Goal: Task Accomplishment & Management: Complete application form

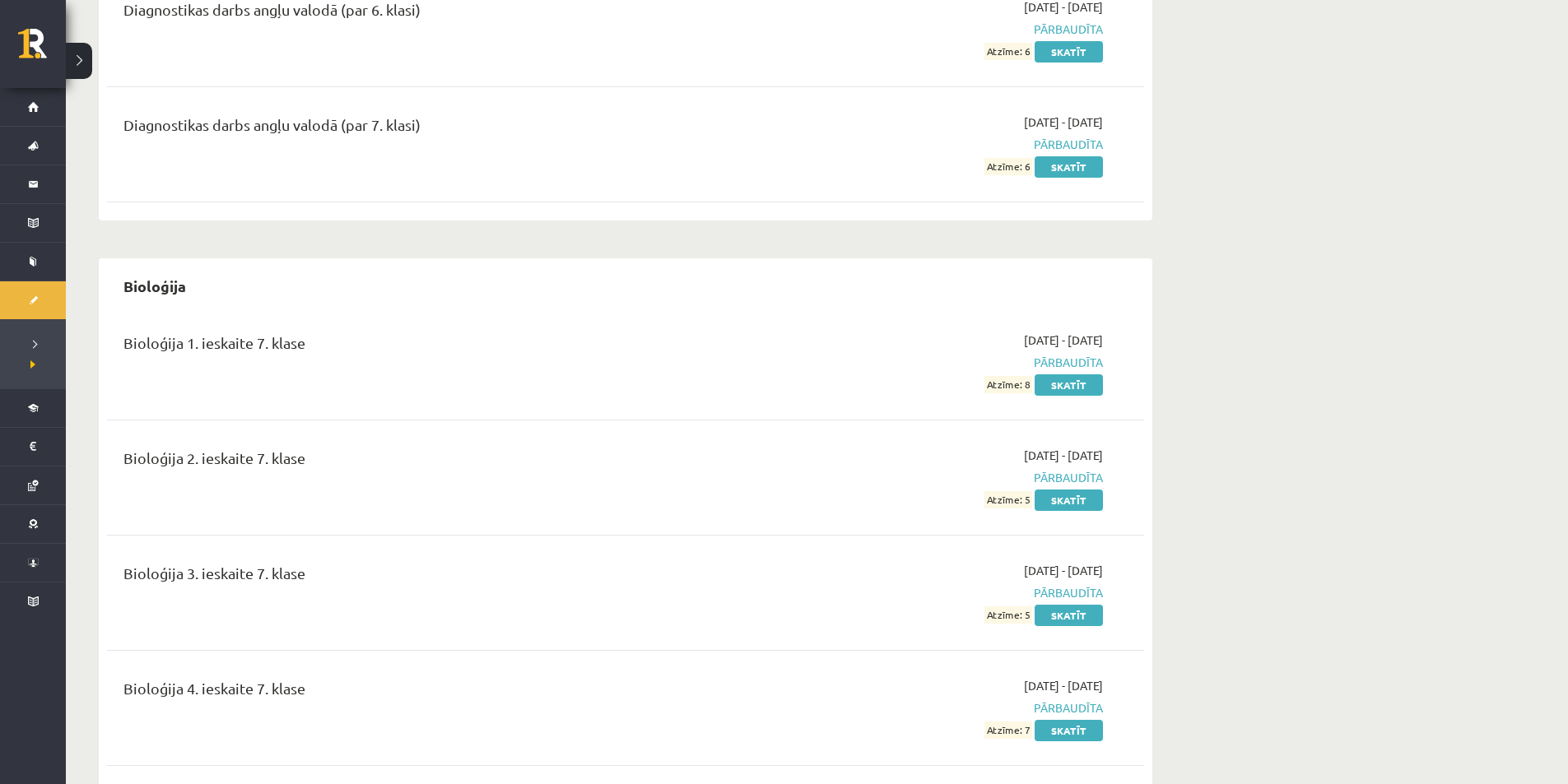
scroll to position [659, 0]
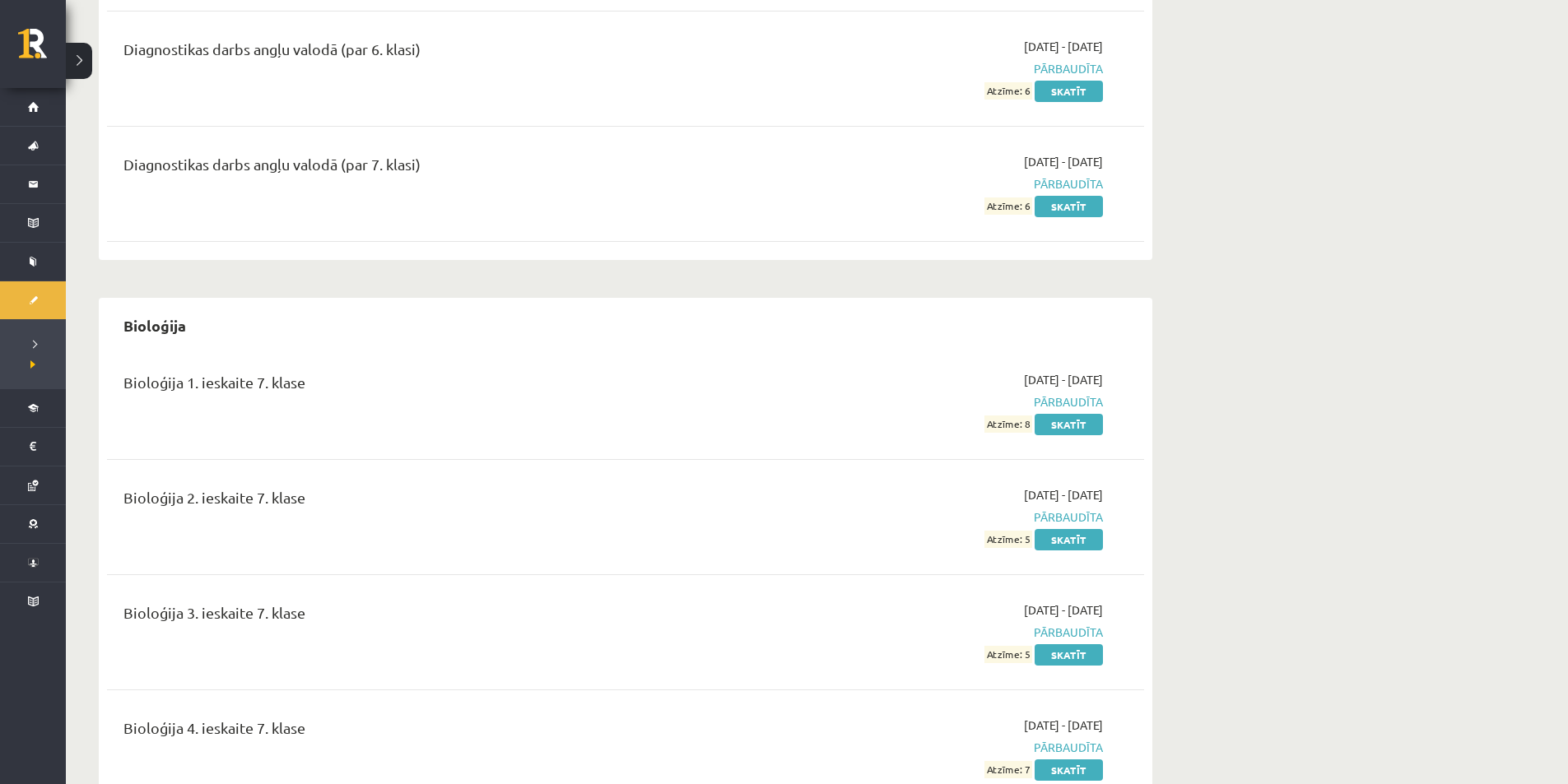
drag, startPoint x: 1183, startPoint y: 435, endPoint x: 1151, endPoint y: 440, distance: 32.4
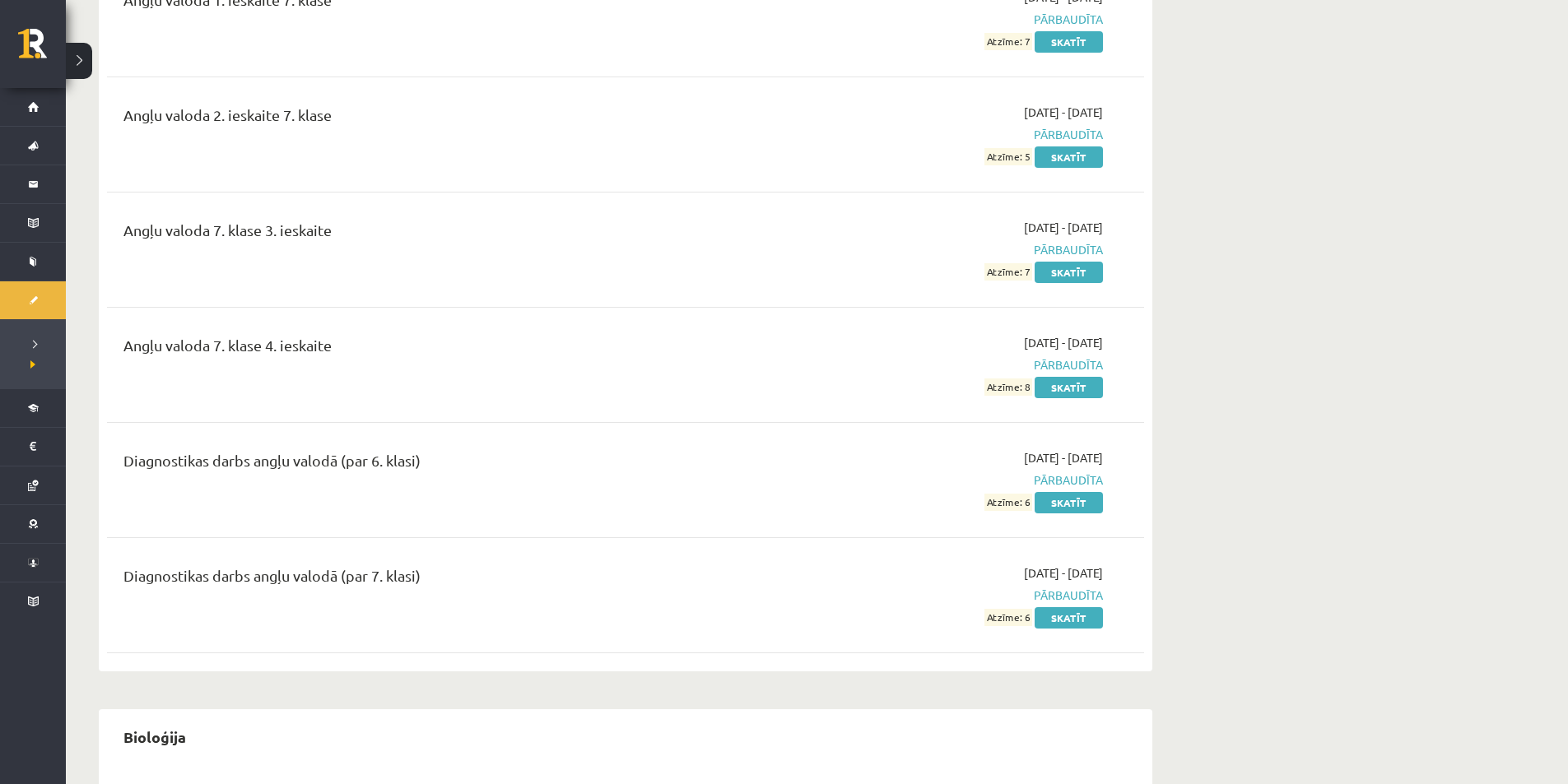
scroll to position [0, 0]
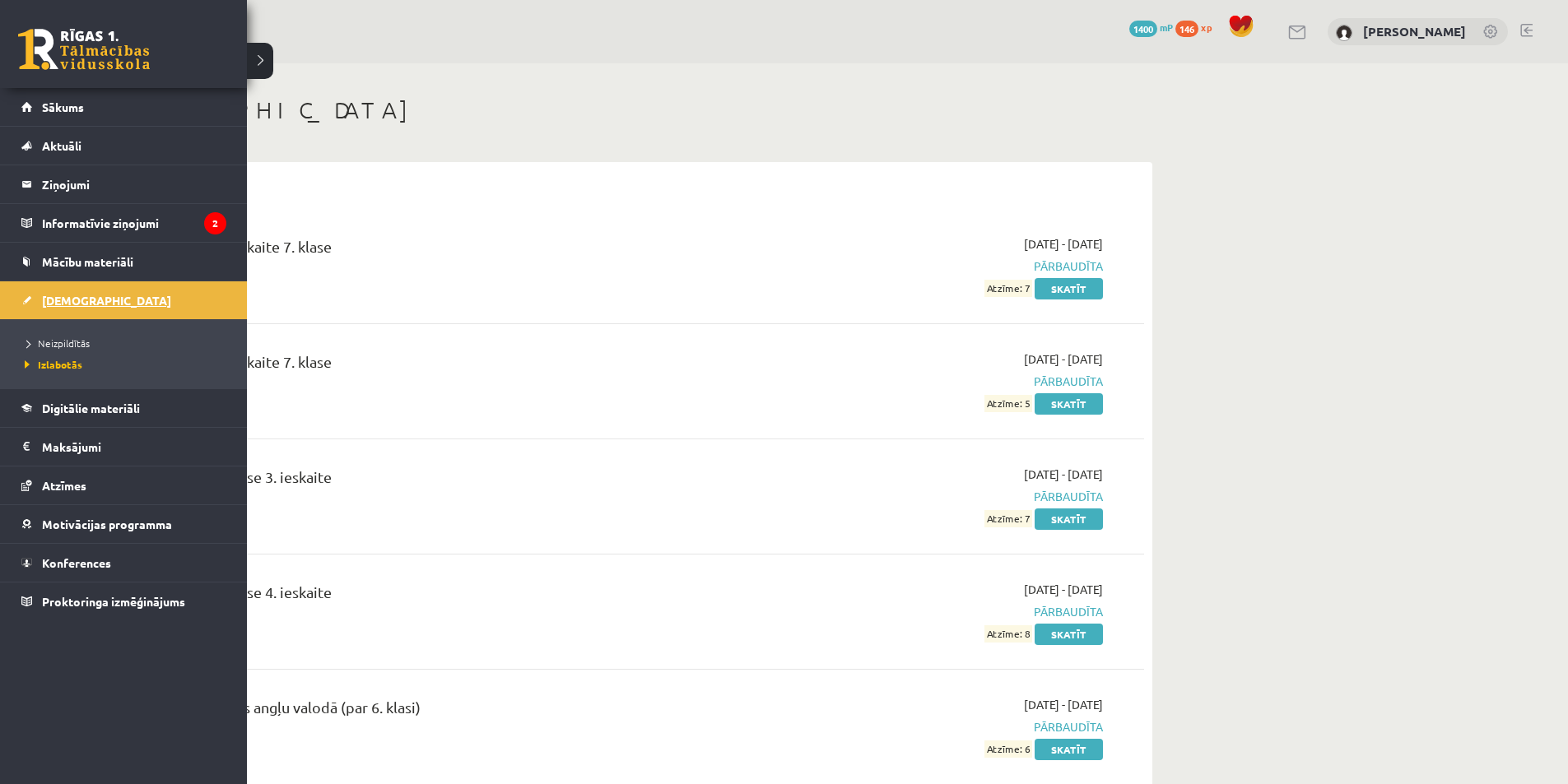
click at [43, 317] on link "[DEMOGRAPHIC_DATA]" at bounding box center [124, 301] width 205 height 38
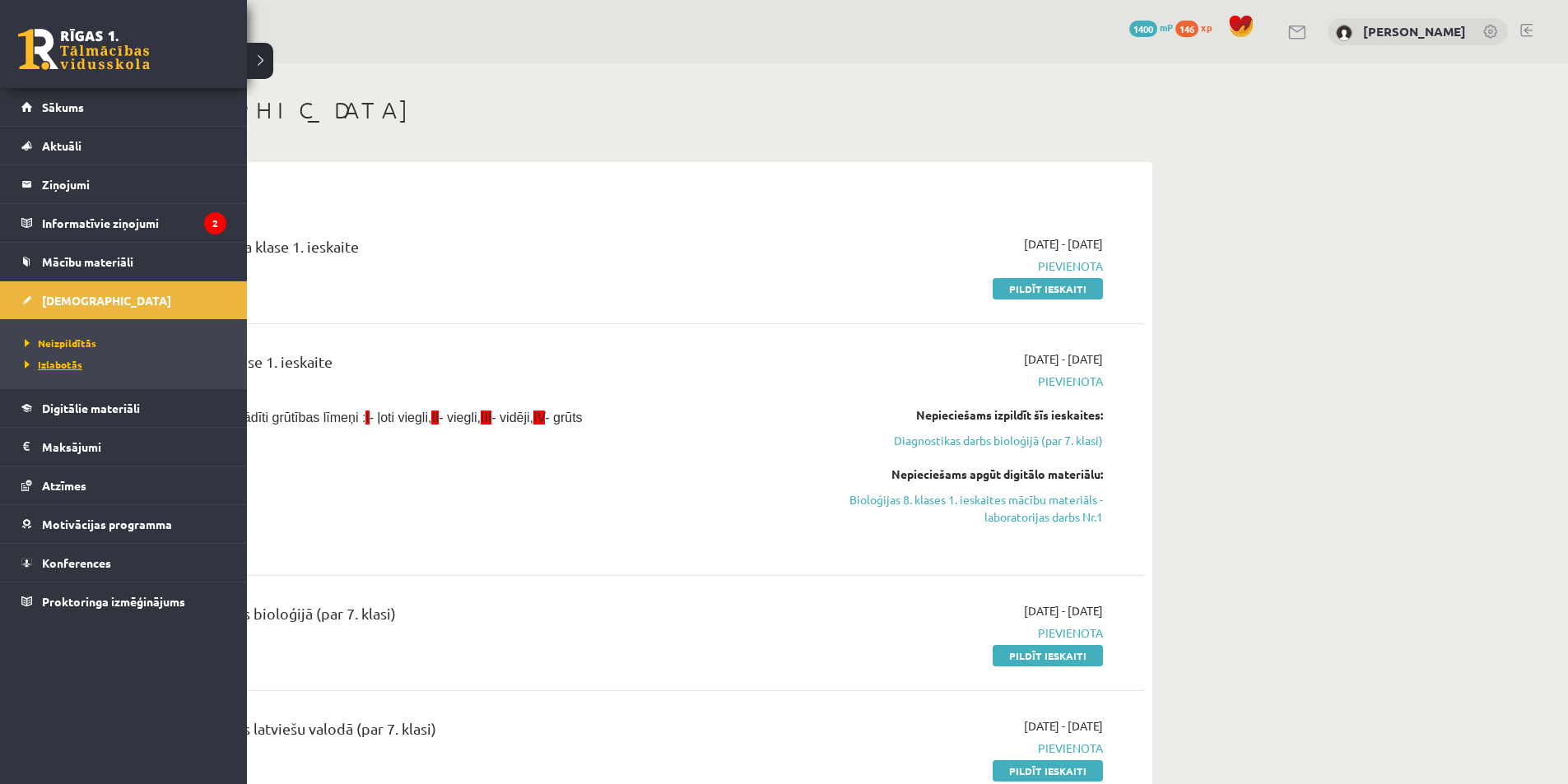
click at [77, 361] on span "Izlabotās" at bounding box center [52, 364] width 62 height 13
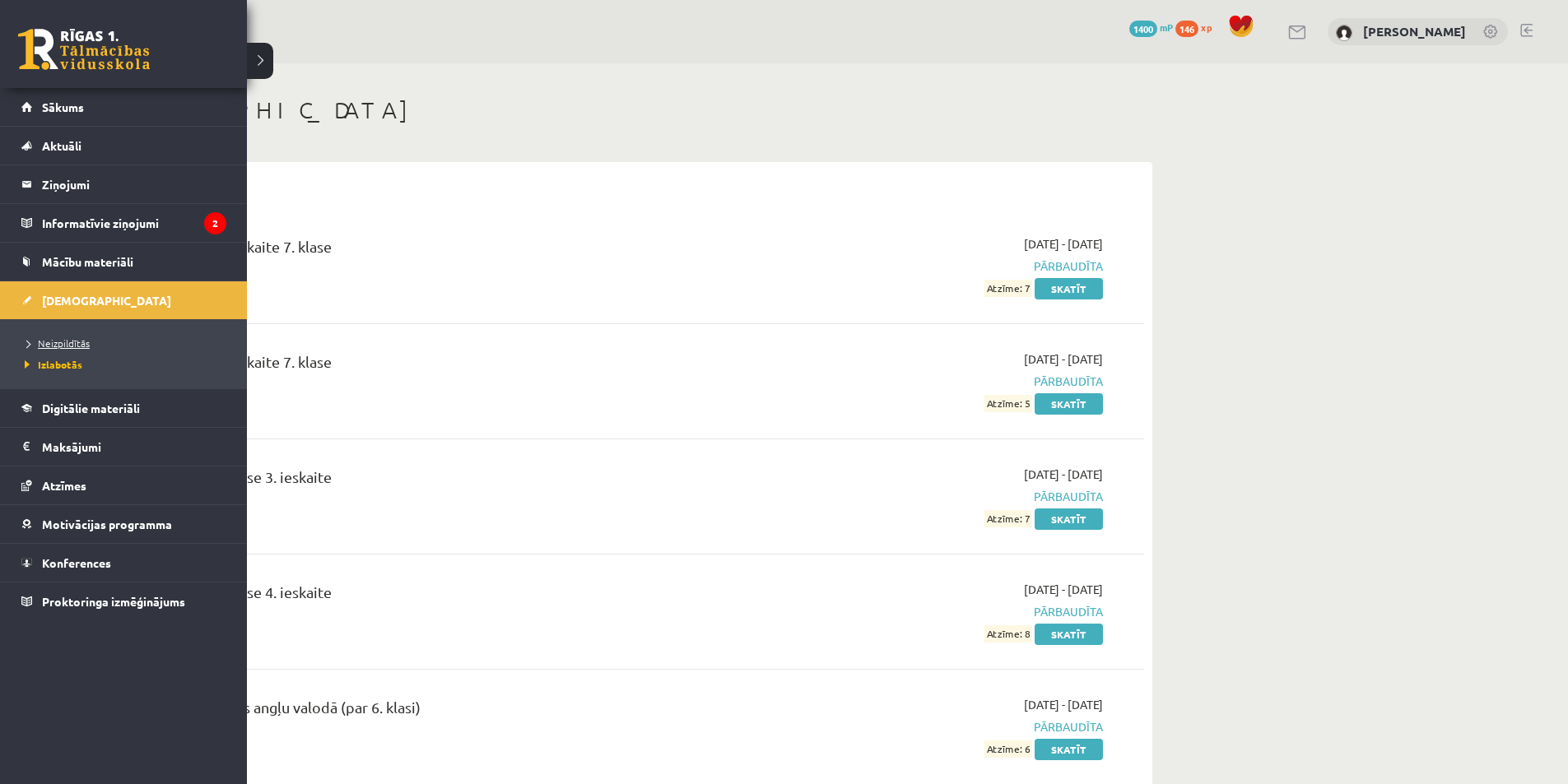
click at [37, 346] on span "Neizpildītās" at bounding box center [55, 343] width 69 height 13
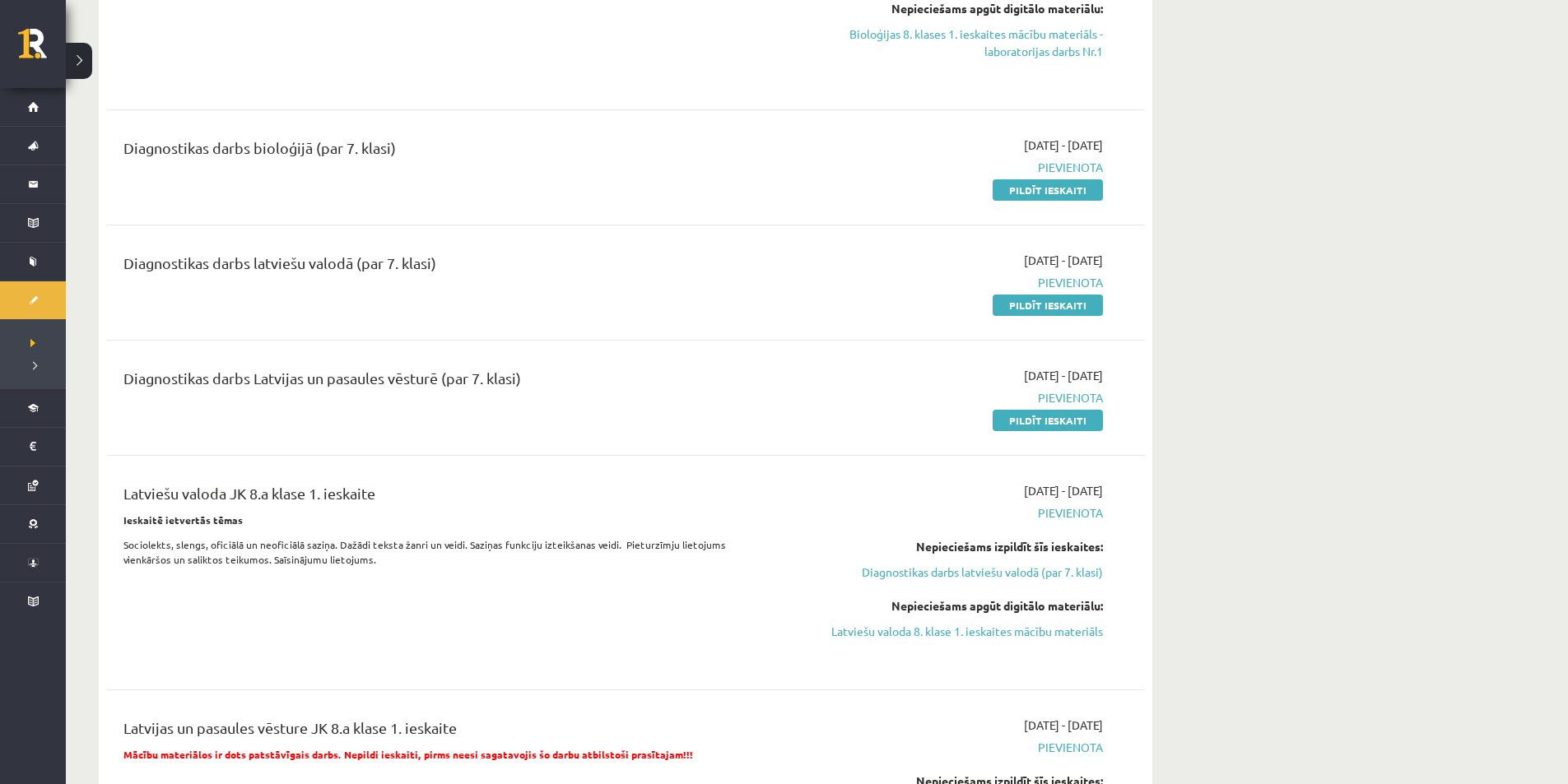
scroll to position [494, 0]
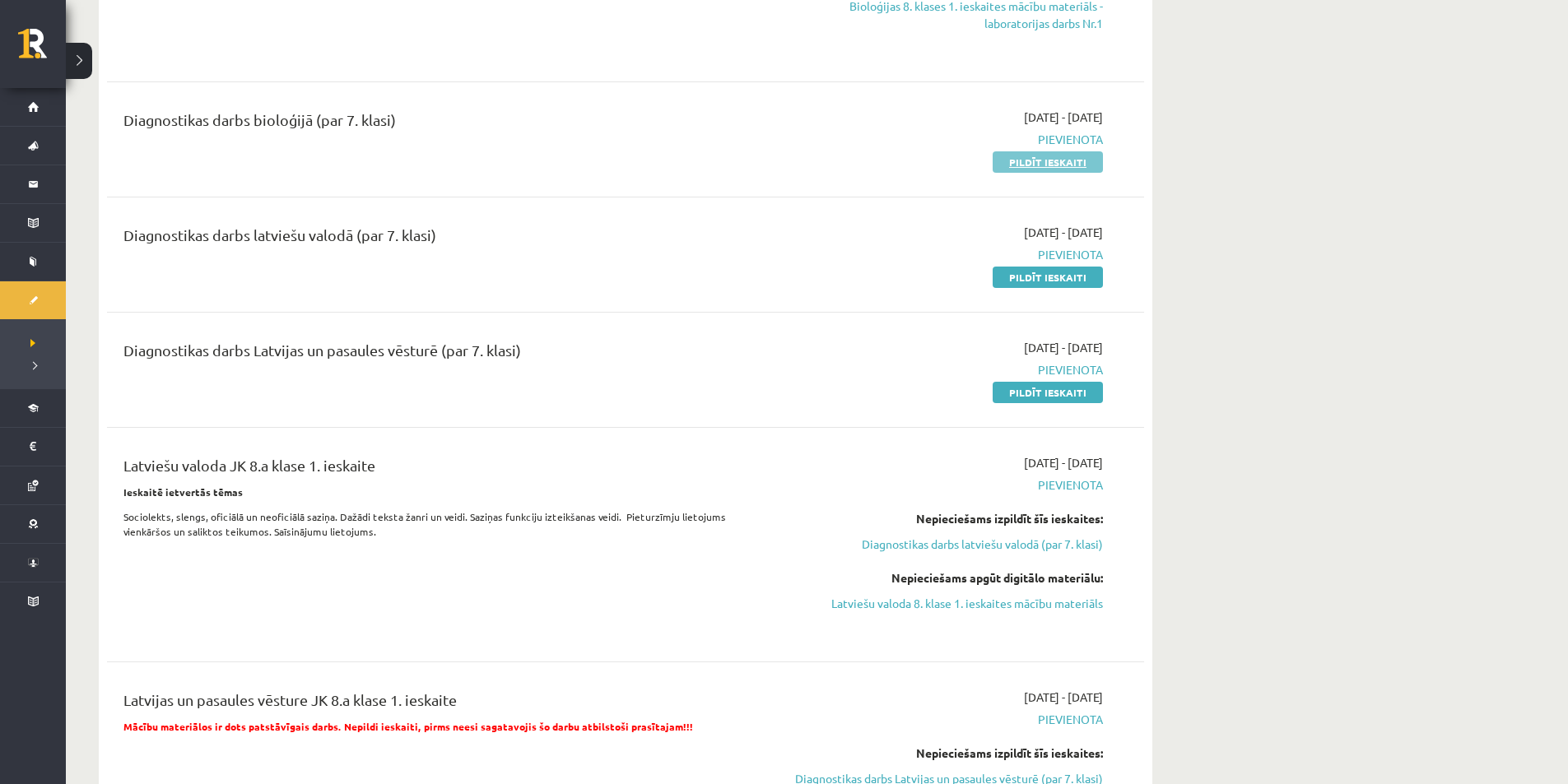
click at [1059, 160] on link "Pildīt ieskaiti" at bounding box center [1047, 163] width 110 height 22
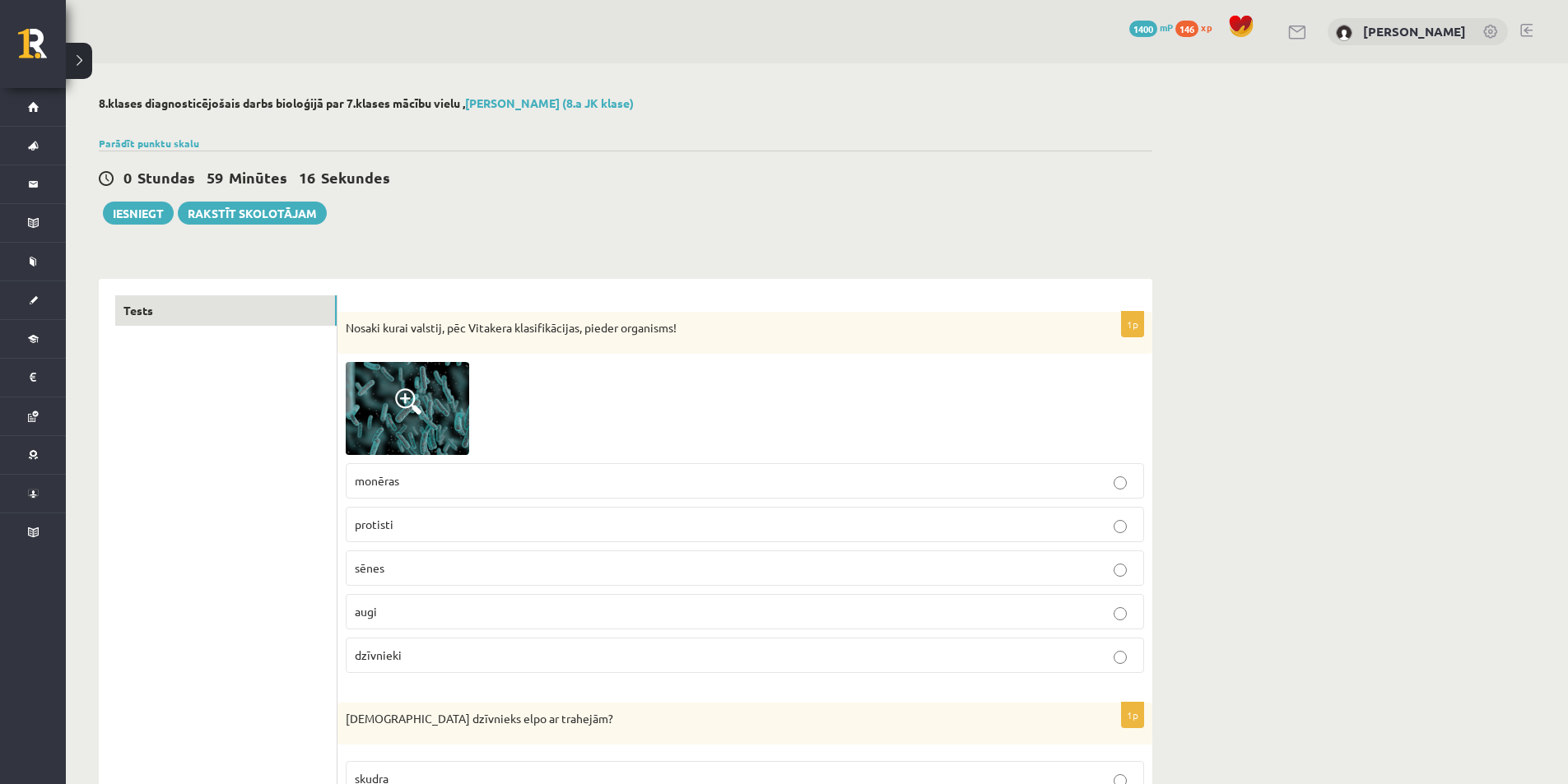
click at [493, 482] on p "monēras" at bounding box center [745, 481] width 780 height 17
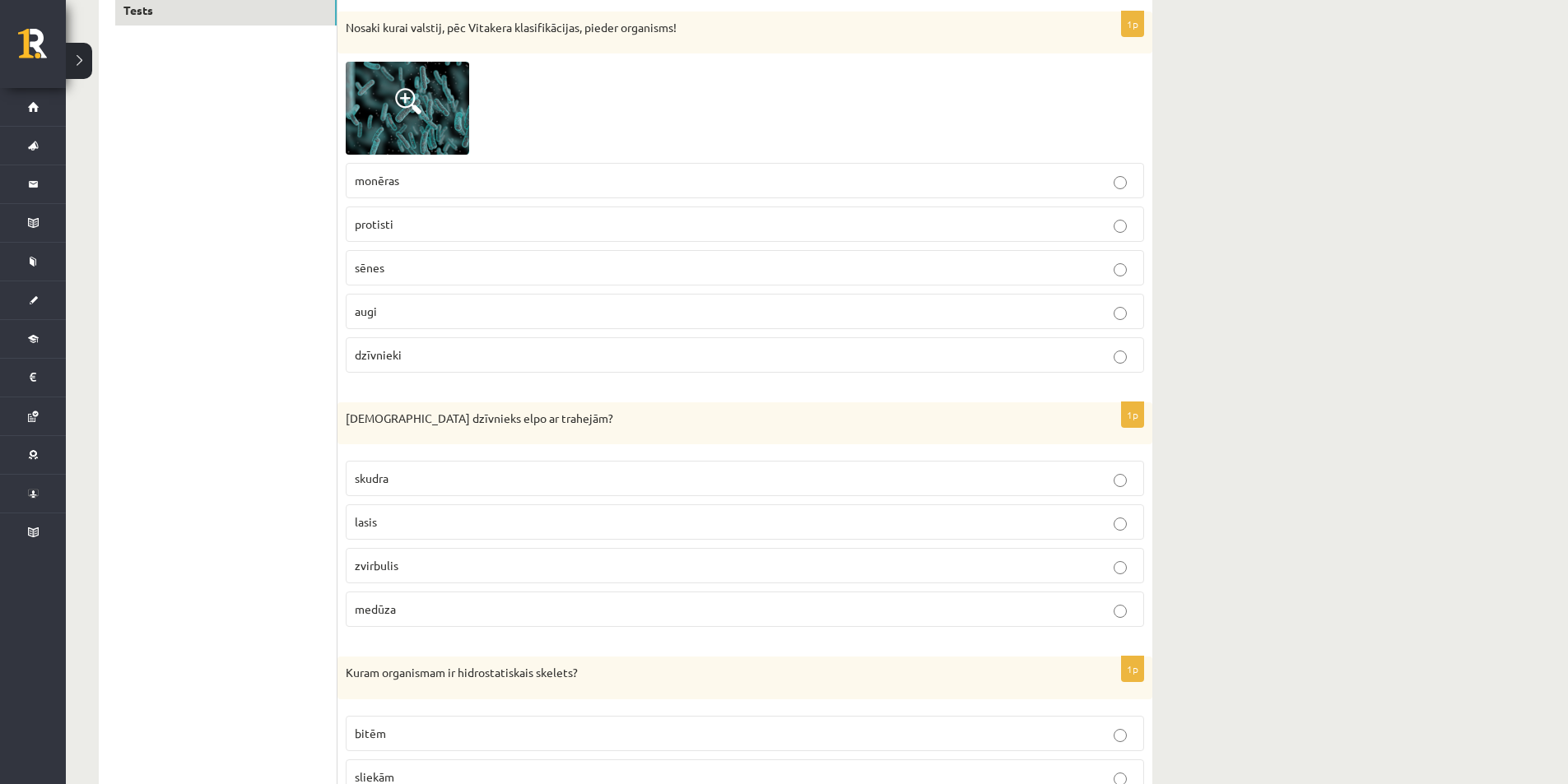
scroll to position [329, 0]
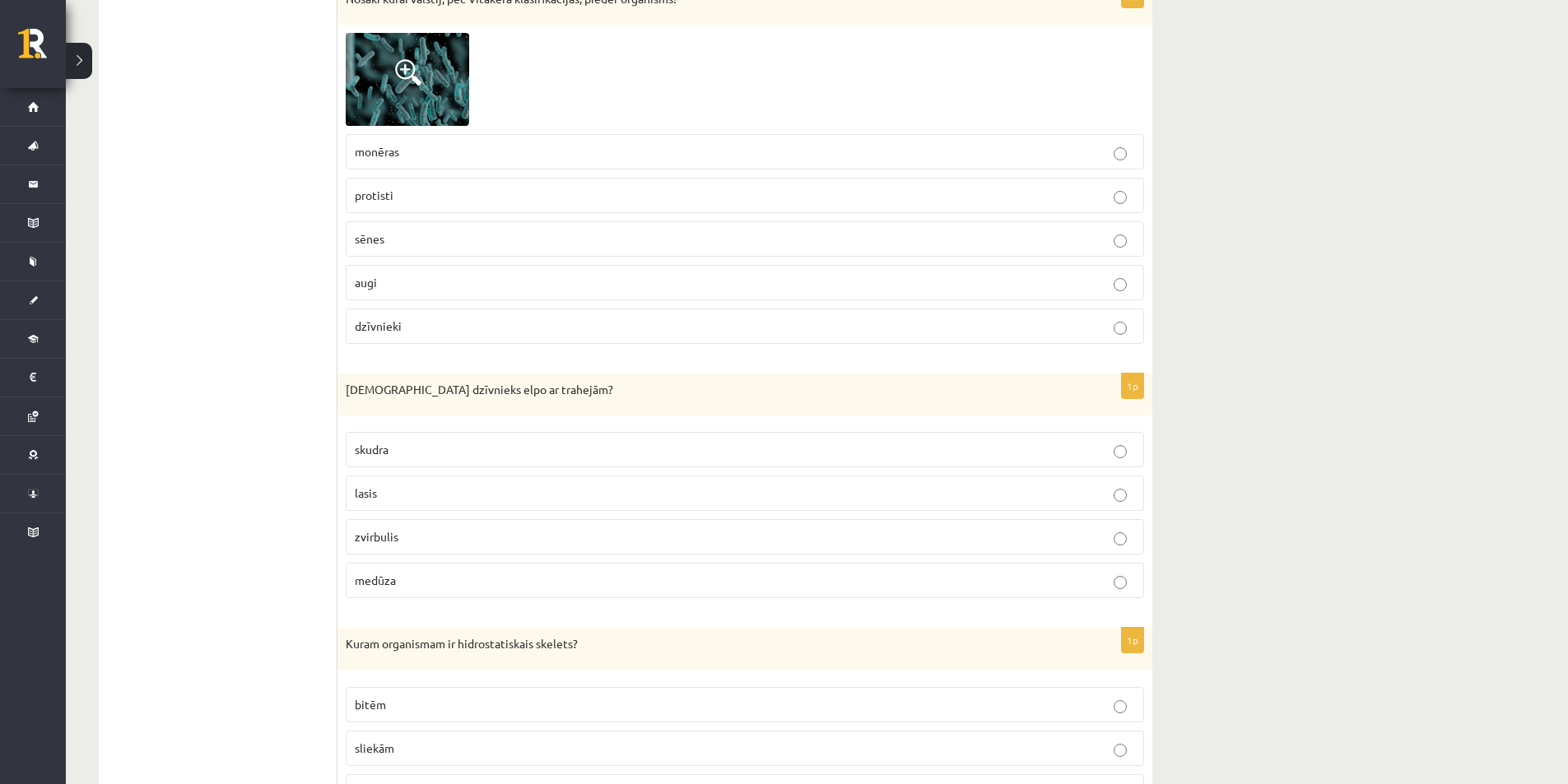
click at [437, 532] on p "zvirbulis" at bounding box center [745, 537] width 780 height 17
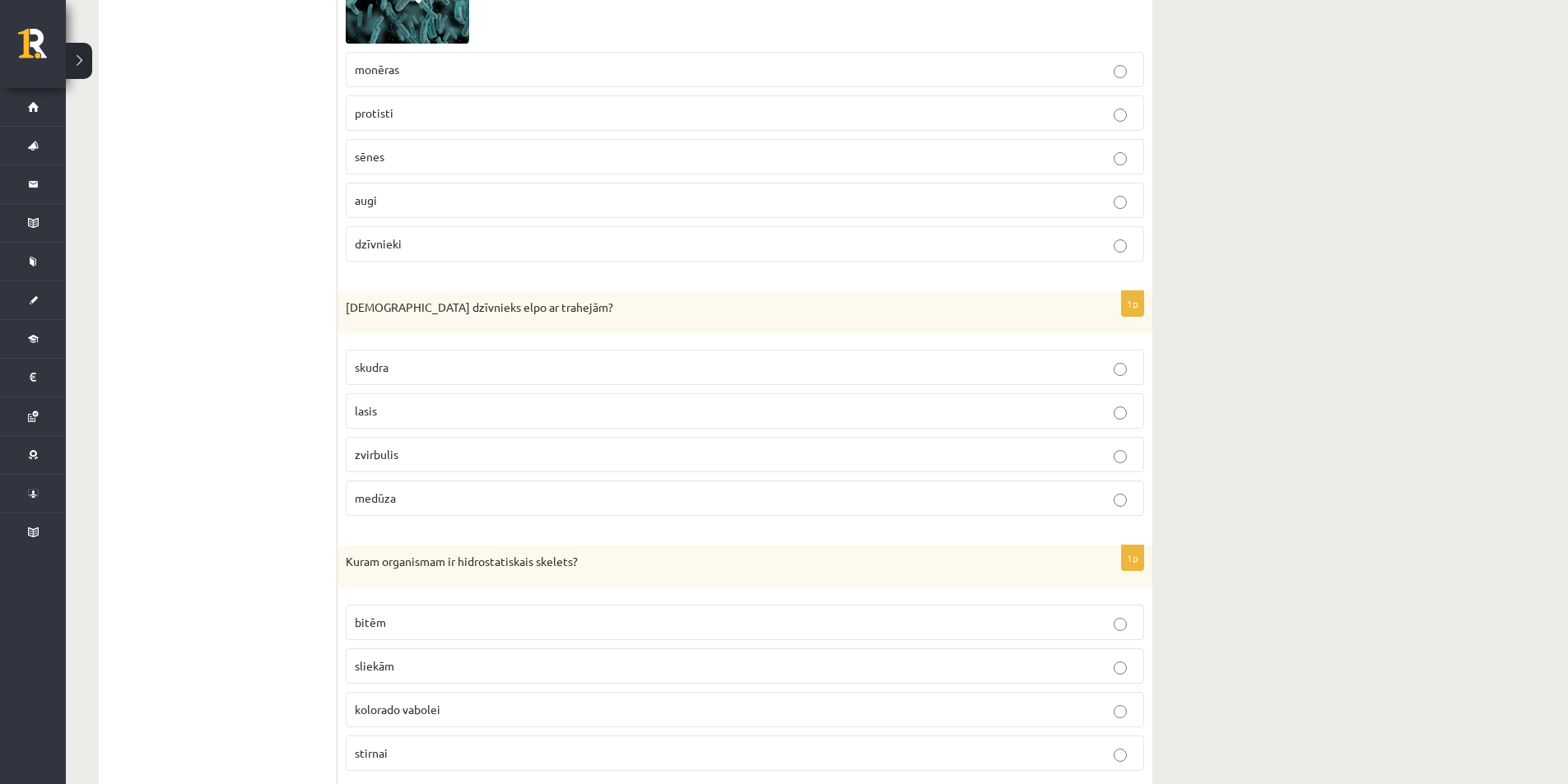
scroll to position [494, 0]
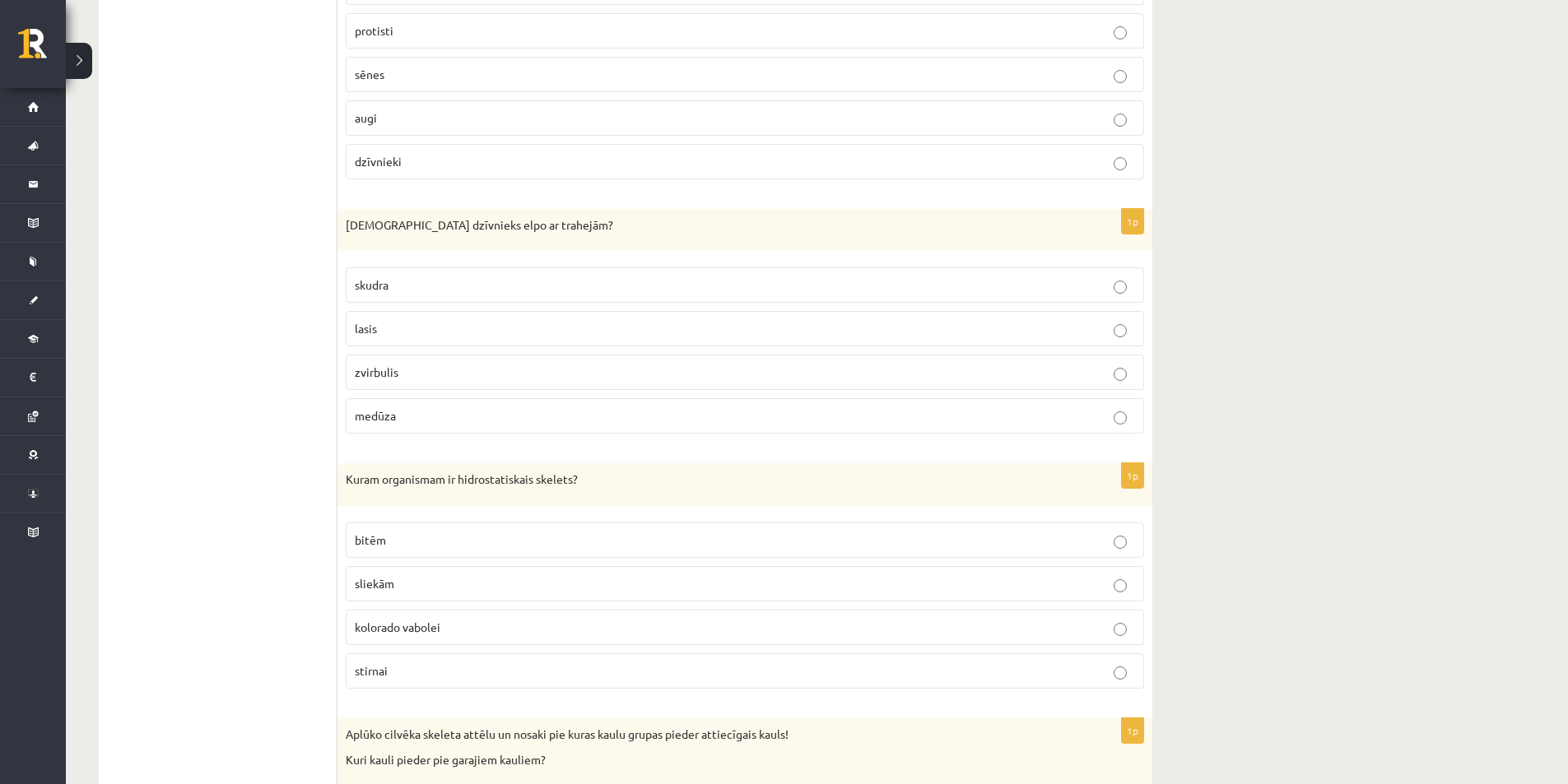
click at [439, 598] on label "sliekām" at bounding box center [745, 583] width 799 height 35
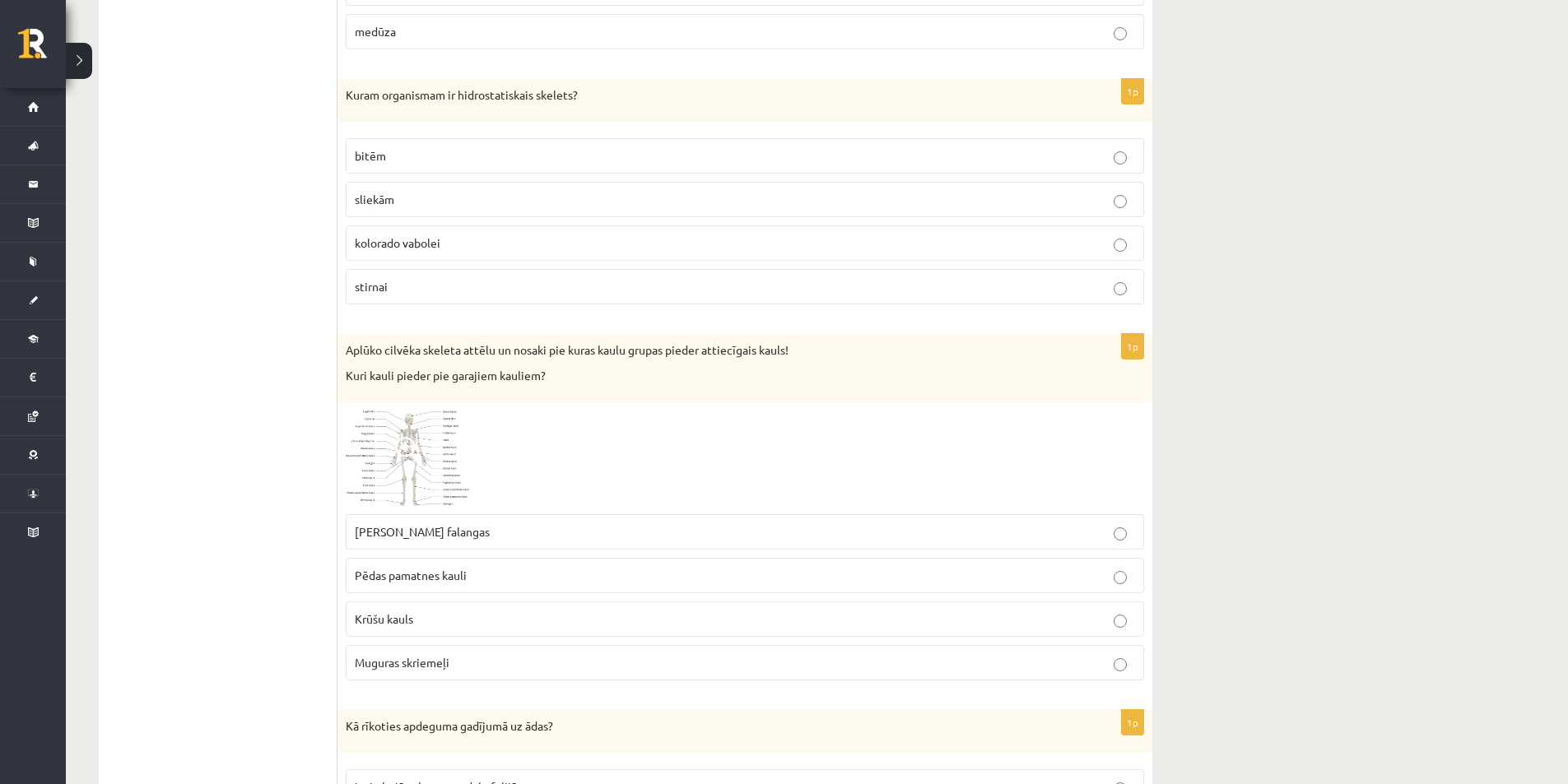
scroll to position [906, 0]
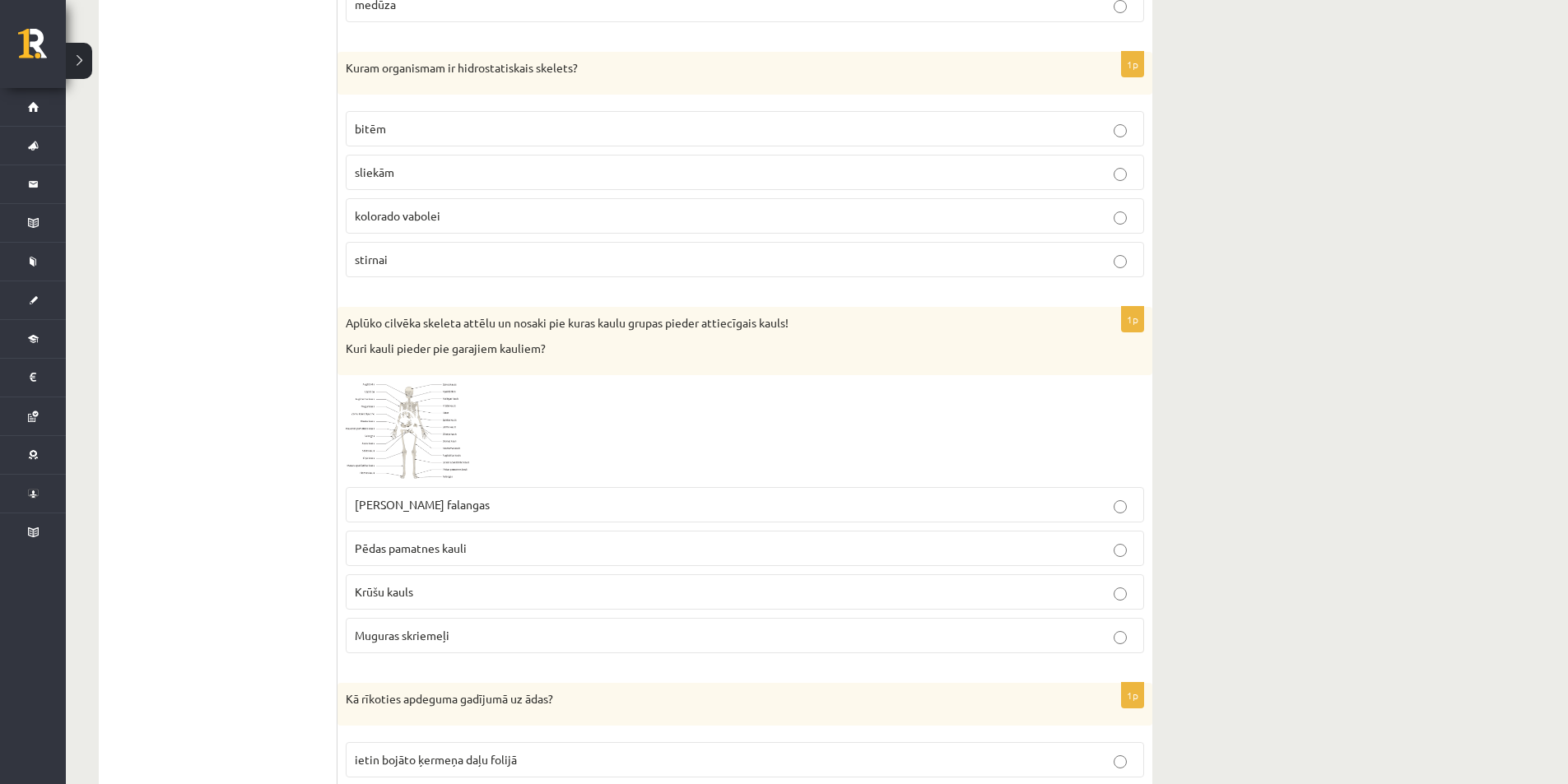
click at [422, 397] on img at bounding box center [408, 431] width 124 height 95
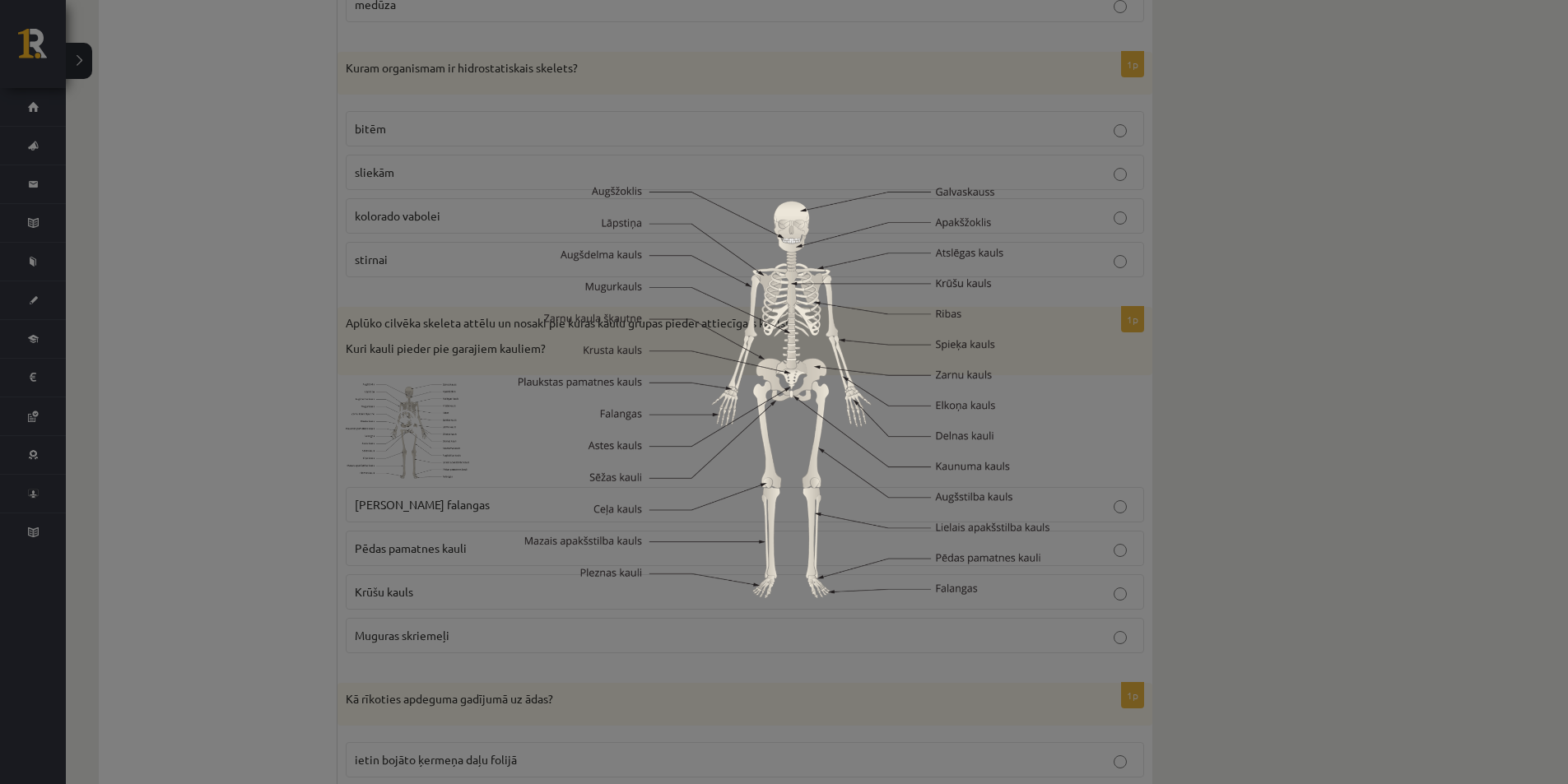
click at [1179, 373] on div at bounding box center [784, 392] width 1568 height 784
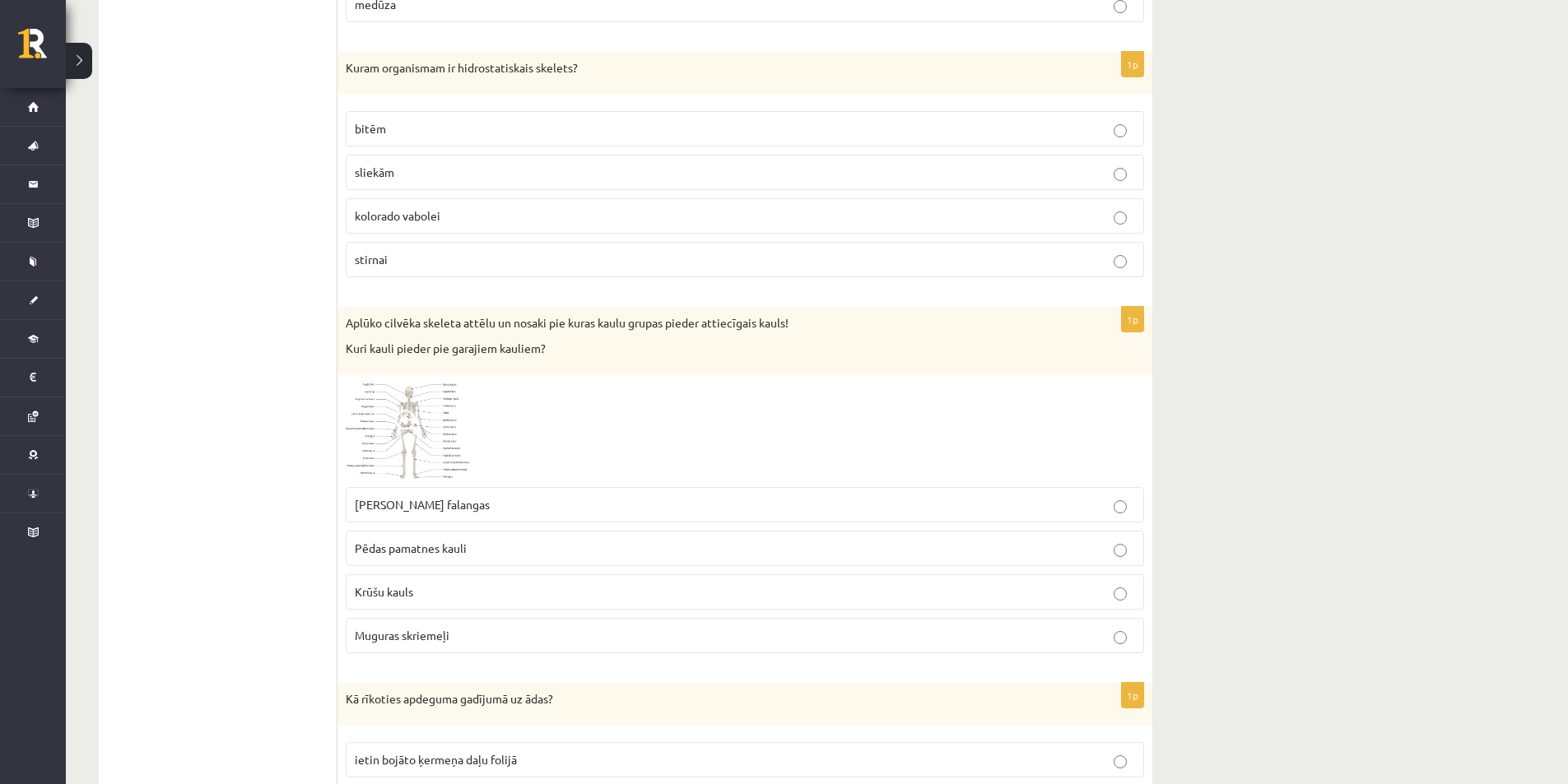
click at [424, 458] on img at bounding box center [408, 431] width 124 height 95
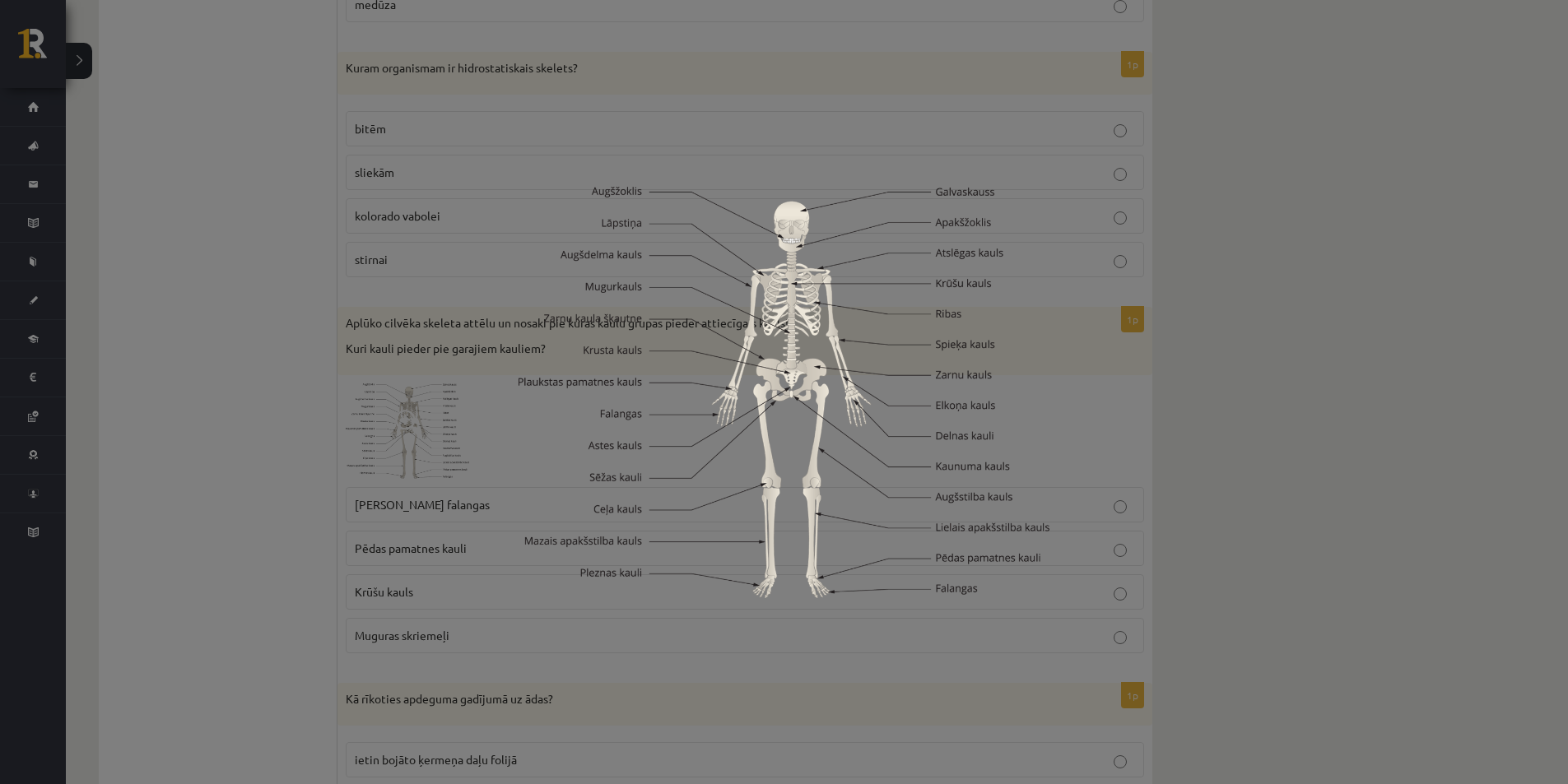
click at [142, 652] on div at bounding box center [784, 392] width 1568 height 784
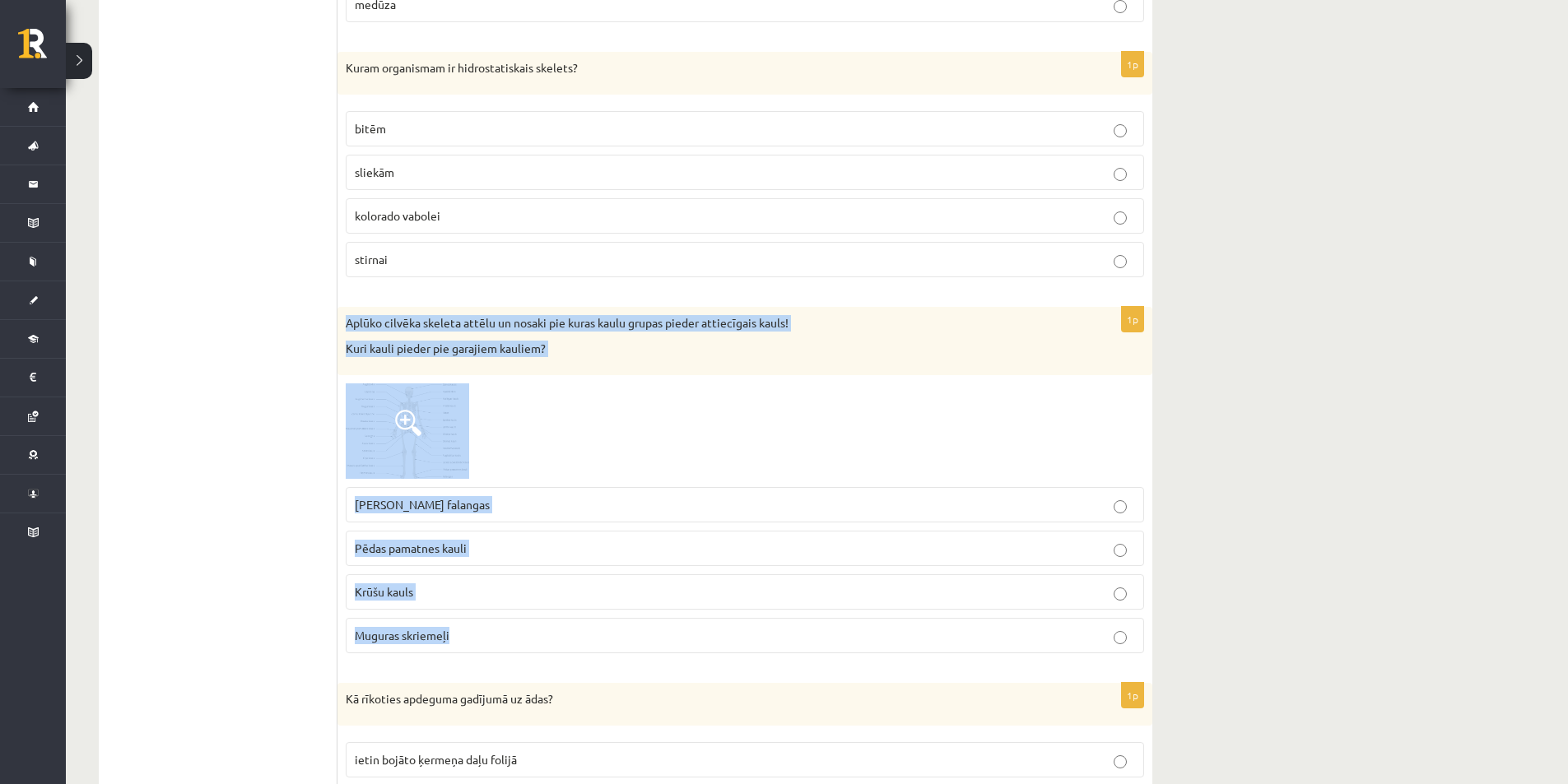
drag, startPoint x: 339, startPoint y: 320, endPoint x: 876, endPoint y: 663, distance: 637.2
click at [876, 663] on div "1p Aplūko cilvēka skeleta attēlu un nosaki pie kuras kaulu grupas pieder attiec…" at bounding box center [744, 487] width 815 height 361
click at [482, 600] on p "Krūšu kauls" at bounding box center [745, 591] width 780 height 17
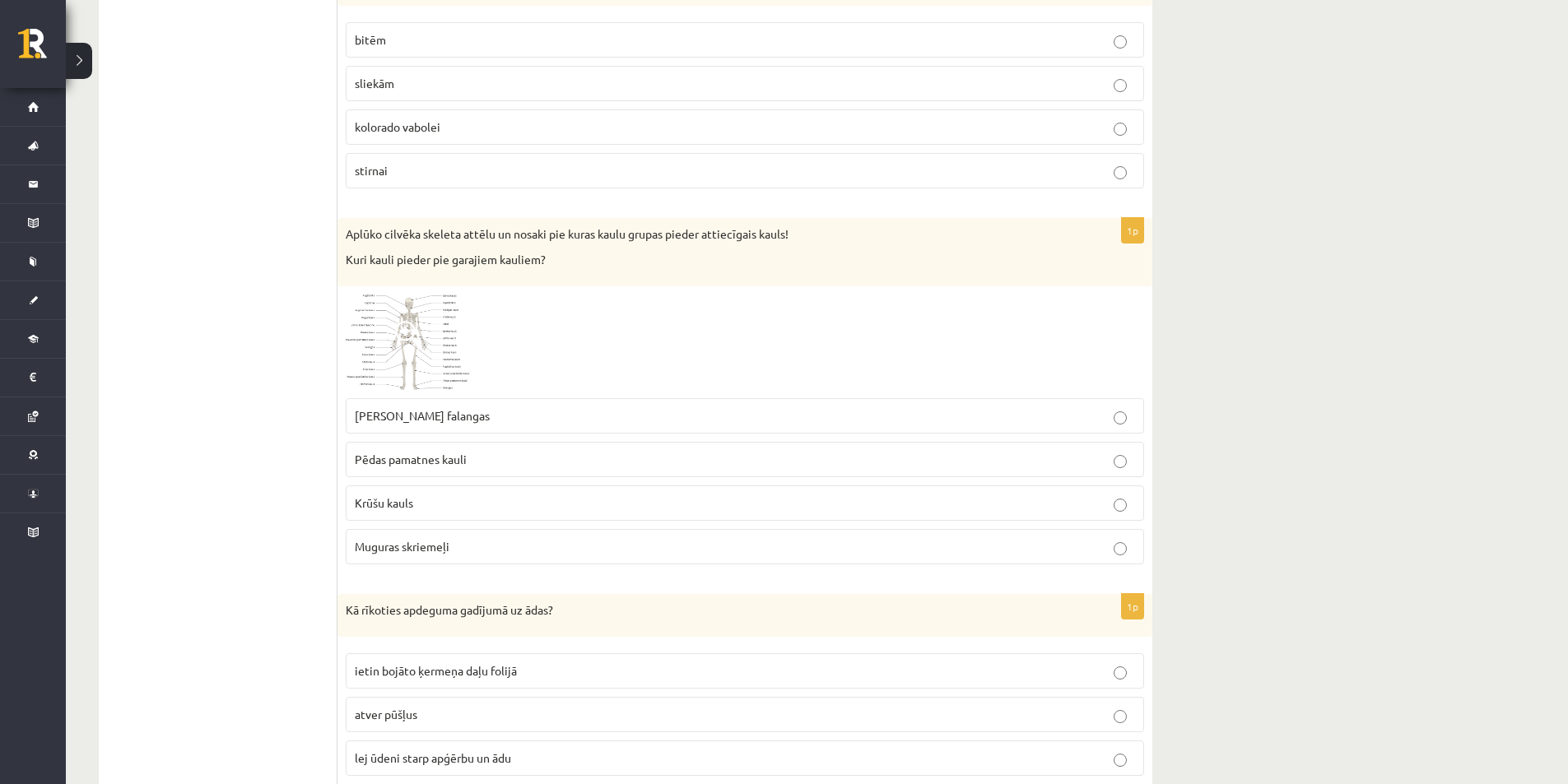
scroll to position [1070, 0]
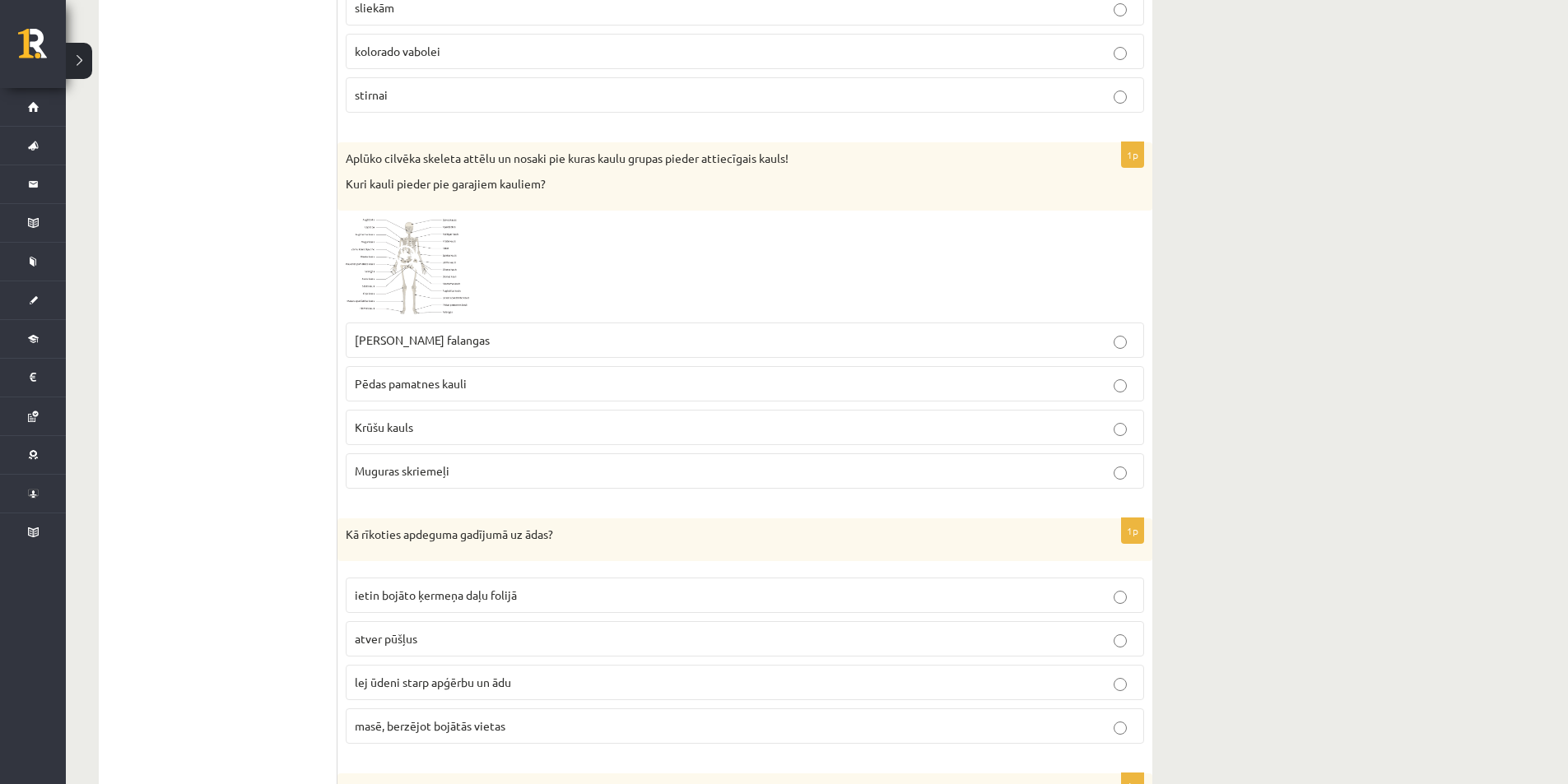
click at [551, 687] on p "lej ūdeni starp apģērbu un ādu" at bounding box center [745, 682] width 780 height 17
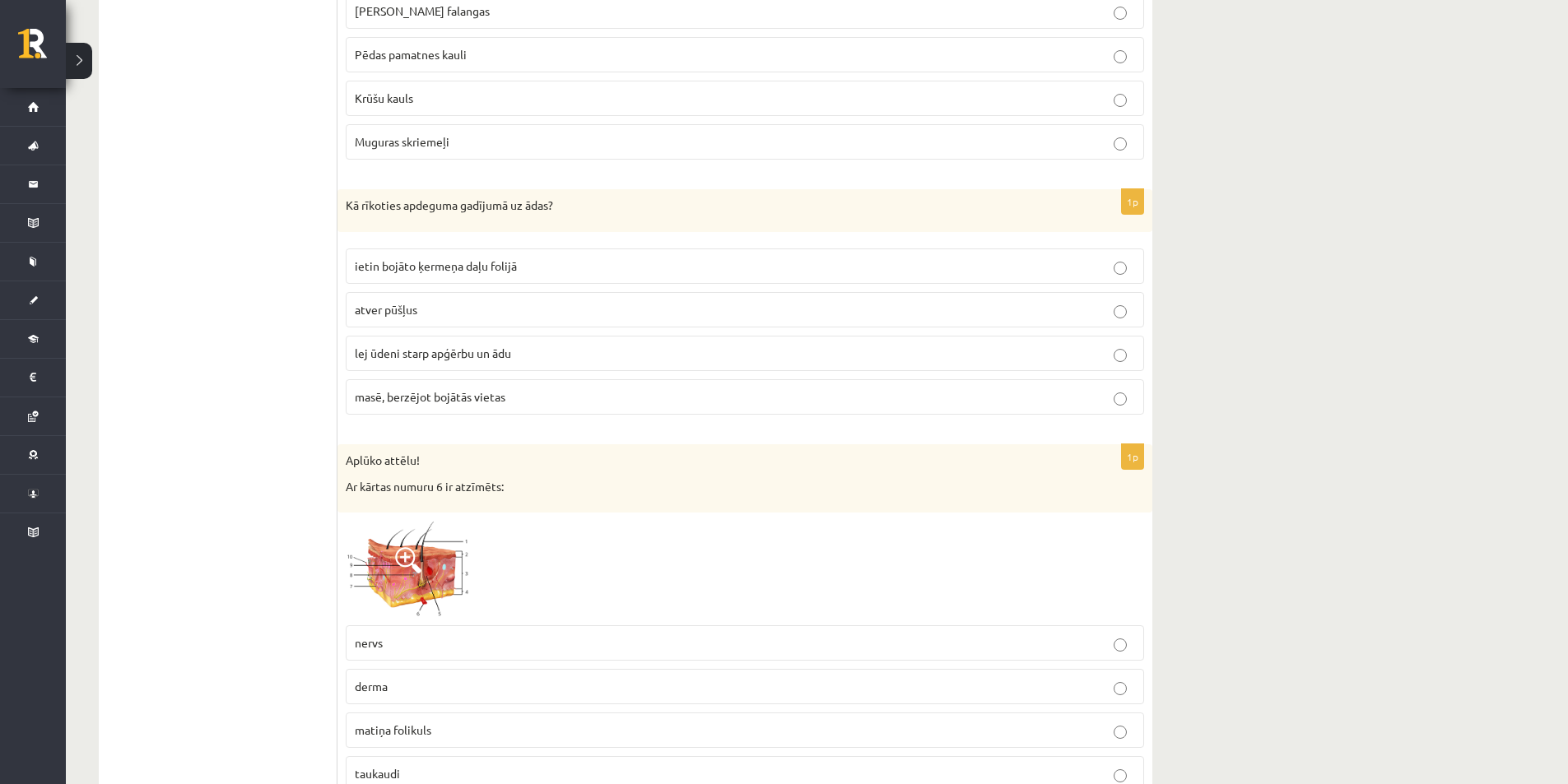
scroll to position [1482, 0]
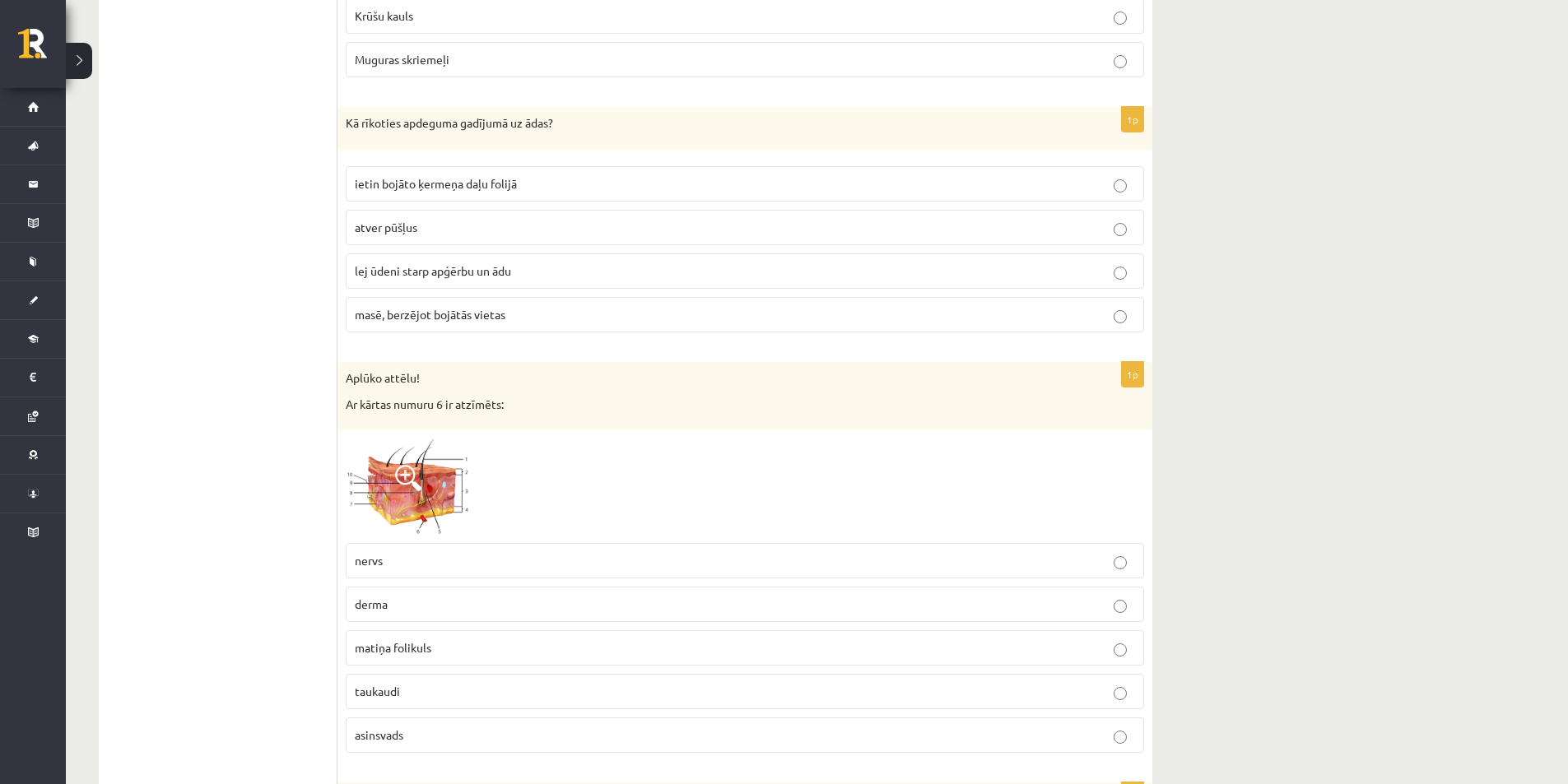
click at [449, 481] on img at bounding box center [408, 487] width 124 height 96
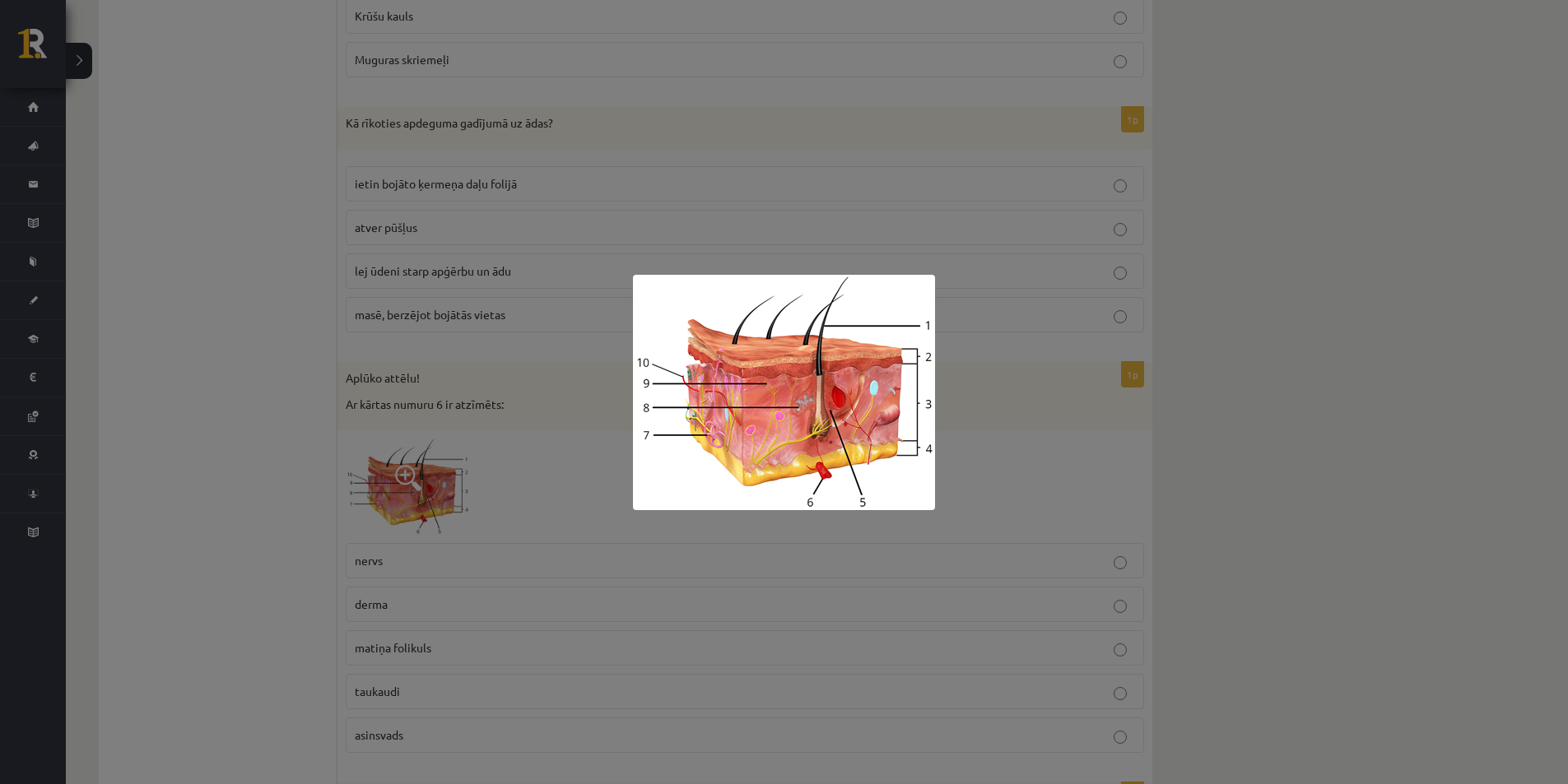
click at [272, 562] on div at bounding box center [784, 392] width 1568 height 784
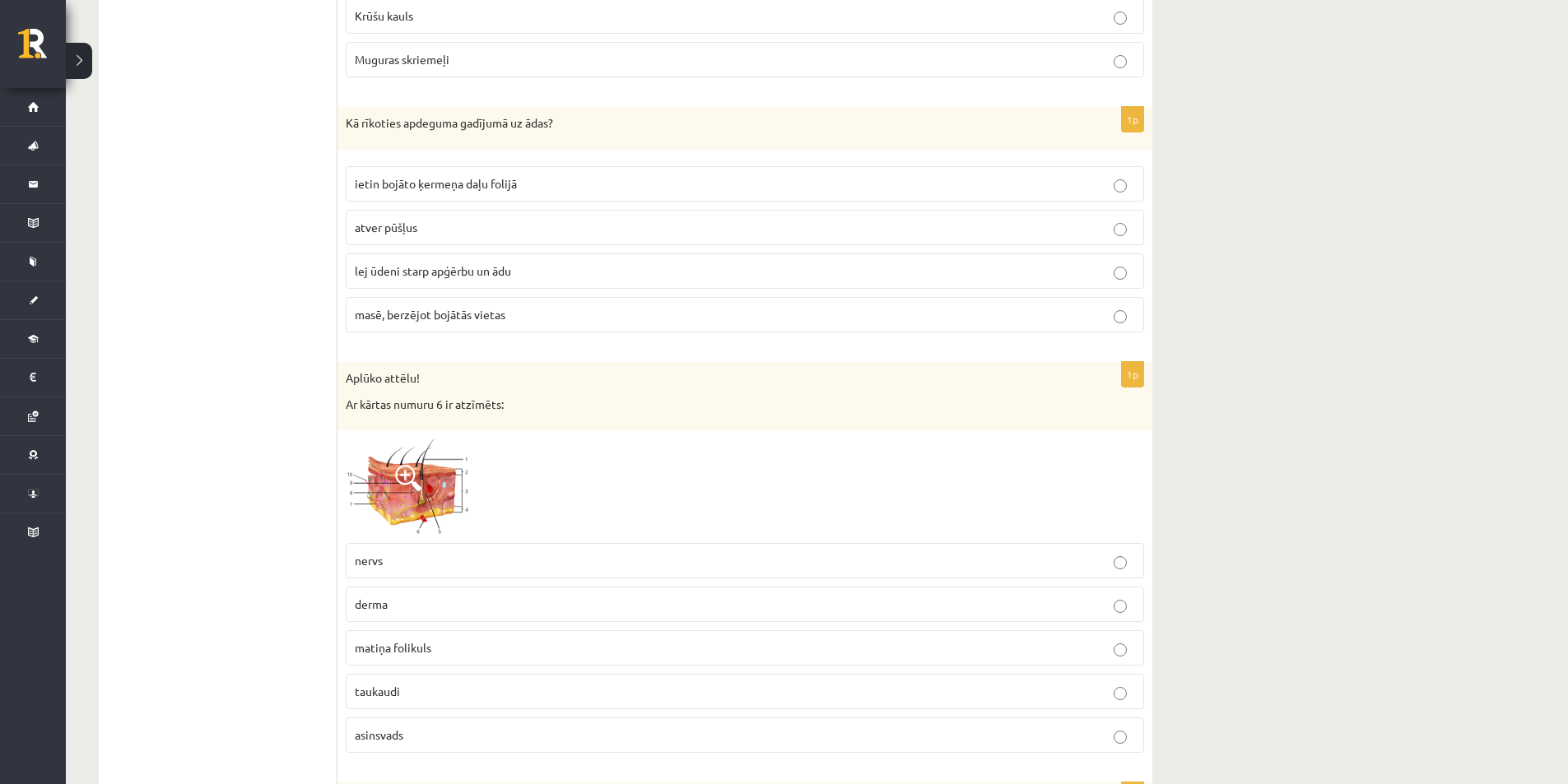
click at [420, 471] on span at bounding box center [408, 478] width 26 height 26
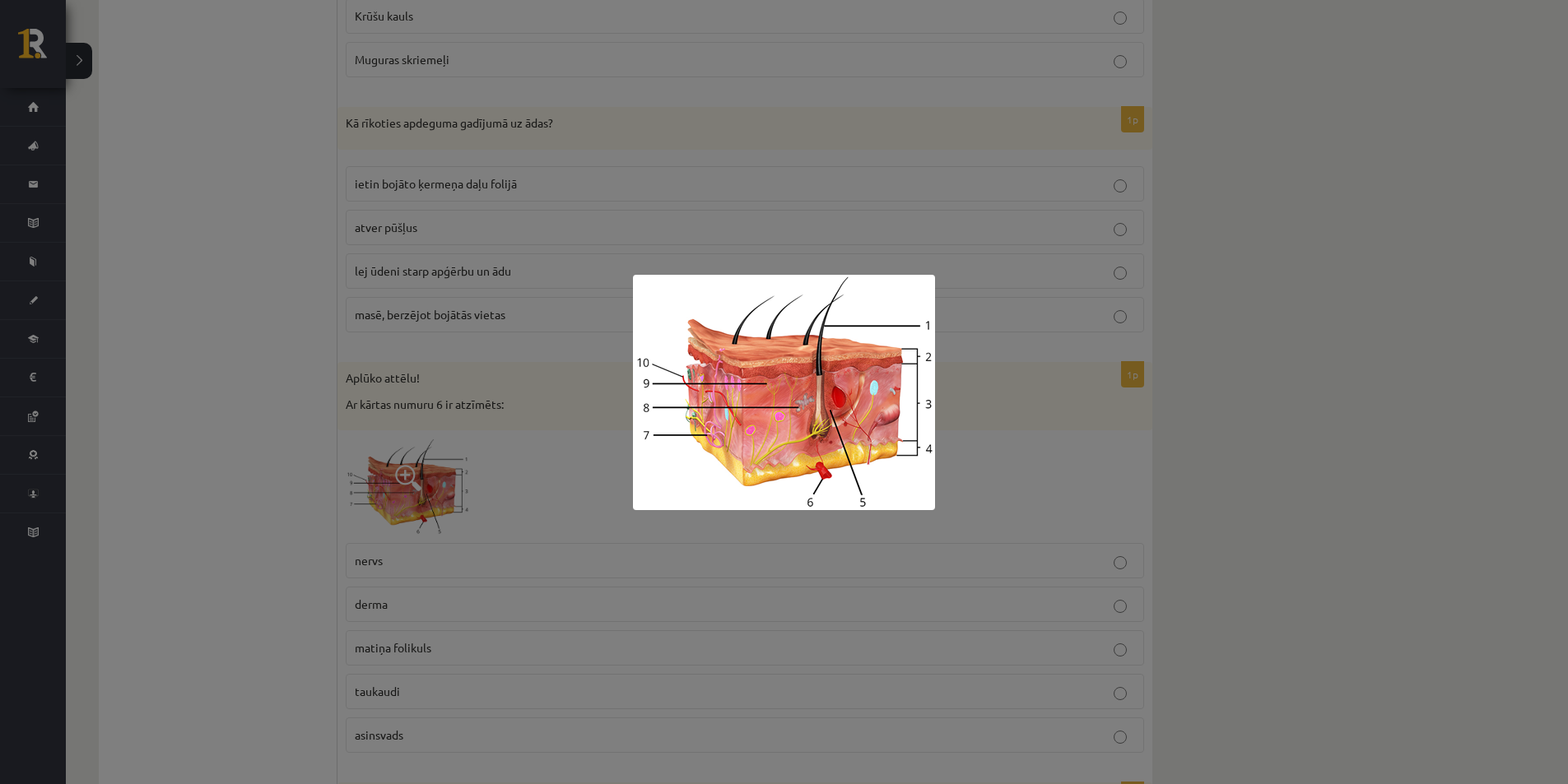
click at [346, 622] on div at bounding box center [784, 392] width 1568 height 784
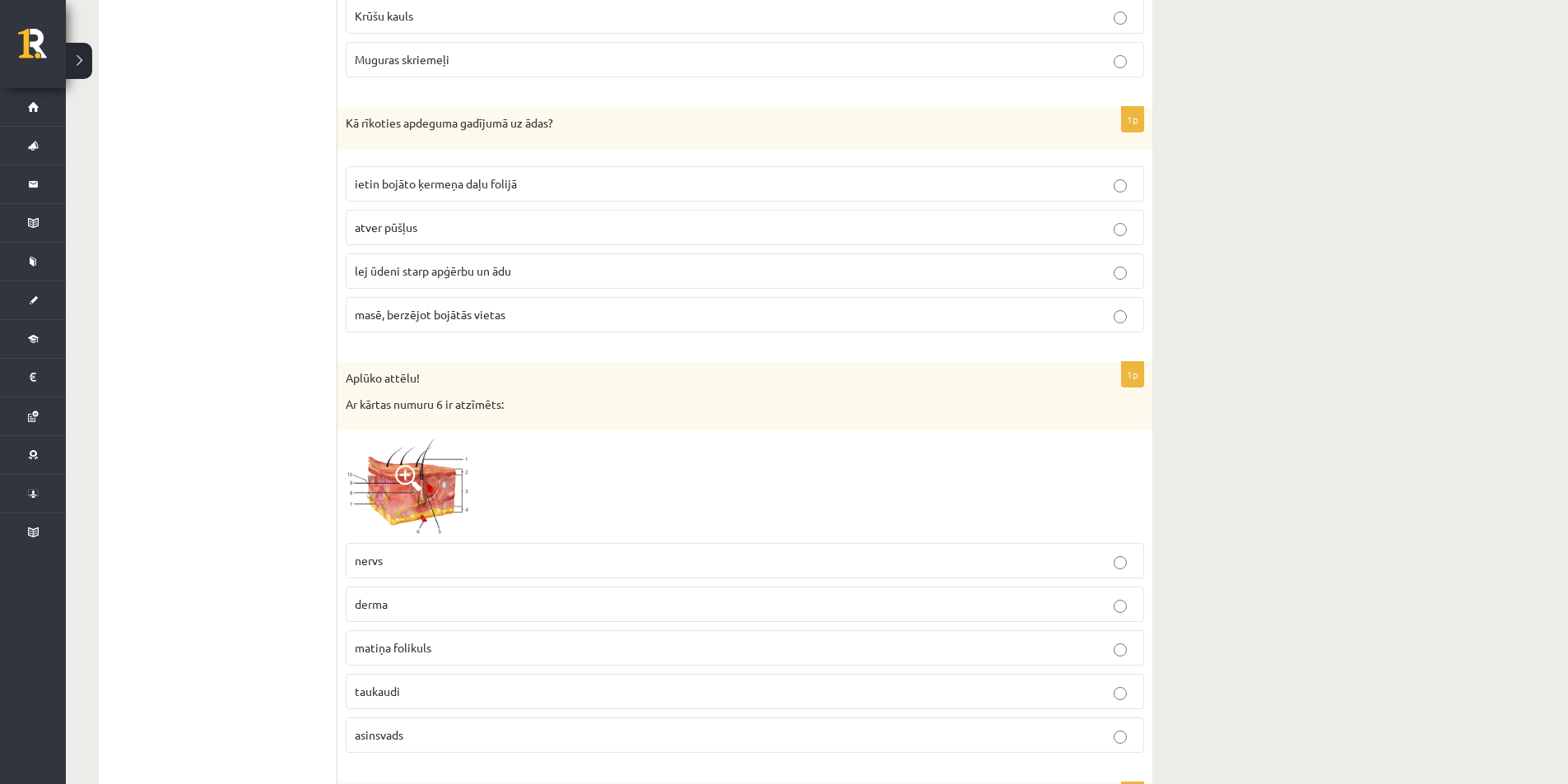
click at [382, 605] on span "derma" at bounding box center [372, 604] width 33 height 15
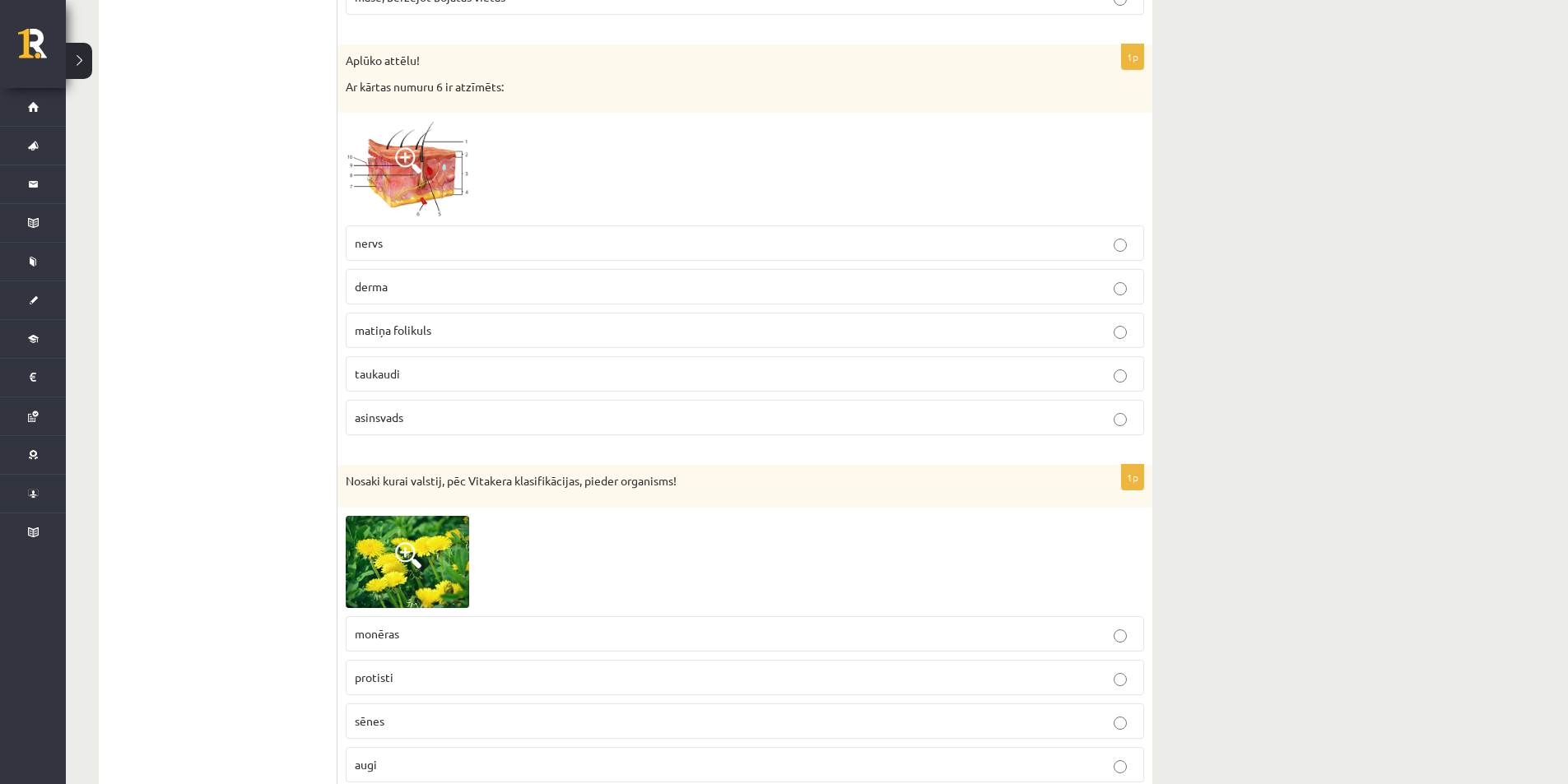
scroll to position [1976, 0]
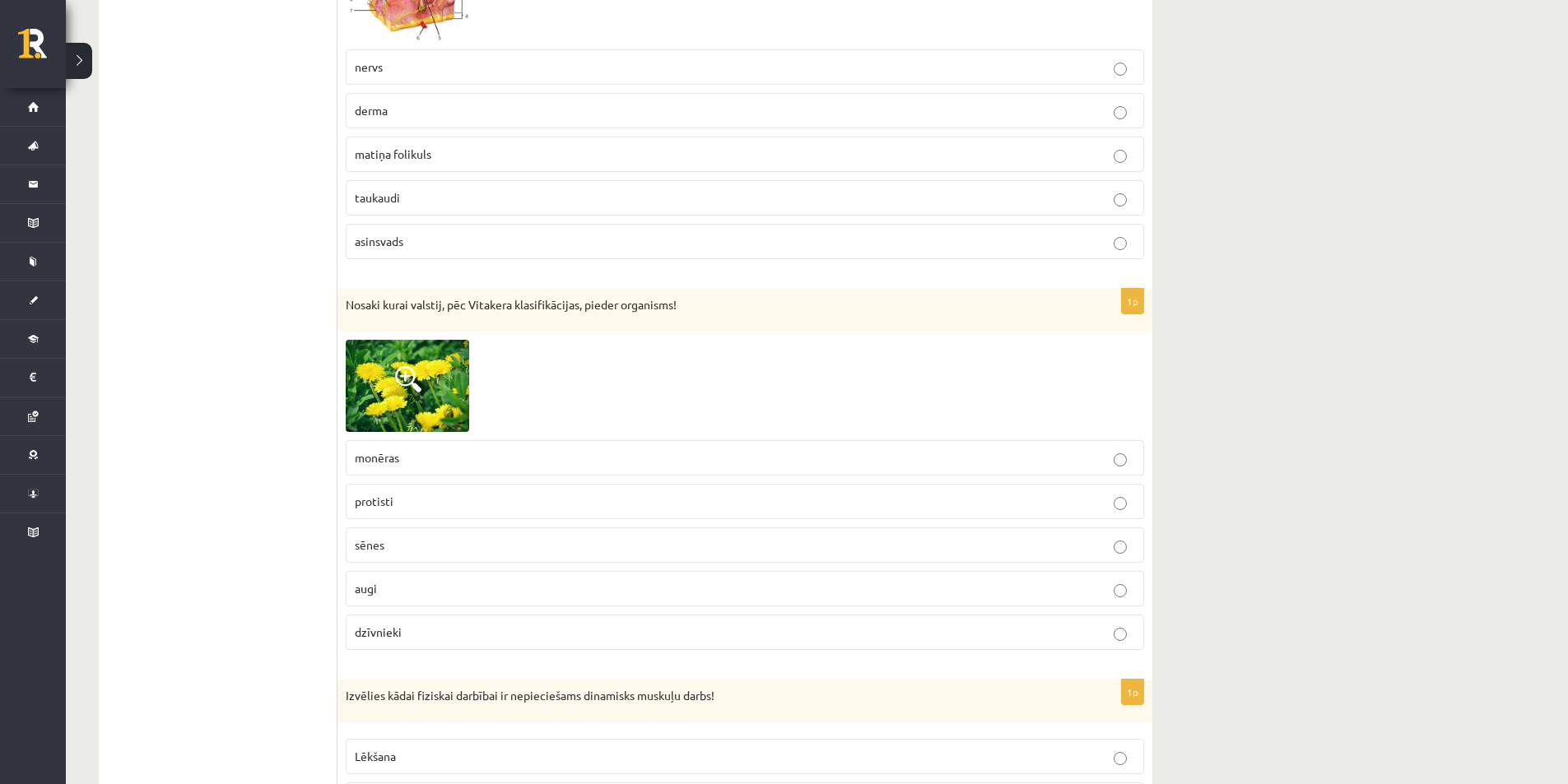
click at [417, 365] on img at bounding box center [408, 386] width 124 height 93
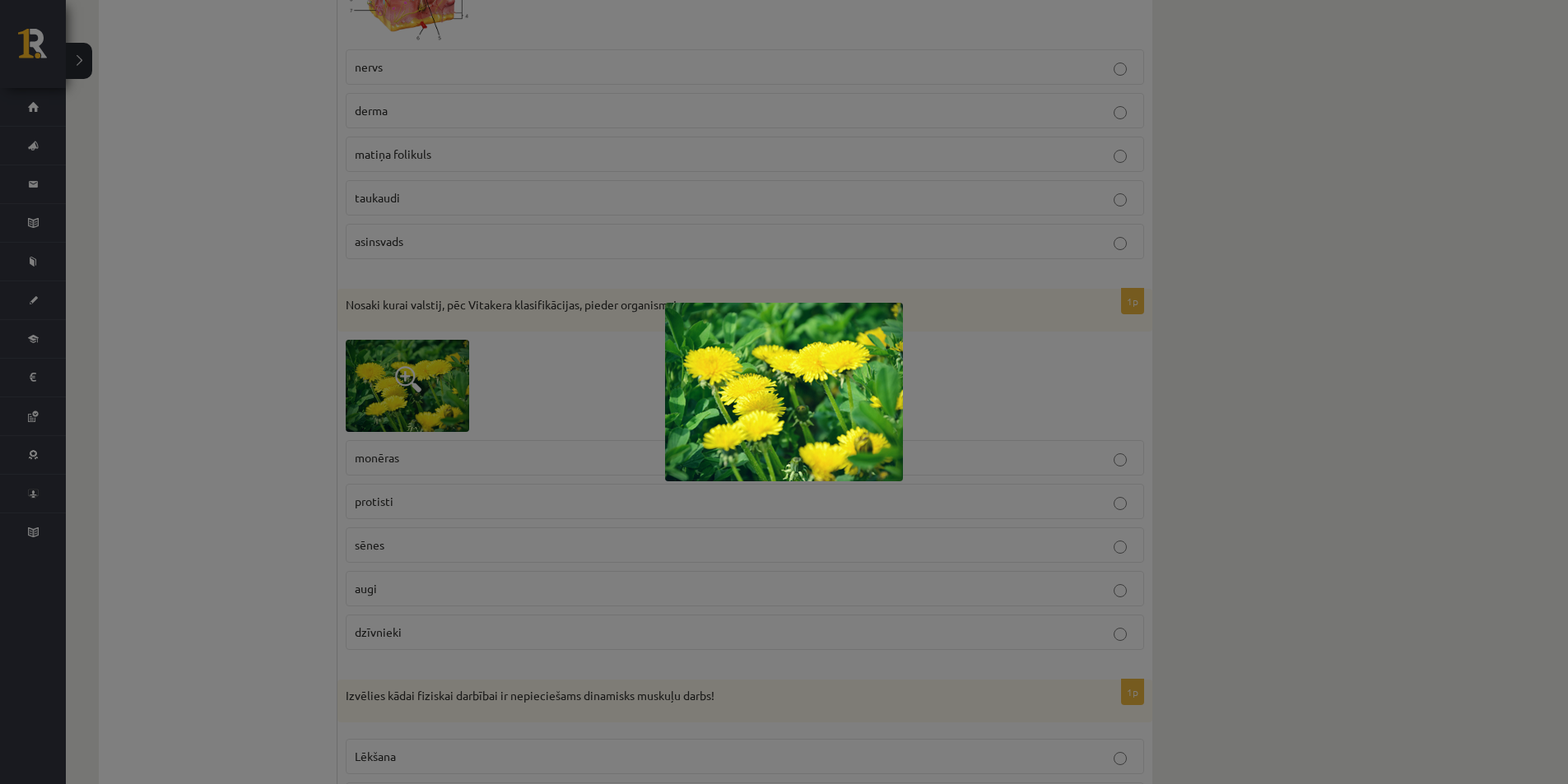
click at [267, 396] on div at bounding box center [784, 392] width 1568 height 784
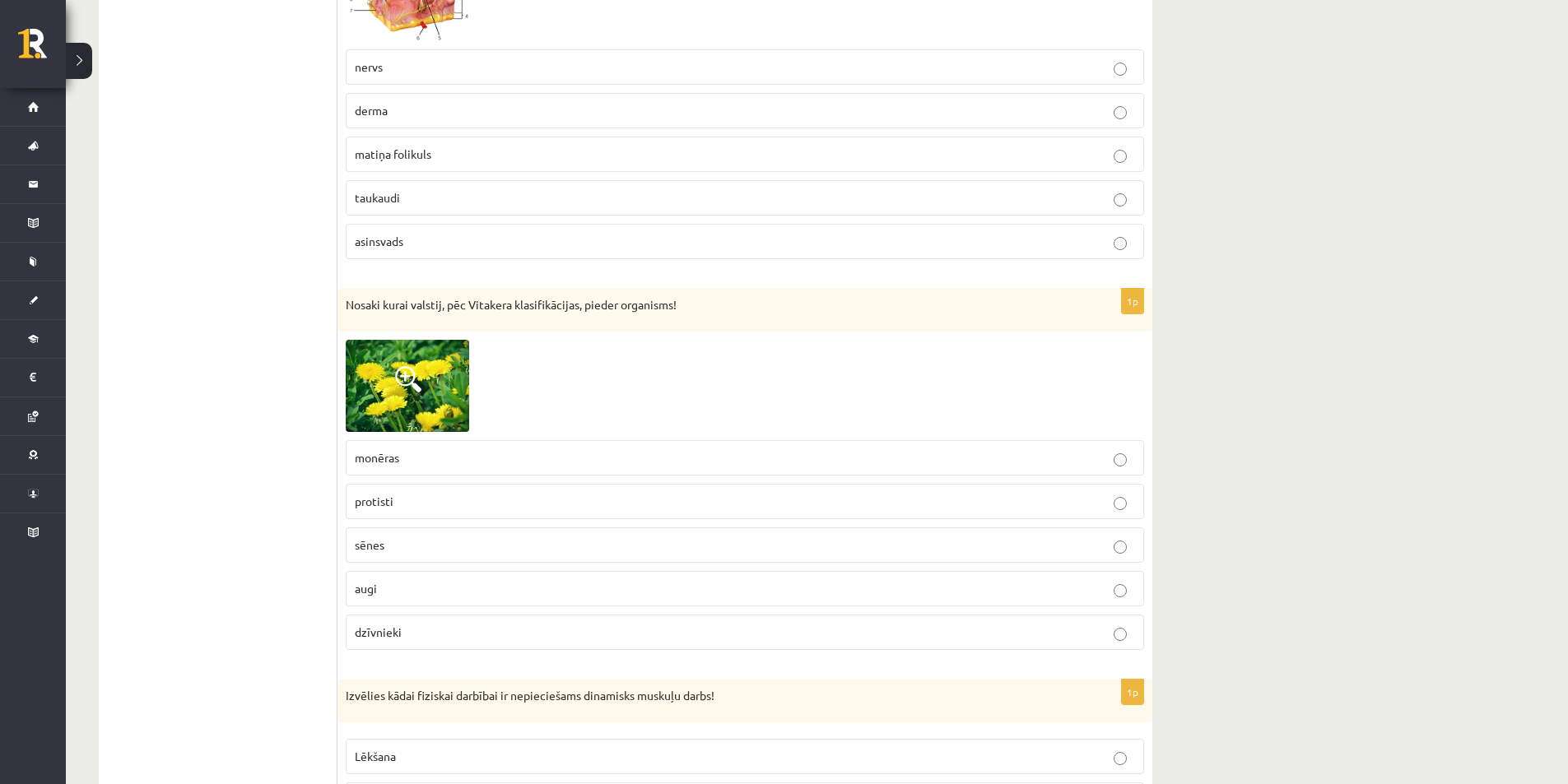
click at [440, 580] on label "augi" at bounding box center [745, 589] width 799 height 35
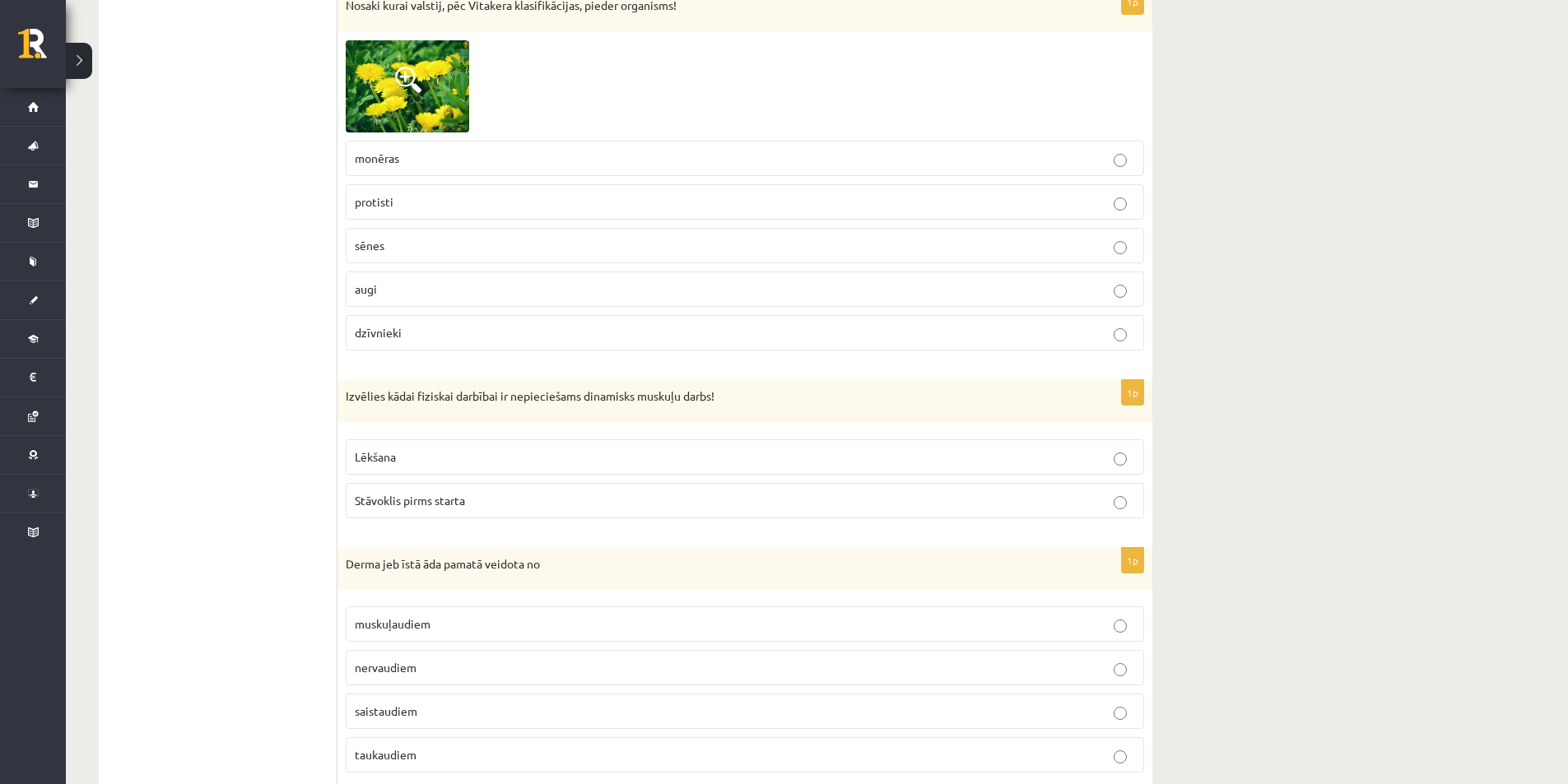
scroll to position [2305, 0]
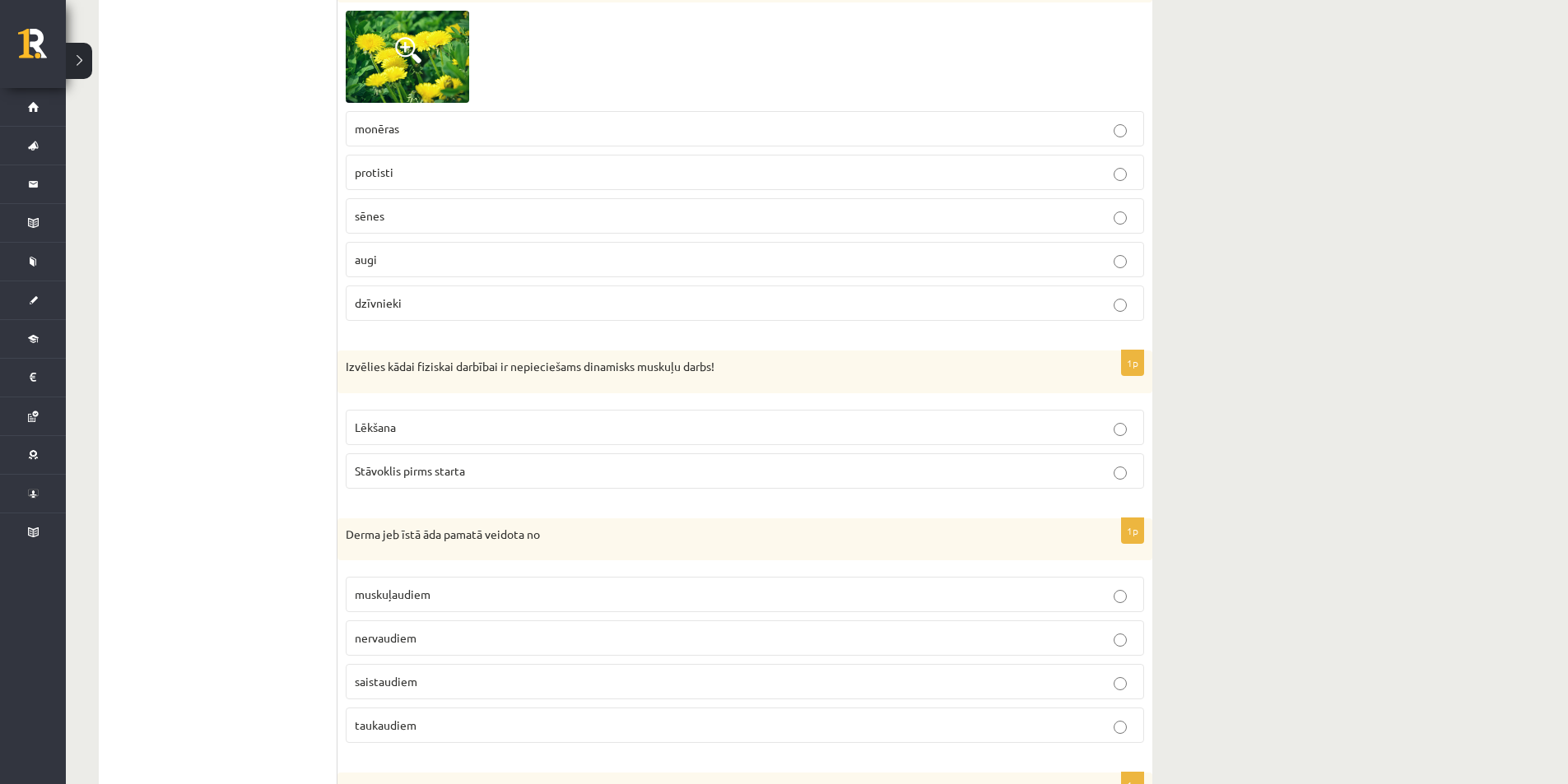
click at [670, 418] on label "Lēkšana" at bounding box center [745, 427] width 799 height 35
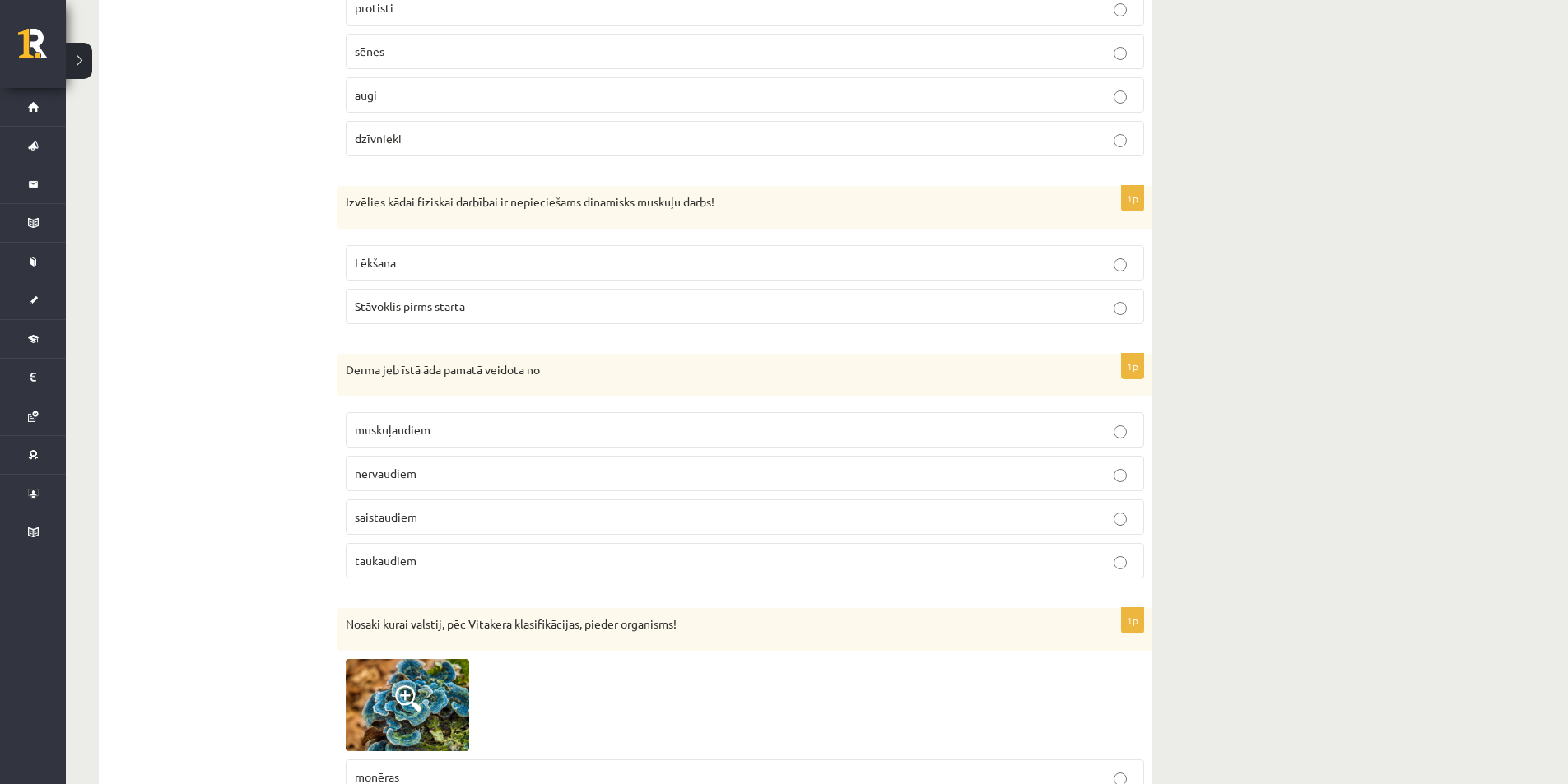
scroll to position [2552, 0]
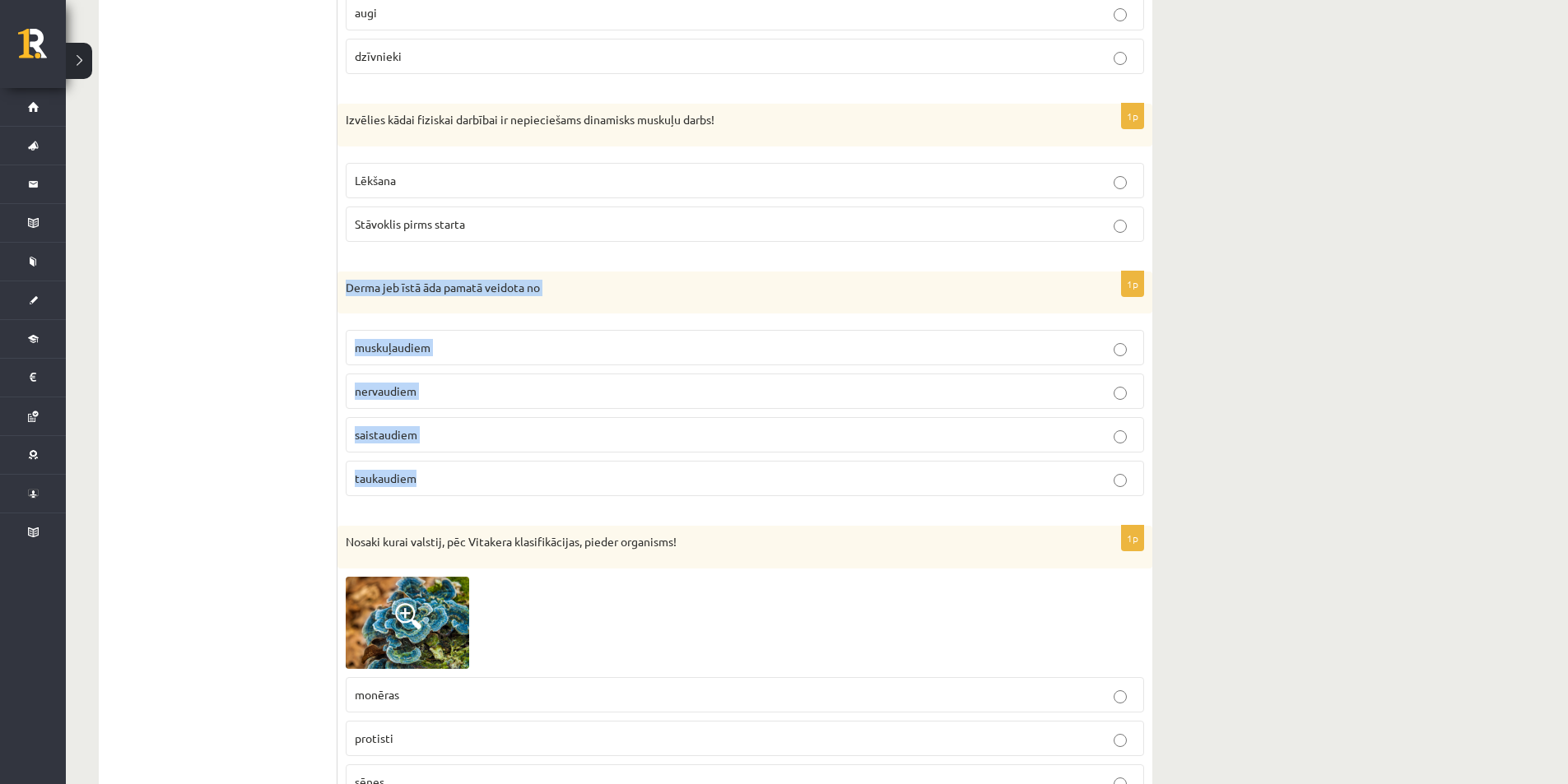
drag, startPoint x: 350, startPoint y: 294, endPoint x: 601, endPoint y: 499, distance: 324.1
click at [601, 499] on div "1p Derma jeb īstā āda pamatā veidota no muskuļaudiem nervaudiem saistaudiem [GE…" at bounding box center [744, 391] width 815 height 239
copy div "Derma jeb īstā āda pamatā veidota no muskuļaudiem nervaudiem saistaudiem taukau…"
click at [413, 437] on span "saistaudiem" at bounding box center [386, 434] width 63 height 15
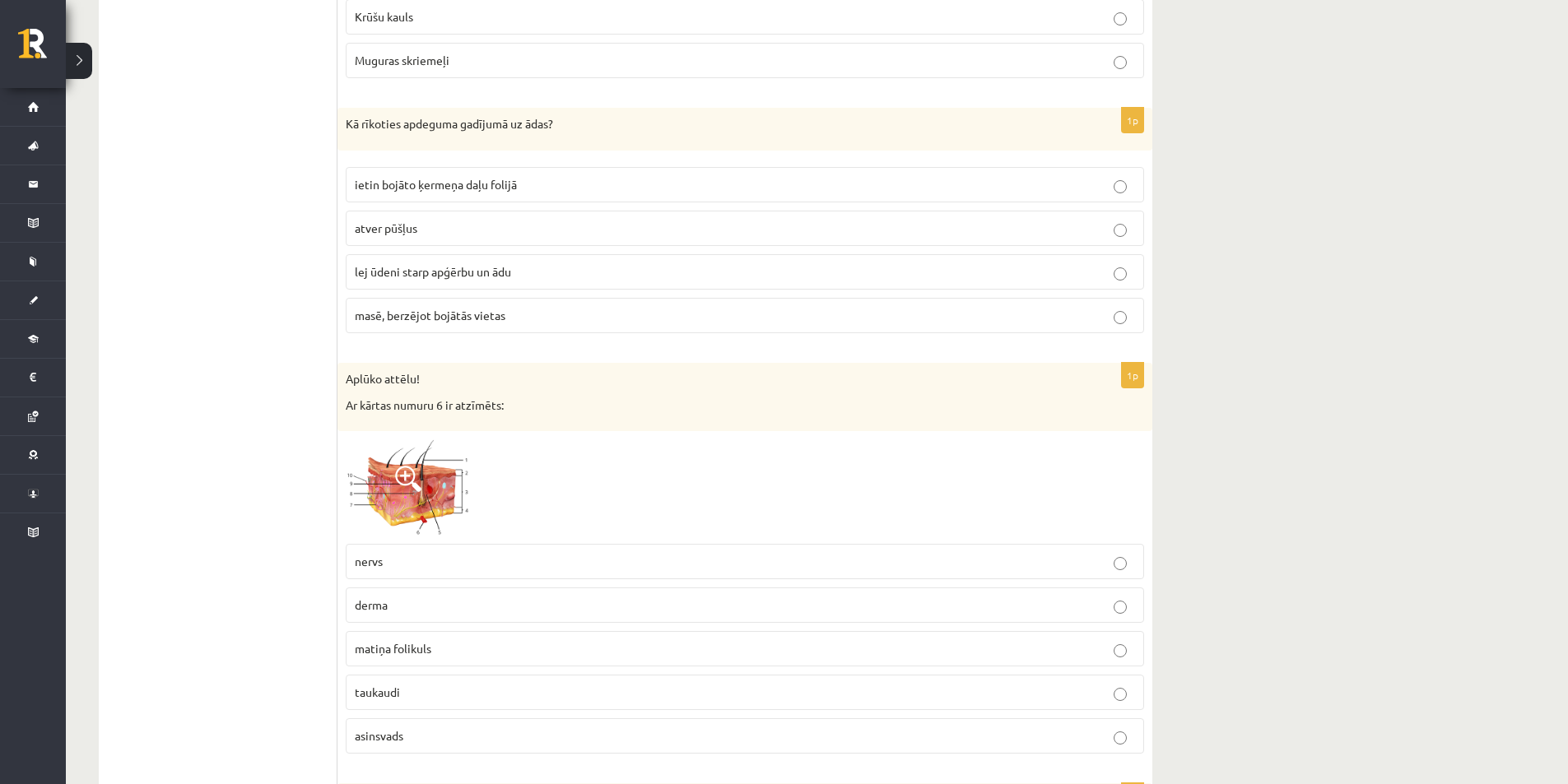
scroll to position [1482, 0]
click at [416, 574] on label "nervs" at bounding box center [745, 561] width 799 height 35
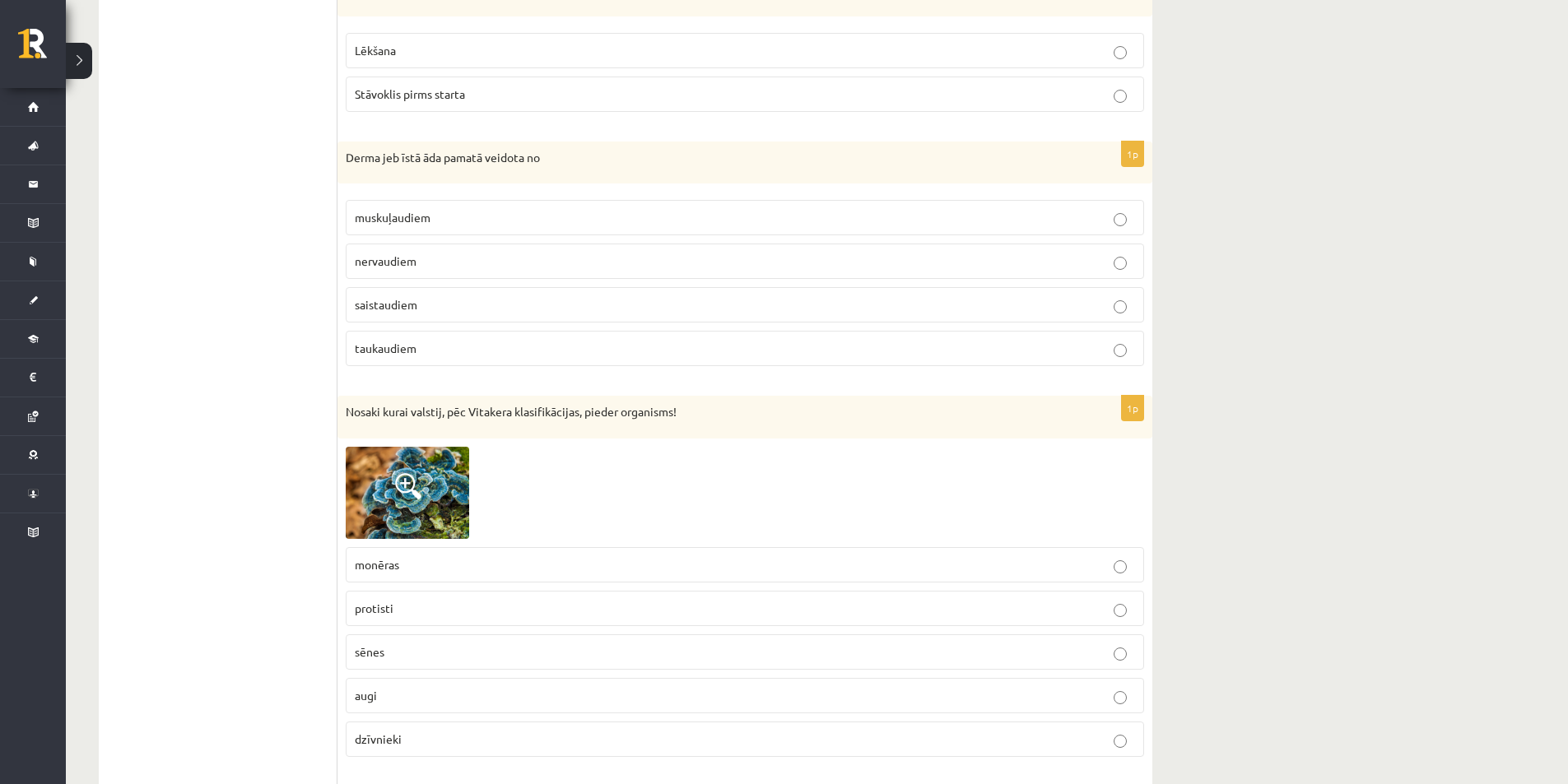
scroll to position [2881, 0]
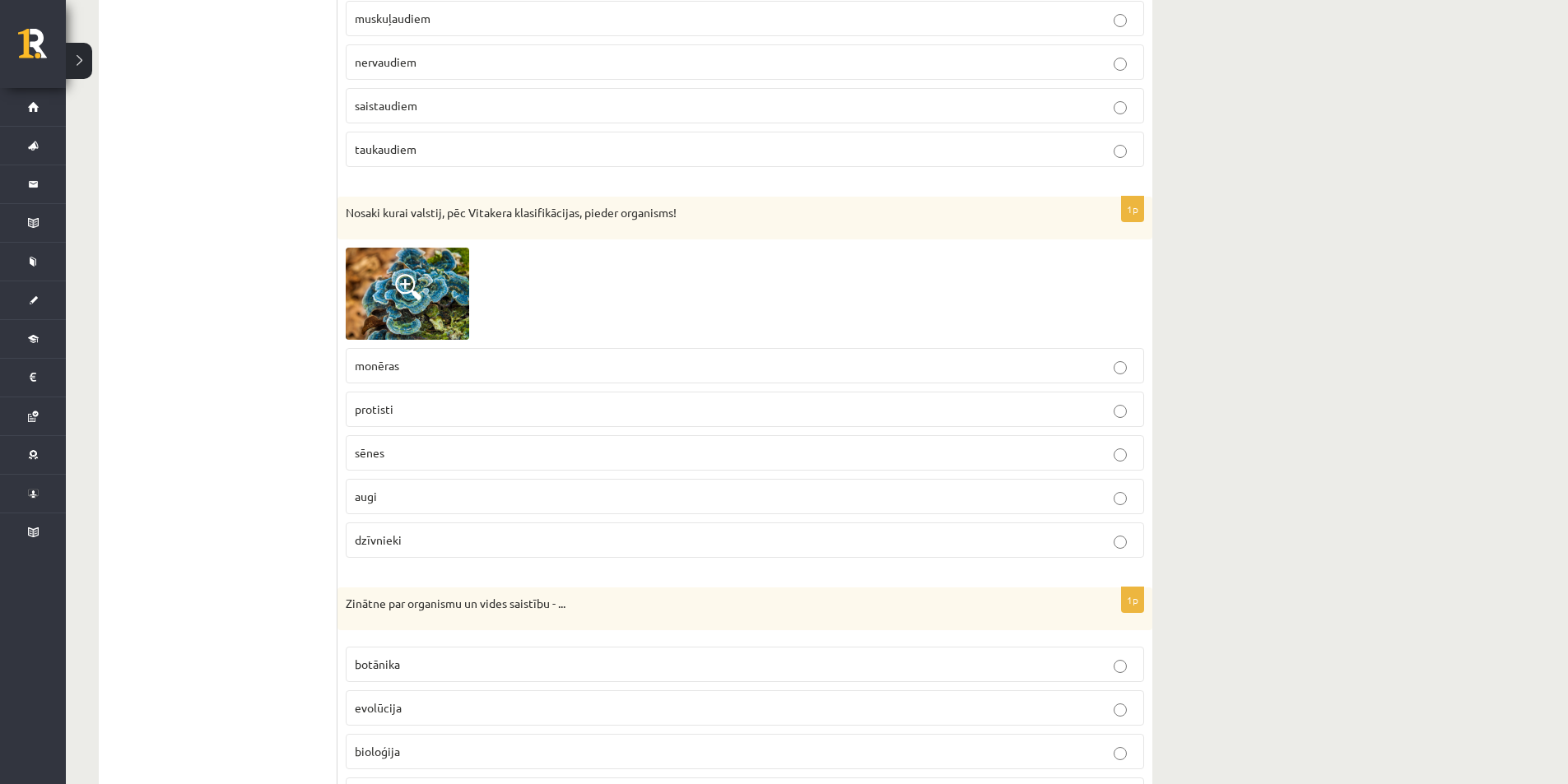
click at [403, 452] on p "sēnes" at bounding box center [745, 452] width 780 height 17
click at [391, 247] on div "1p Nosaki kurai valstij, pēc Vitakera klasifikācijas, pieder organisms! [GEOGRA…" at bounding box center [744, 384] width 815 height 374
click at [393, 277] on img at bounding box center [408, 293] width 124 height 92
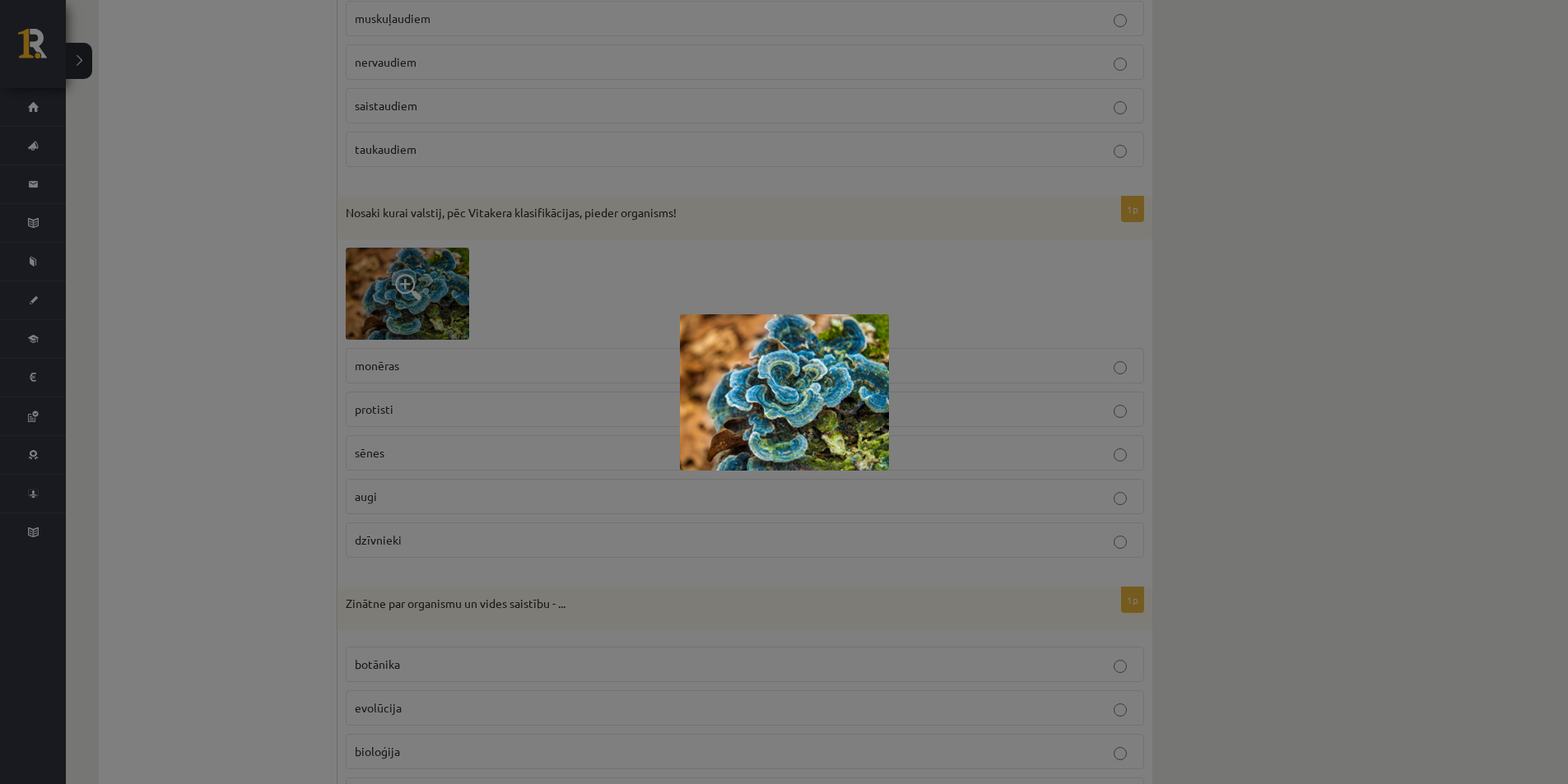
click at [296, 302] on div at bounding box center [784, 392] width 1568 height 784
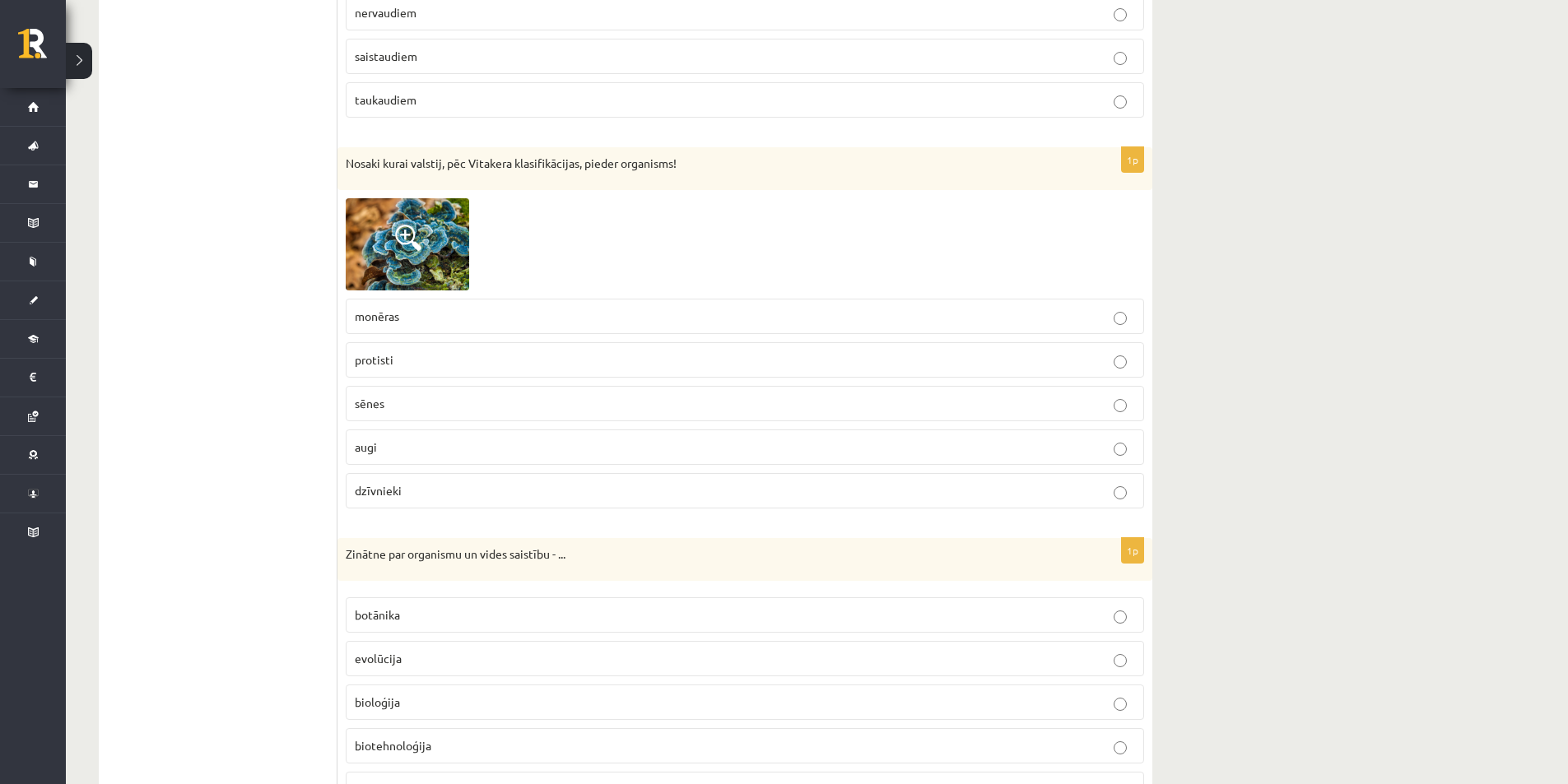
scroll to position [3128, 0]
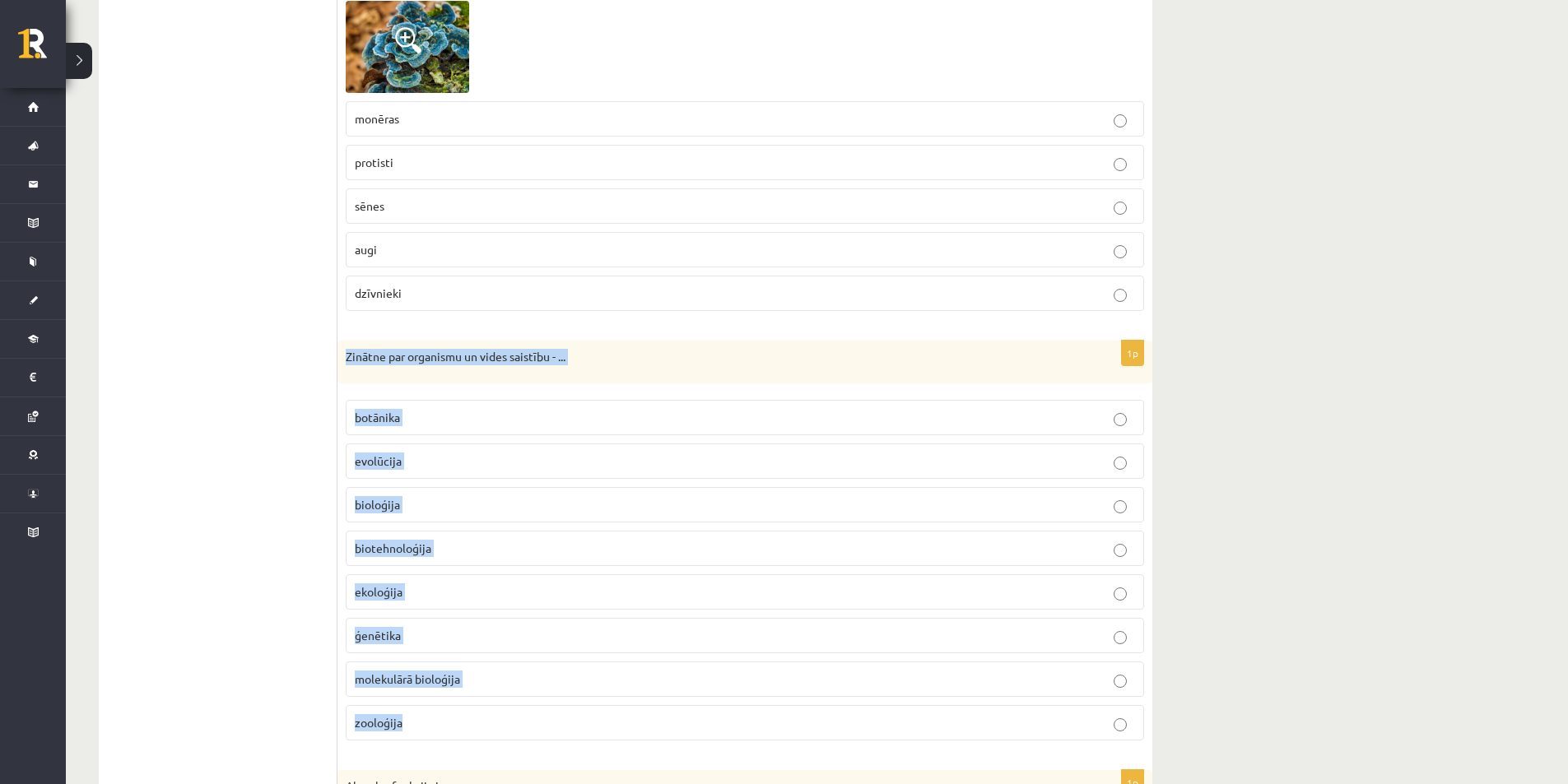
drag, startPoint x: 343, startPoint y: 359, endPoint x: 612, endPoint y: 749, distance: 473.8
click at [612, 749] on div "1p Zinātne par organismu un vides saistību - ... [GEOGRAPHIC_DATA] evolūcija bi…" at bounding box center [744, 547] width 815 height 413
copy div "Zinātne par organismu un vides saistību - ... botānika evolūcija bioloģija biot…"
click at [424, 458] on p "evolūcija" at bounding box center [745, 461] width 780 height 17
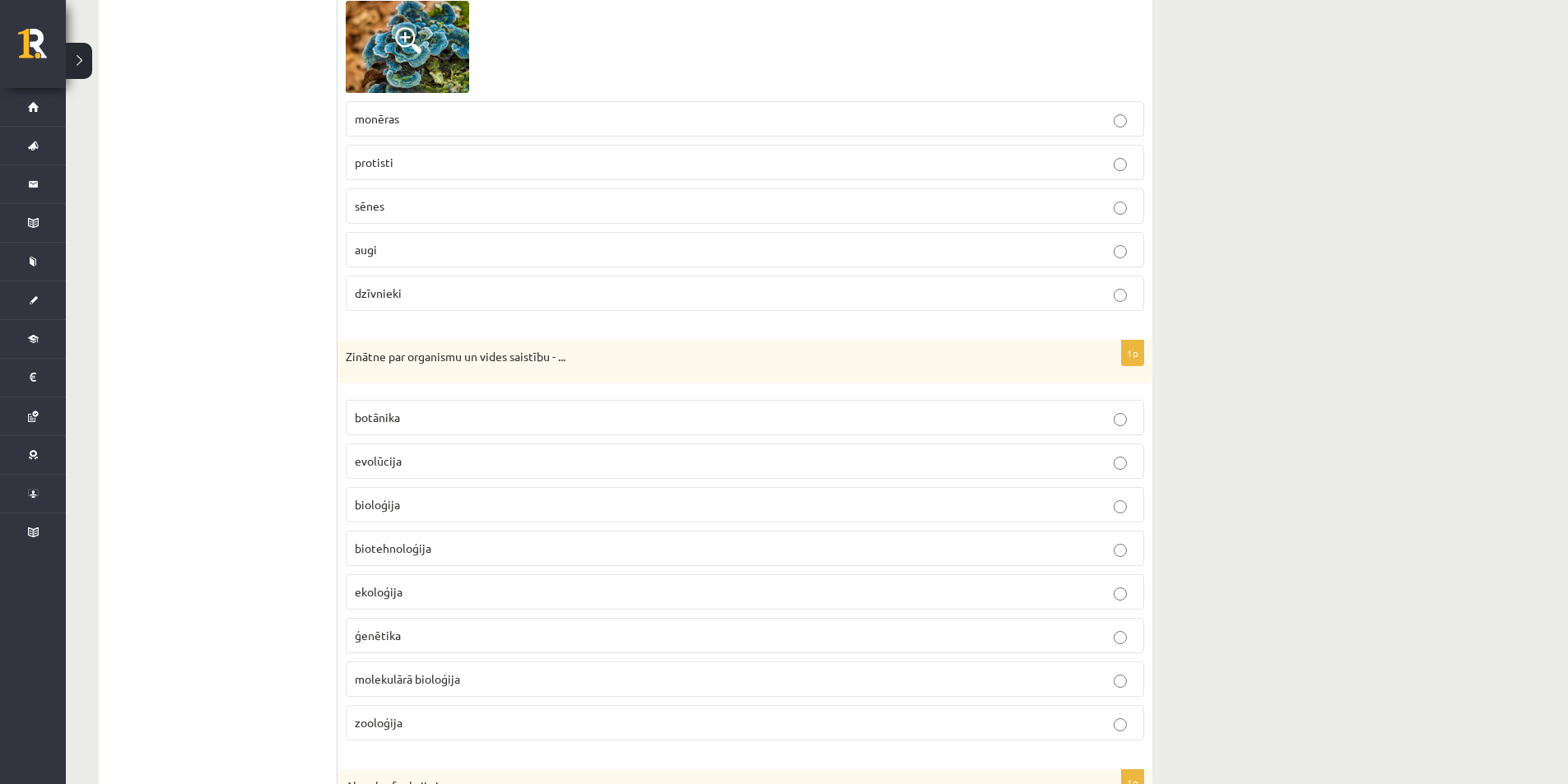
click at [453, 578] on label "ekoloģija" at bounding box center [745, 591] width 799 height 35
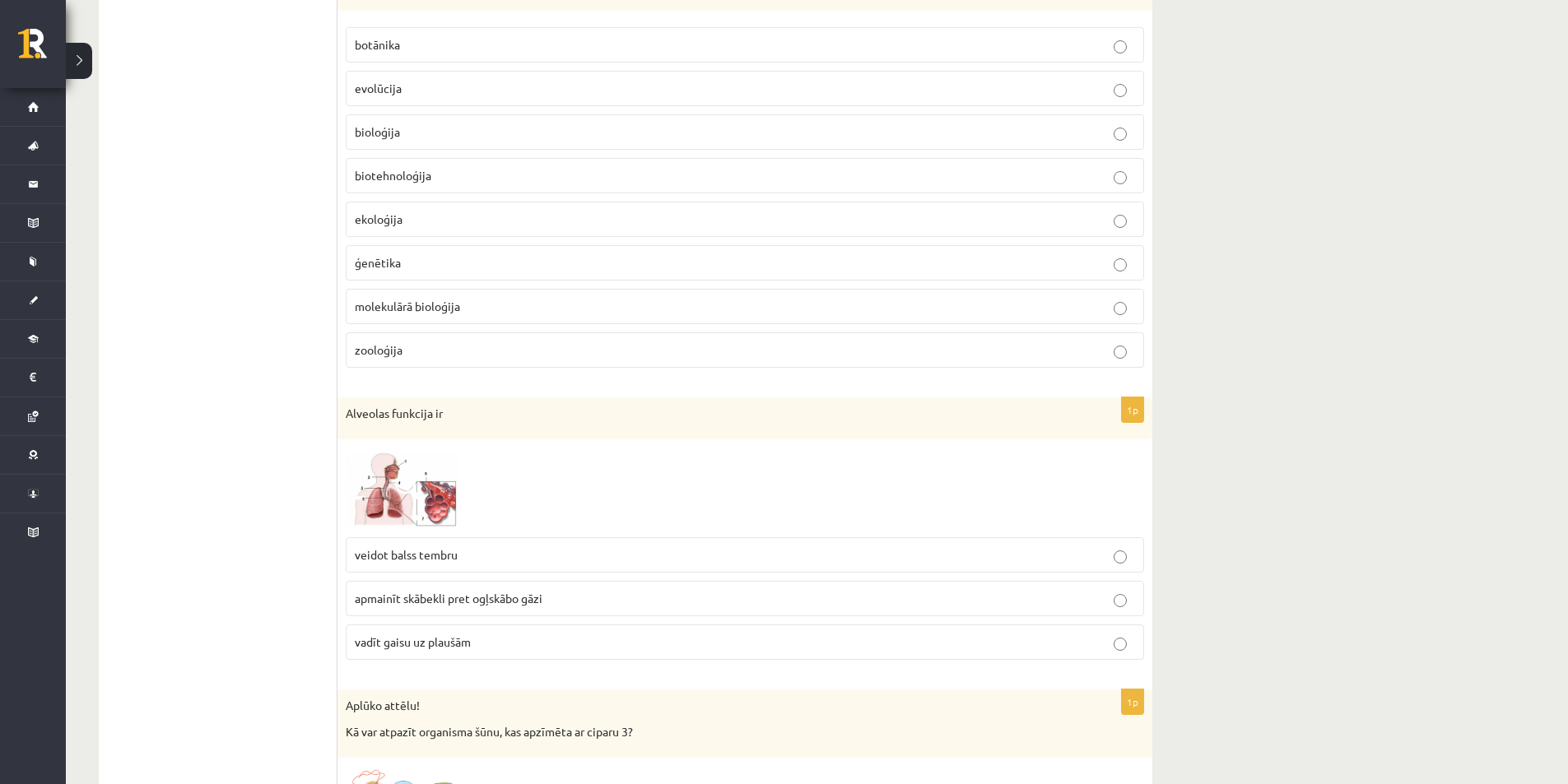
scroll to position [3539, 0]
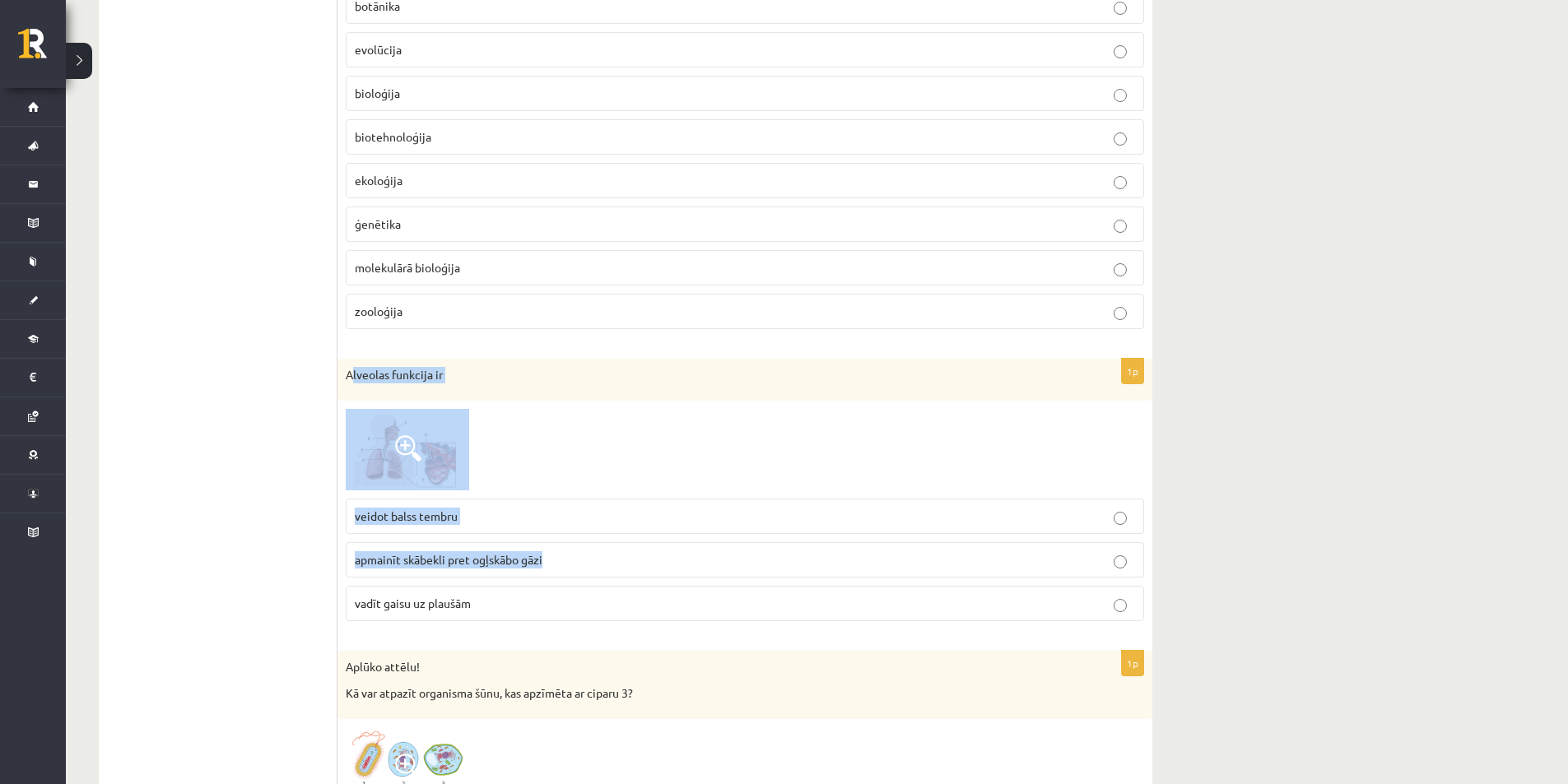
drag, startPoint x: 354, startPoint y: 377, endPoint x: 599, endPoint y: 572, distance: 313.1
click at [599, 572] on div "1p Alveolas funkcija ir veidot balss tembru apmainīt skābekli pret ogļskābo gāz…" at bounding box center [744, 497] width 815 height 276
drag, startPoint x: 344, startPoint y: 372, endPoint x: 591, endPoint y: 608, distance: 341.6
click at [591, 608] on div "1p Alveolas funkcija ir veidot balss tembru apmainīt skābekli pret ogļskābo gāz…" at bounding box center [744, 497] width 815 height 276
copy div "Alveolas funkcija ir veidot balss tembru apmainīt skābekli pret ogļskābo gāzi v…"
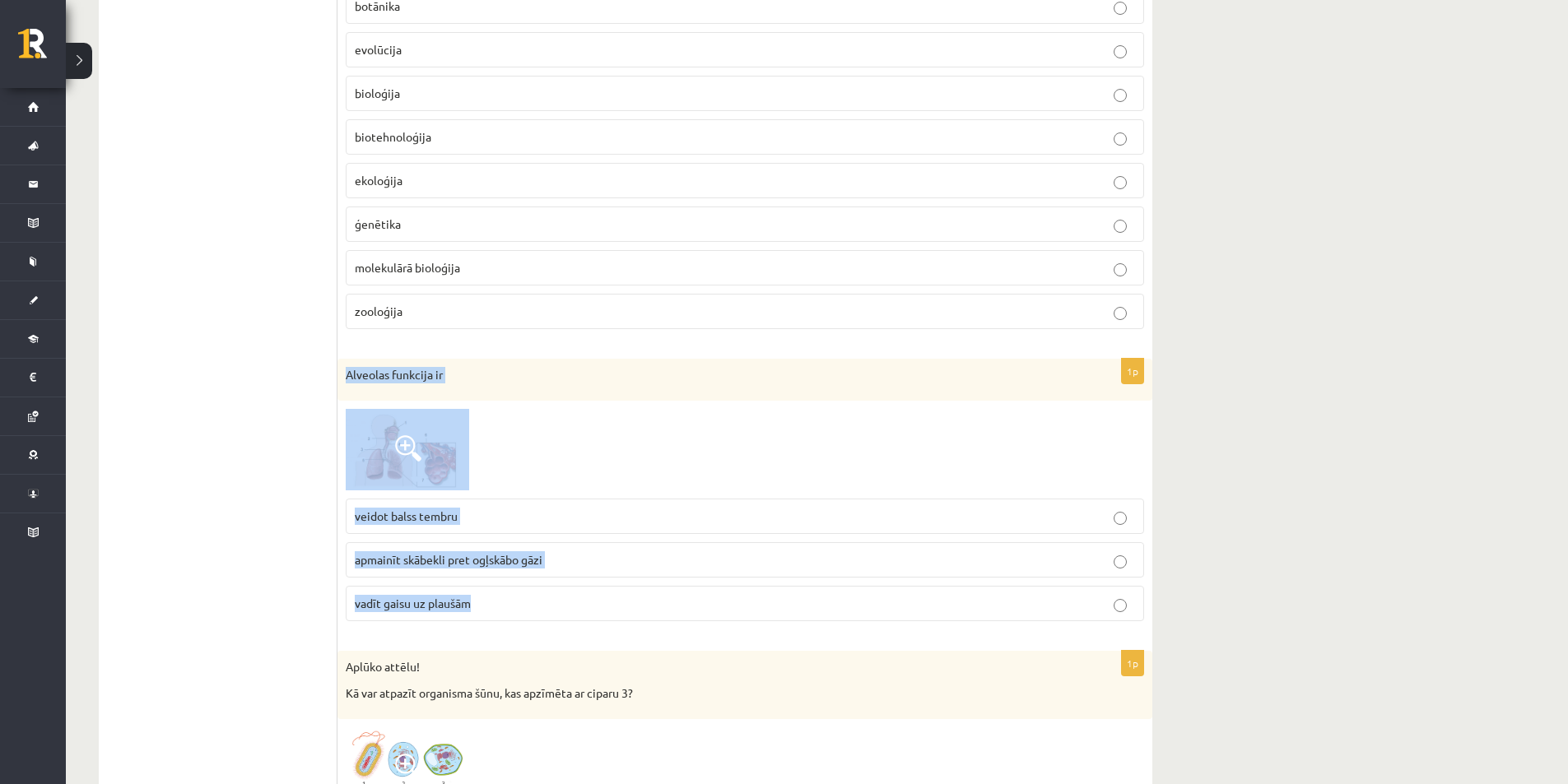
click at [520, 565] on span "apmainīt skābekli pret ogļskābo gāzi" at bounding box center [449, 560] width 188 height 15
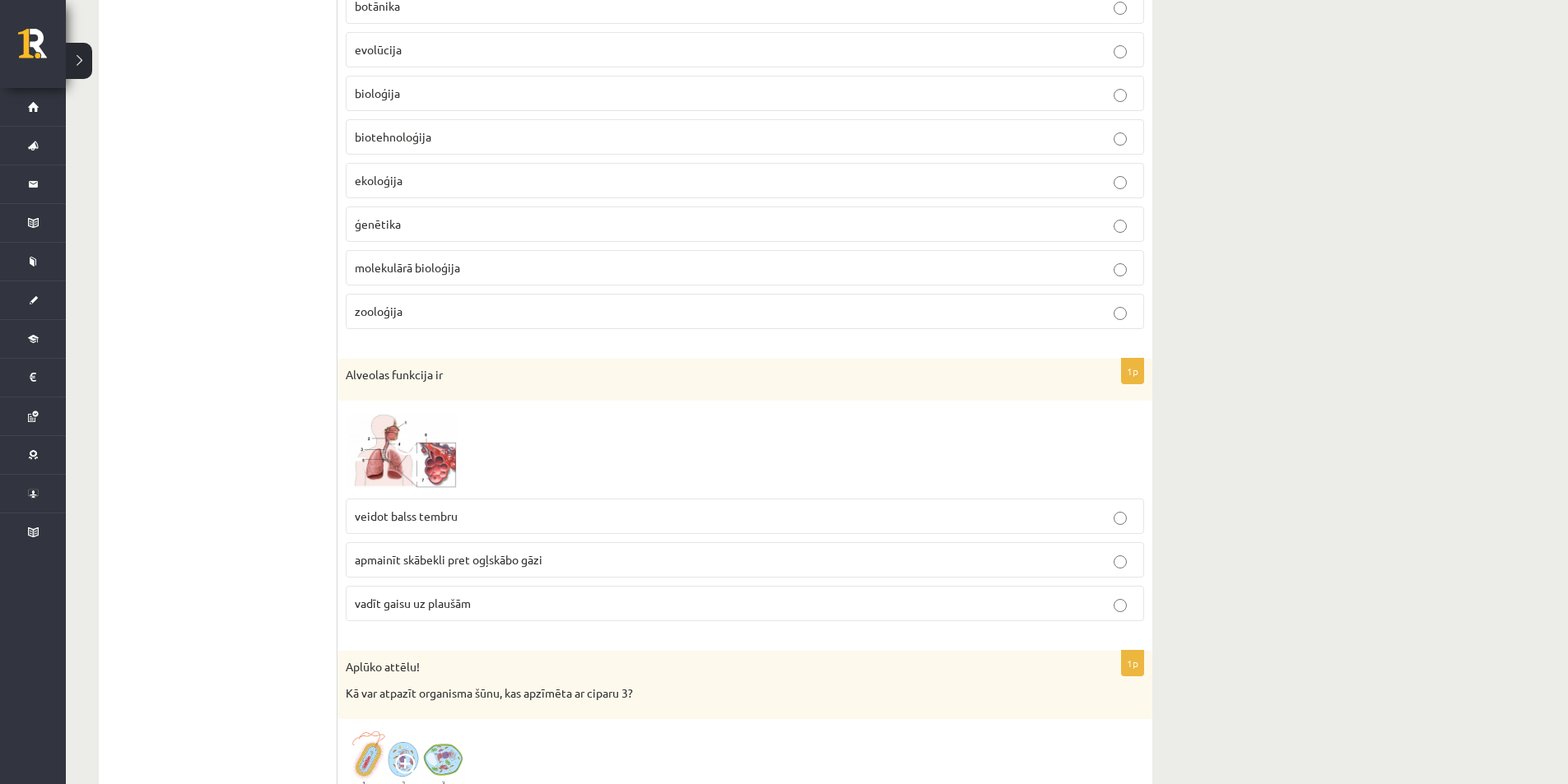
click at [421, 460] on span at bounding box center [408, 448] width 26 height 26
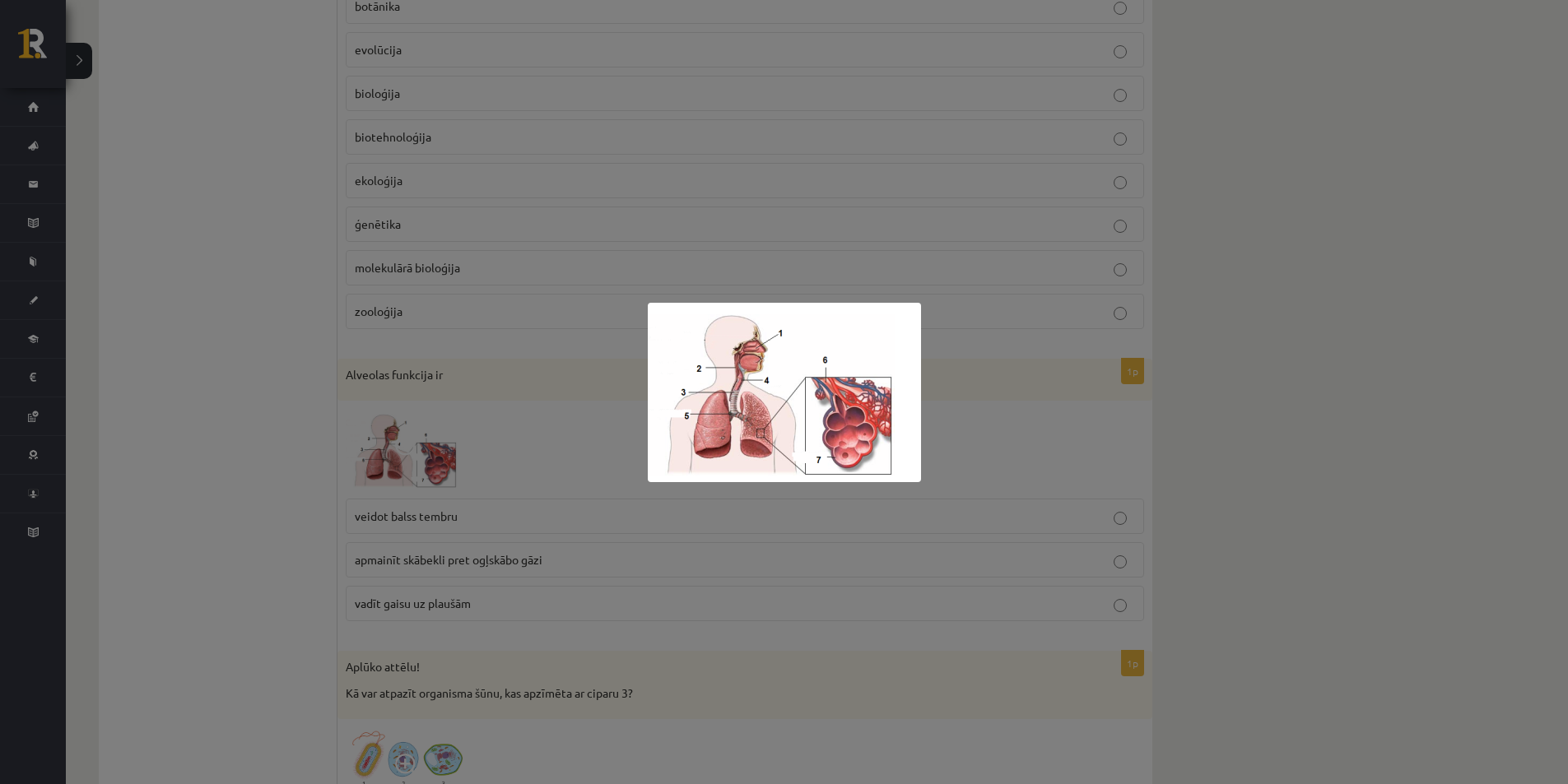
click at [303, 531] on div at bounding box center [784, 392] width 1568 height 784
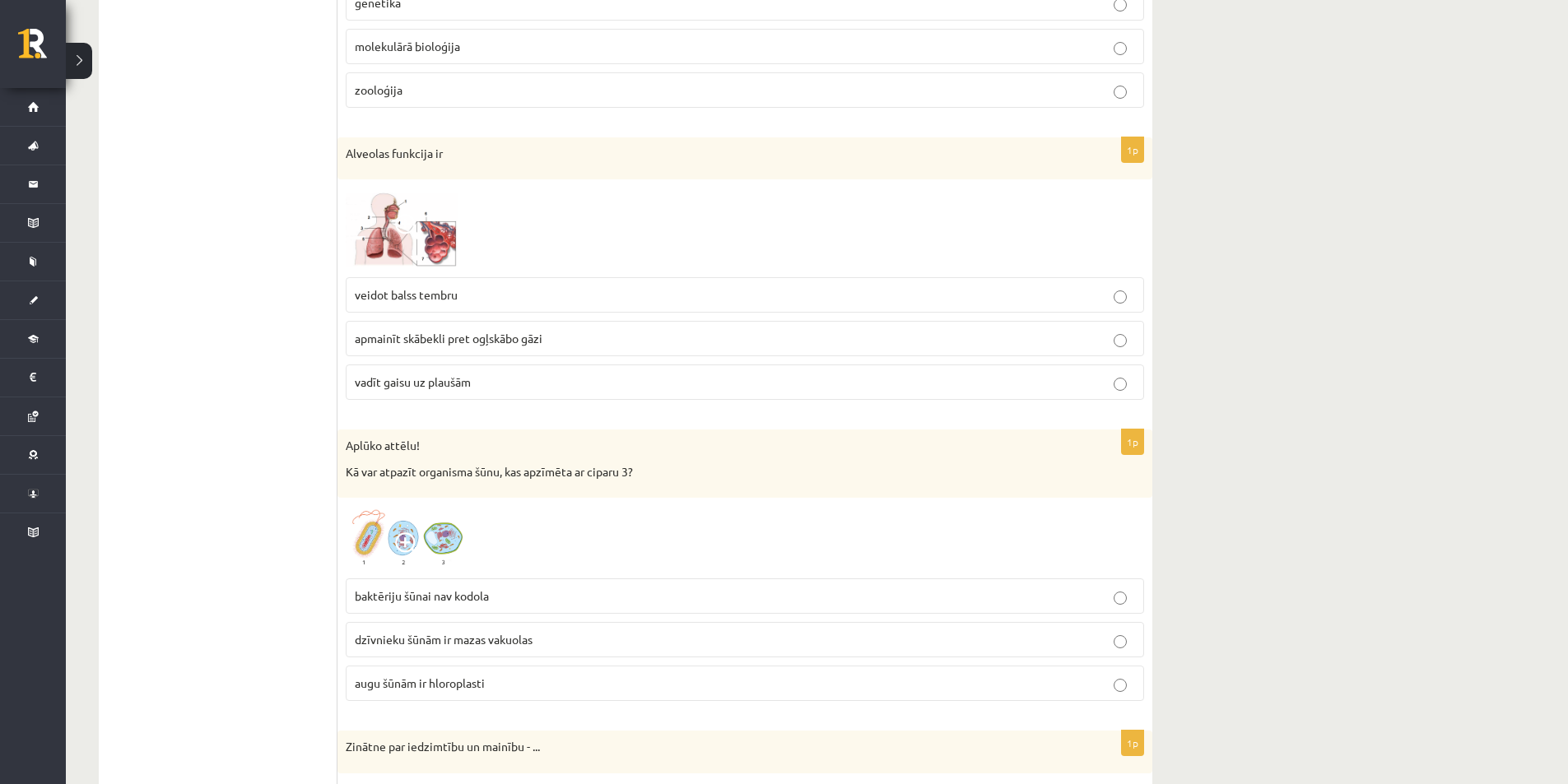
scroll to position [3786, 0]
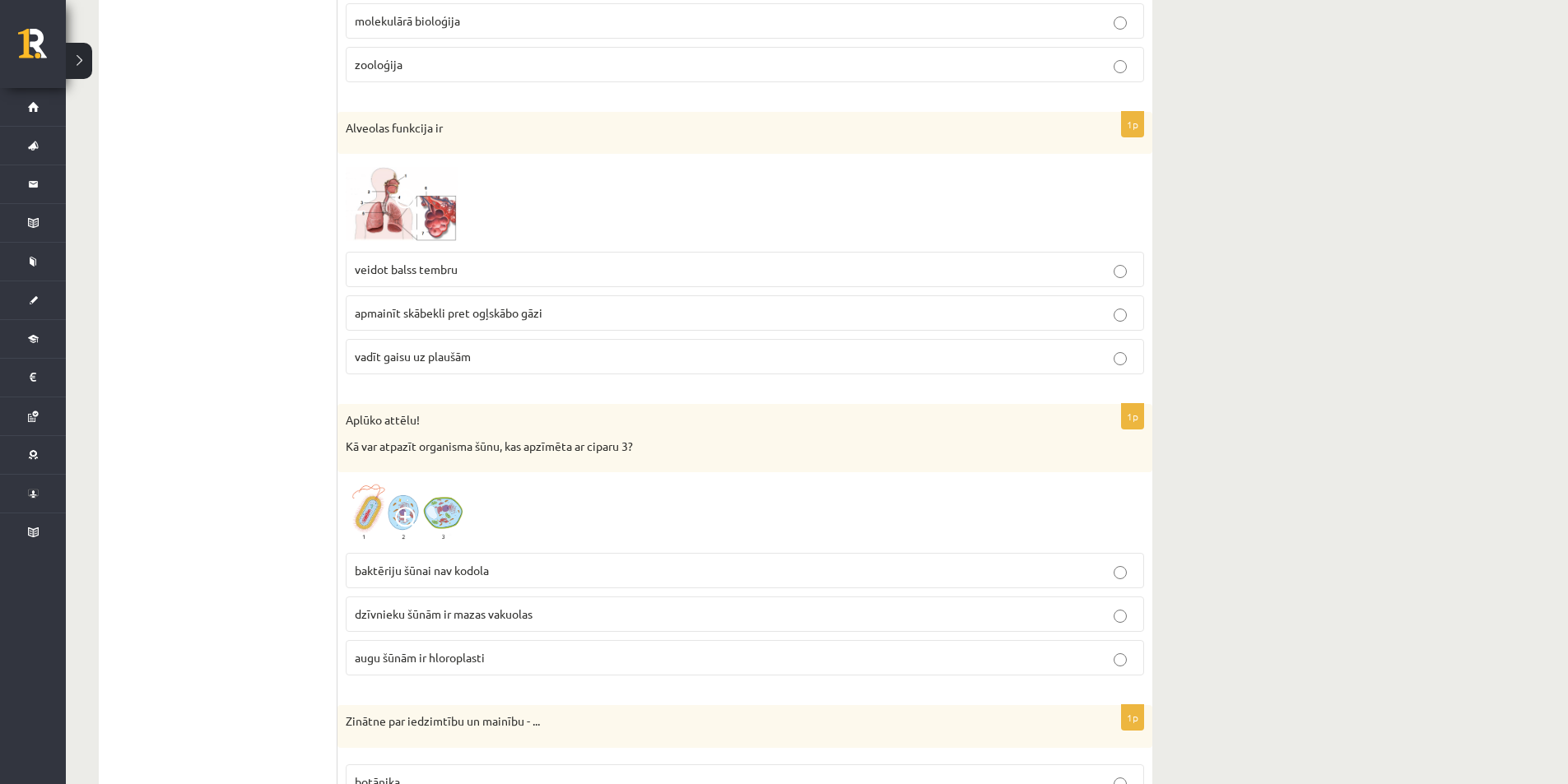
click at [388, 515] on img at bounding box center [408, 512] width 124 height 65
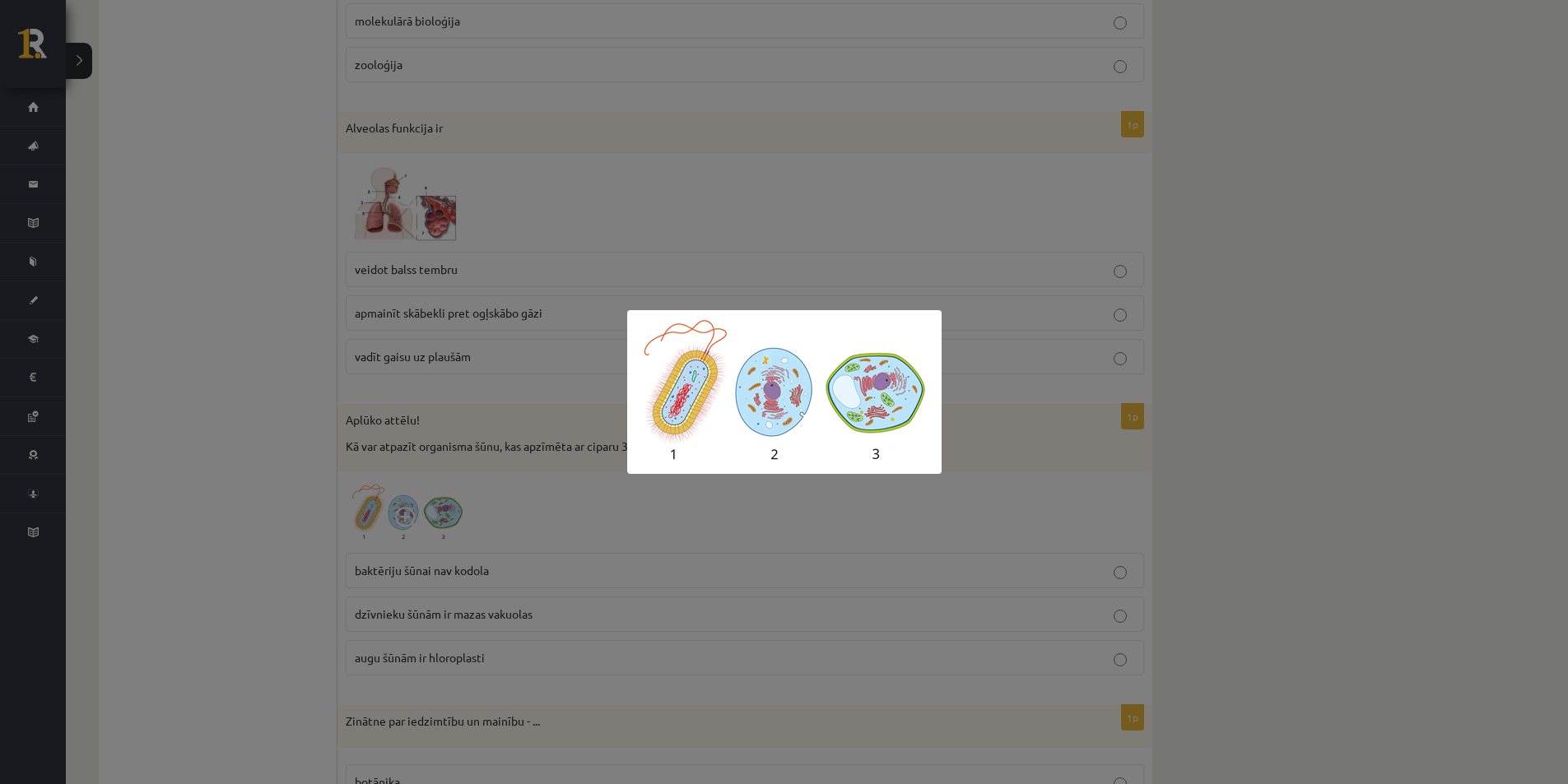
drag, startPoint x: 283, startPoint y: 519, endPoint x: 265, endPoint y: 561, distance: 45.7
click at [273, 539] on div at bounding box center [784, 392] width 1568 height 784
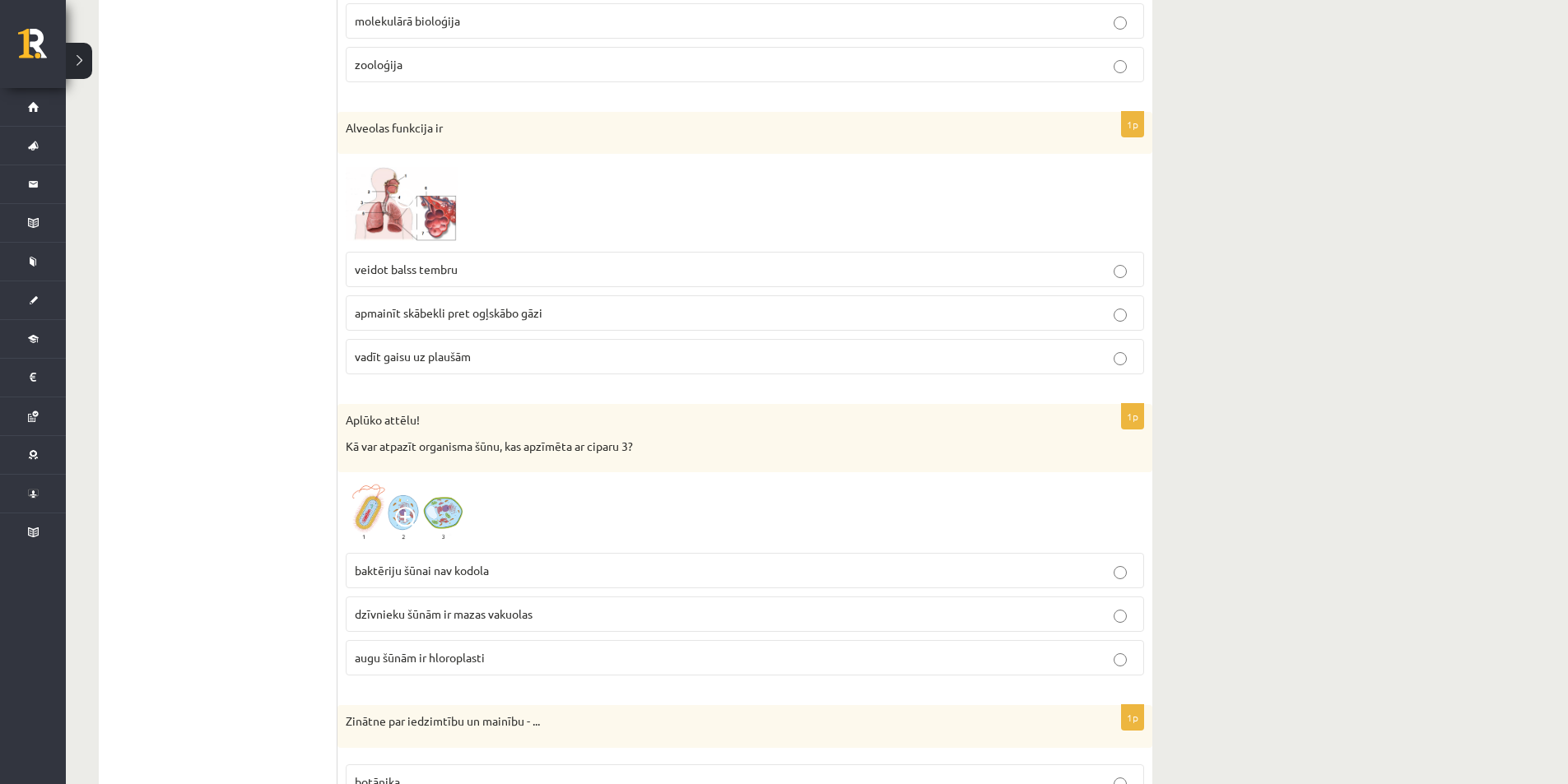
click at [454, 501] on img at bounding box center [408, 512] width 124 height 65
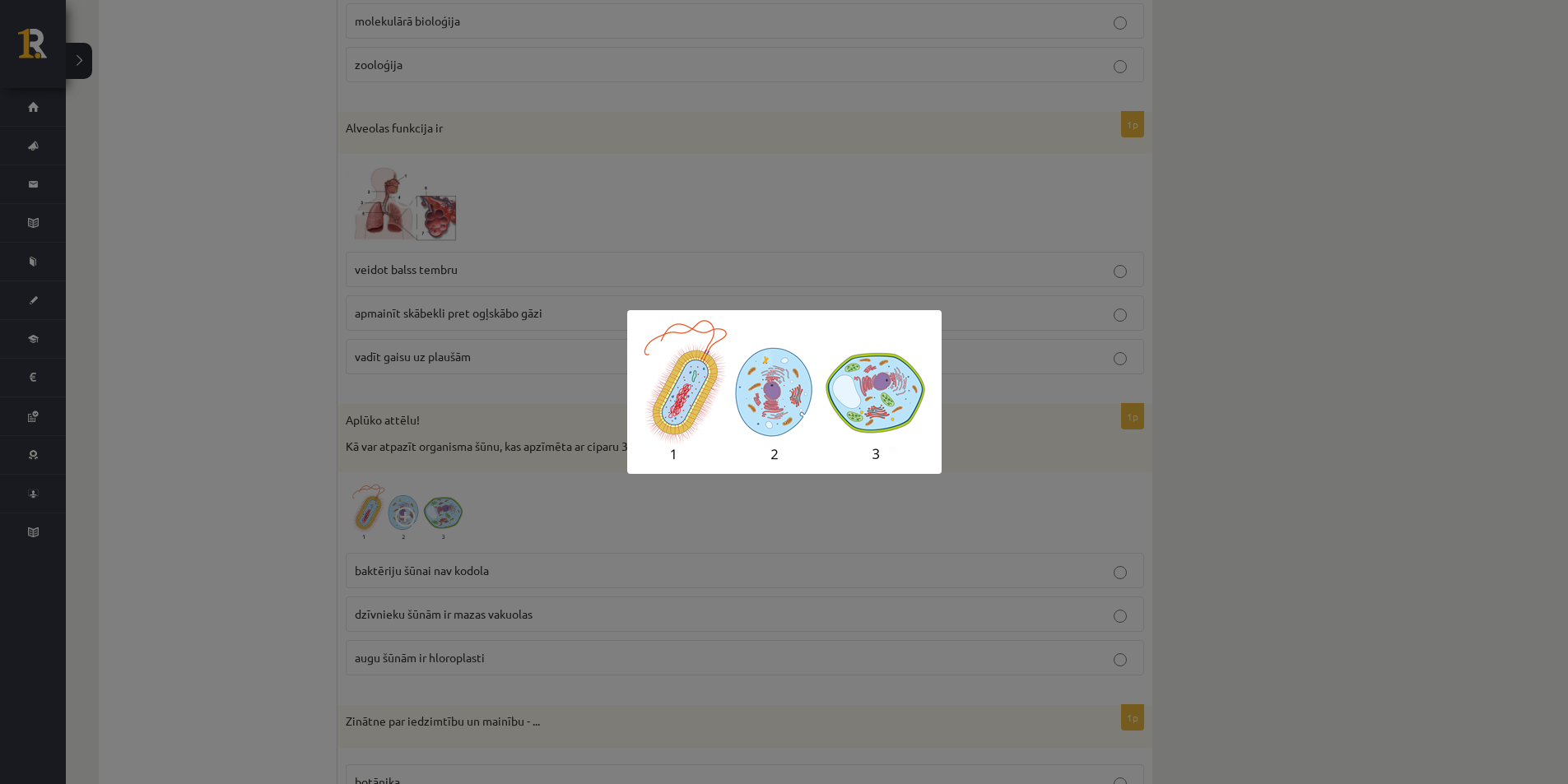
click at [383, 651] on div at bounding box center [784, 392] width 1568 height 784
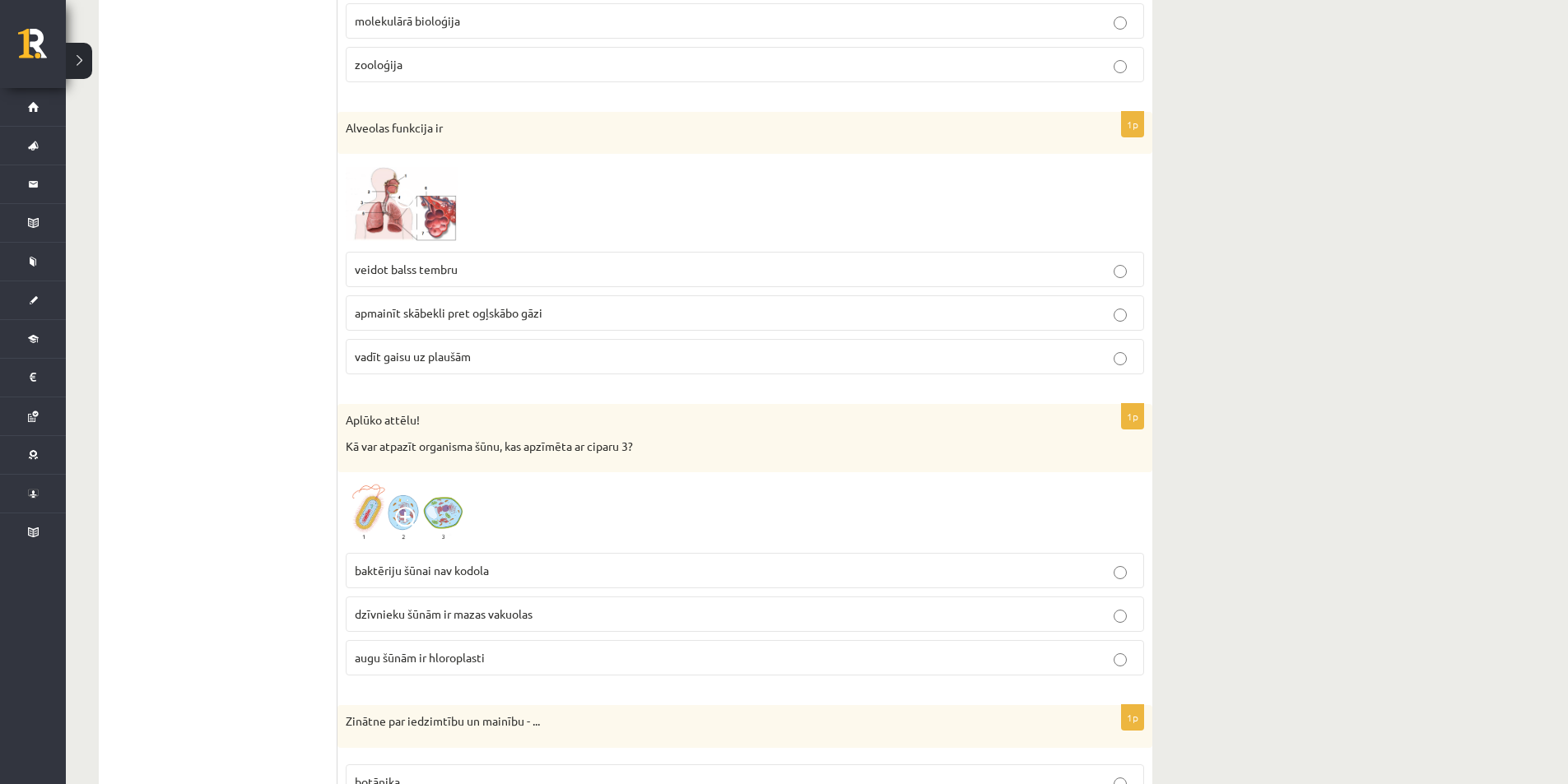
click at [383, 651] on p "augu šūnām ir hloroplasti" at bounding box center [745, 658] width 780 height 17
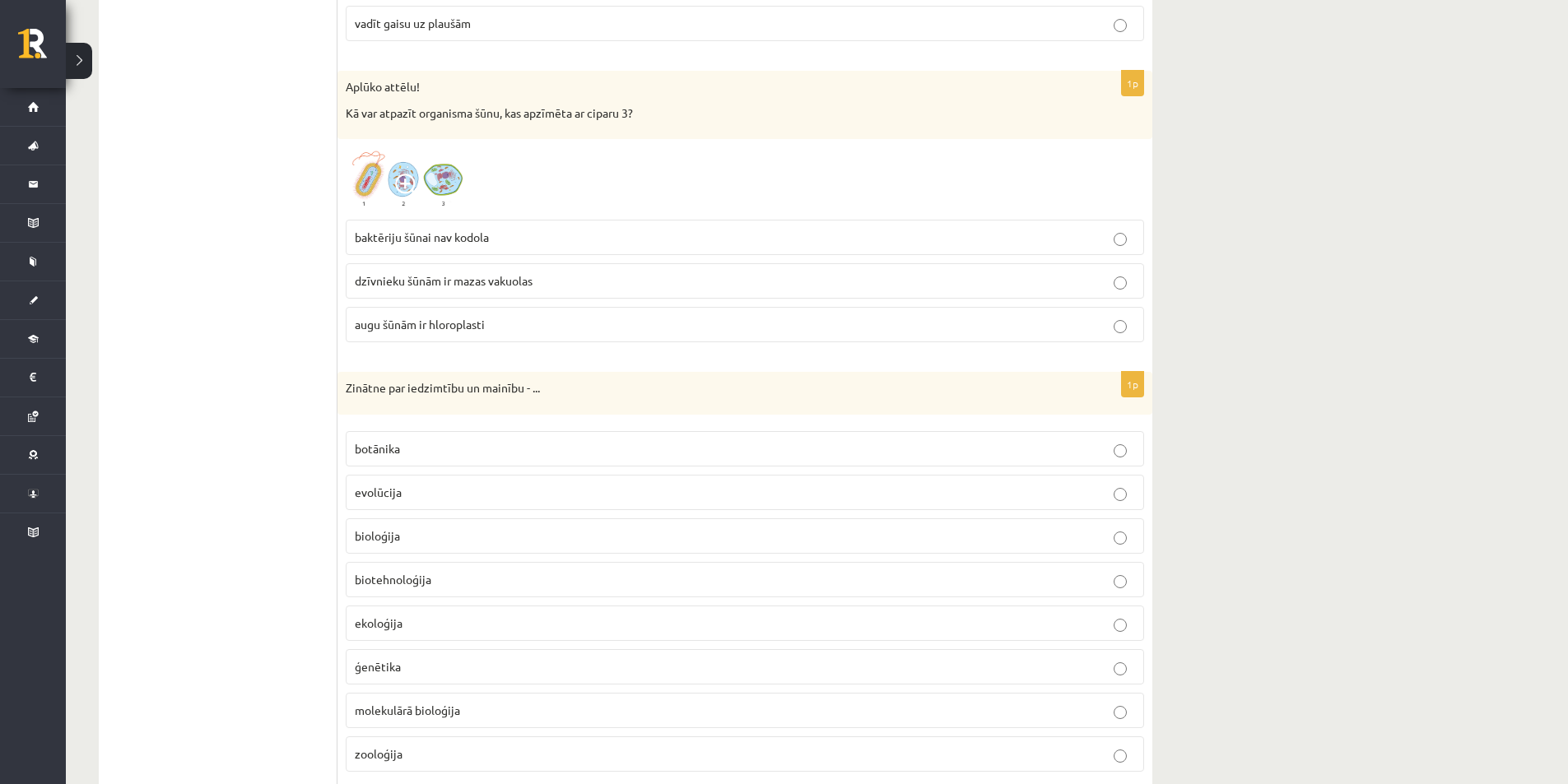
scroll to position [4198, 0]
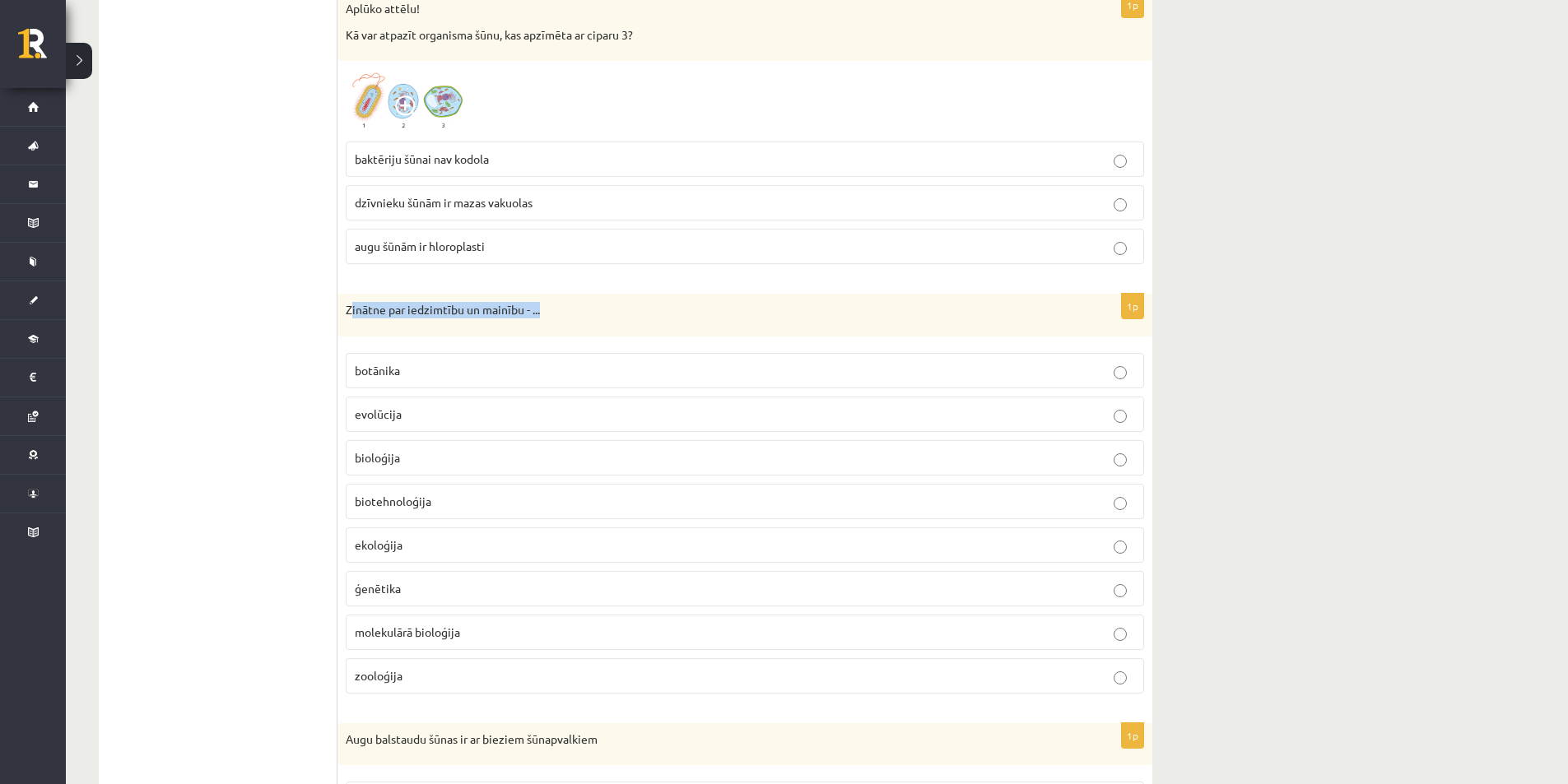
drag, startPoint x: 350, startPoint y: 314, endPoint x: 568, endPoint y: 324, distance: 218.2
click at [568, 324] on div "Zinātne par iedzimtību un mainību - ..." at bounding box center [744, 314] width 815 height 43
click at [583, 314] on p "Zinātne par iedzimtību un mainību - ..." at bounding box center [704, 311] width 716 height 16
click at [374, 589] on span "ģenētika" at bounding box center [378, 589] width 46 height 15
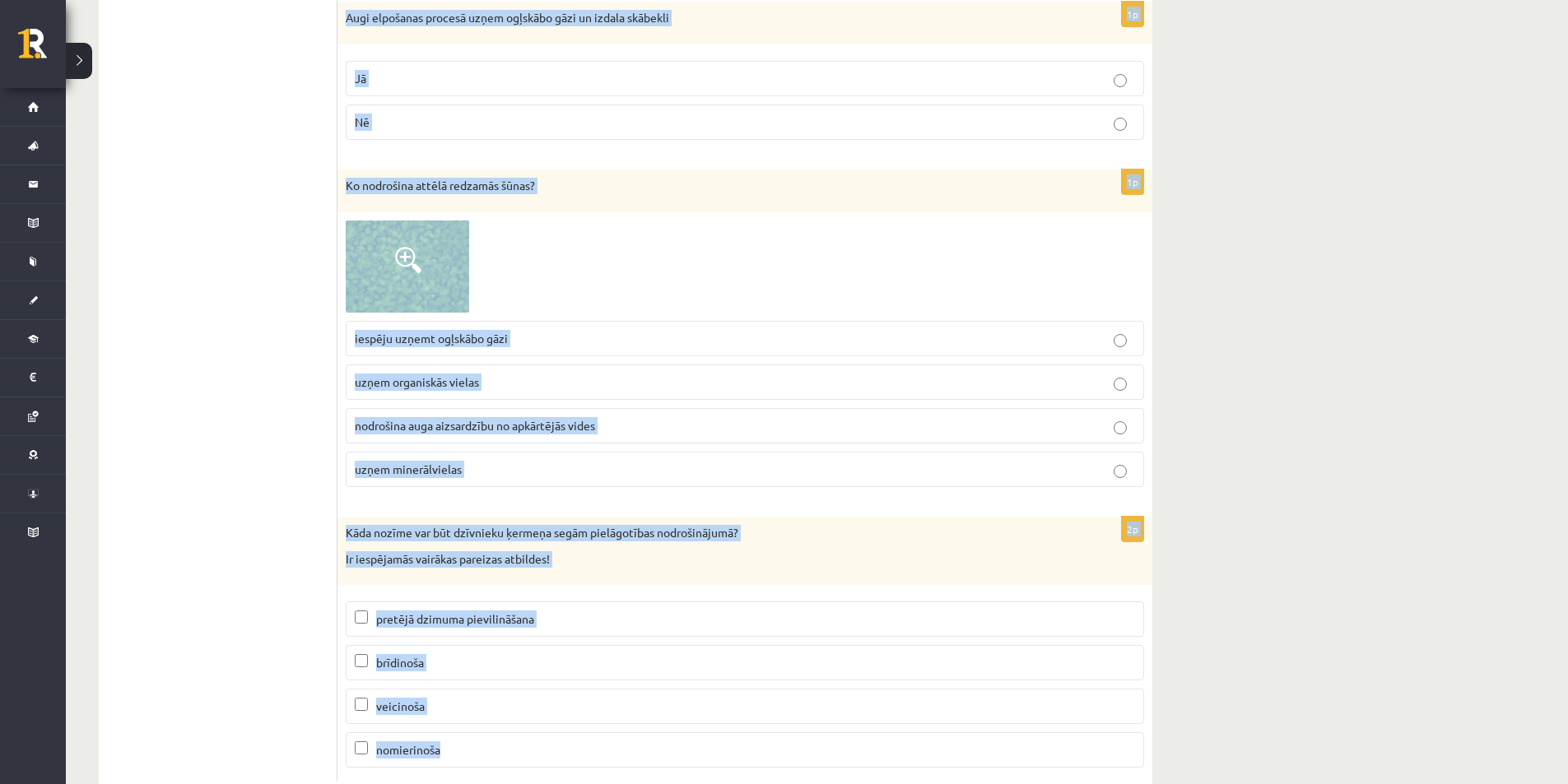
scroll to position [8996, 0]
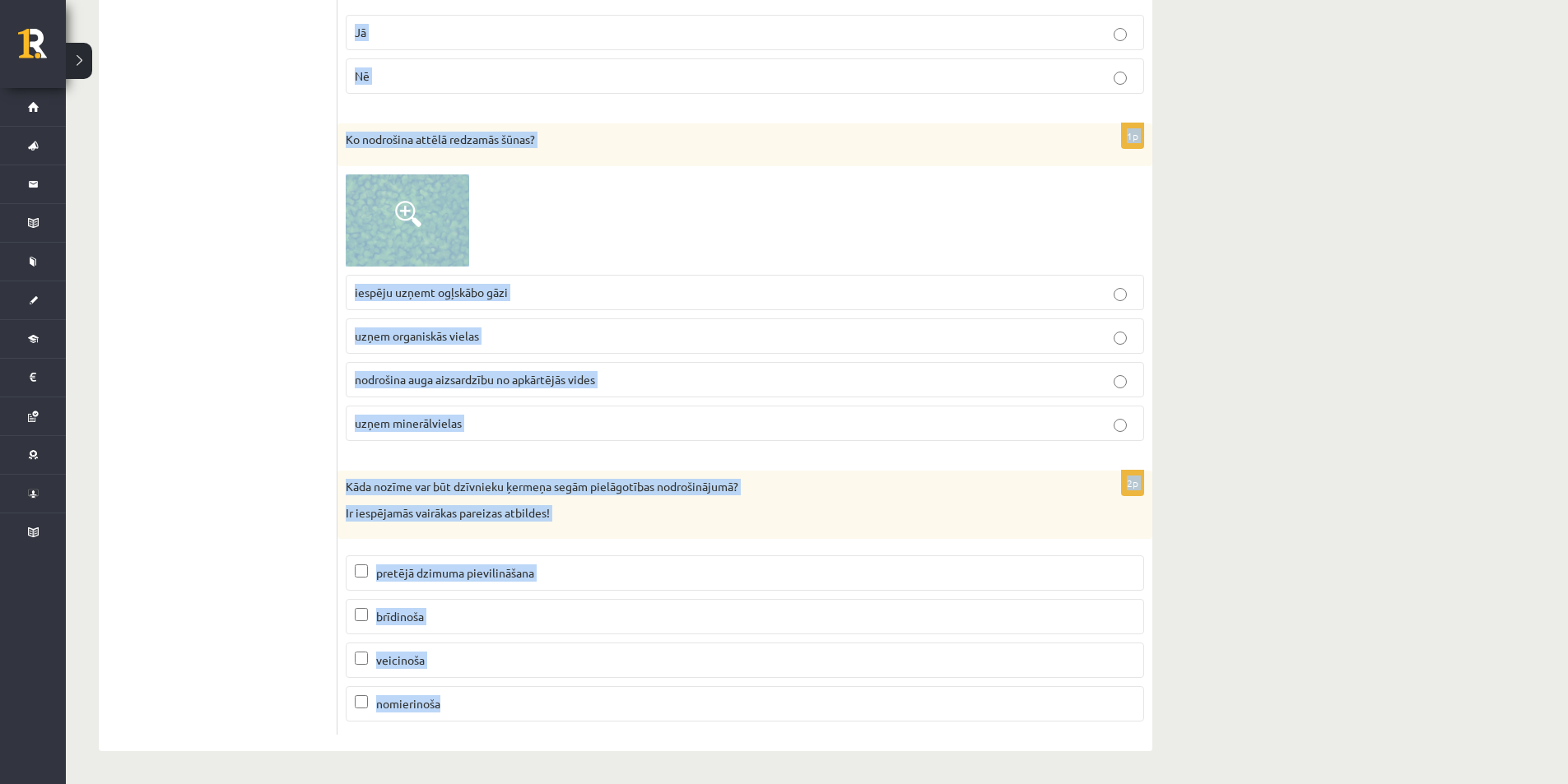
drag, startPoint x: 345, startPoint y: 408, endPoint x: 666, endPoint y: 817, distance: 519.9
copy form "Lore ipsumdolo sitam co ad elitsed doeiusmodtem In Ut 6l Etdo magnaal enimadmin…"
click at [411, 37] on p "Jā" at bounding box center [745, 32] width 780 height 17
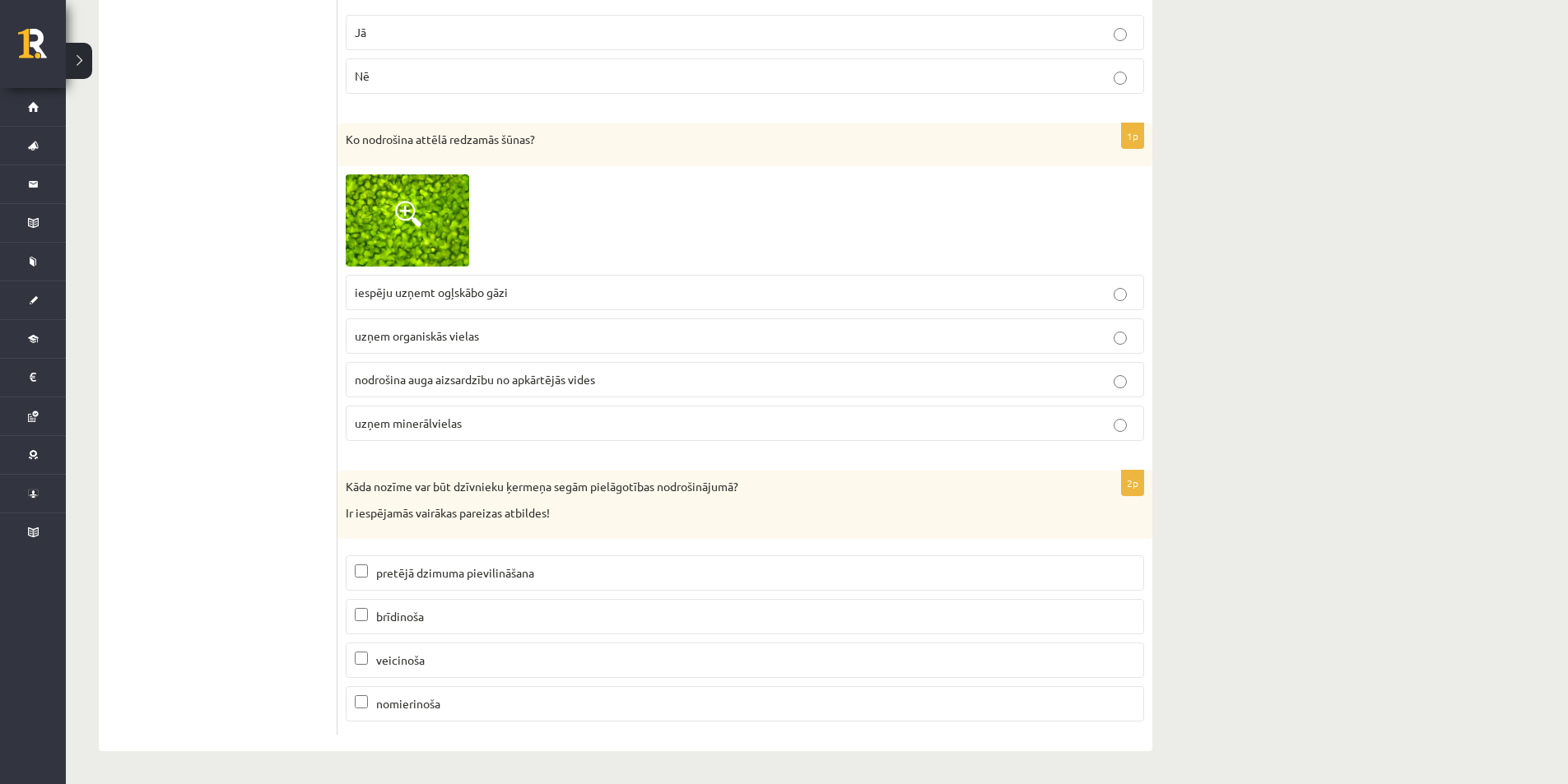
drag, startPoint x: 173, startPoint y: 182, endPoint x: 181, endPoint y: 210, distance: 29.1
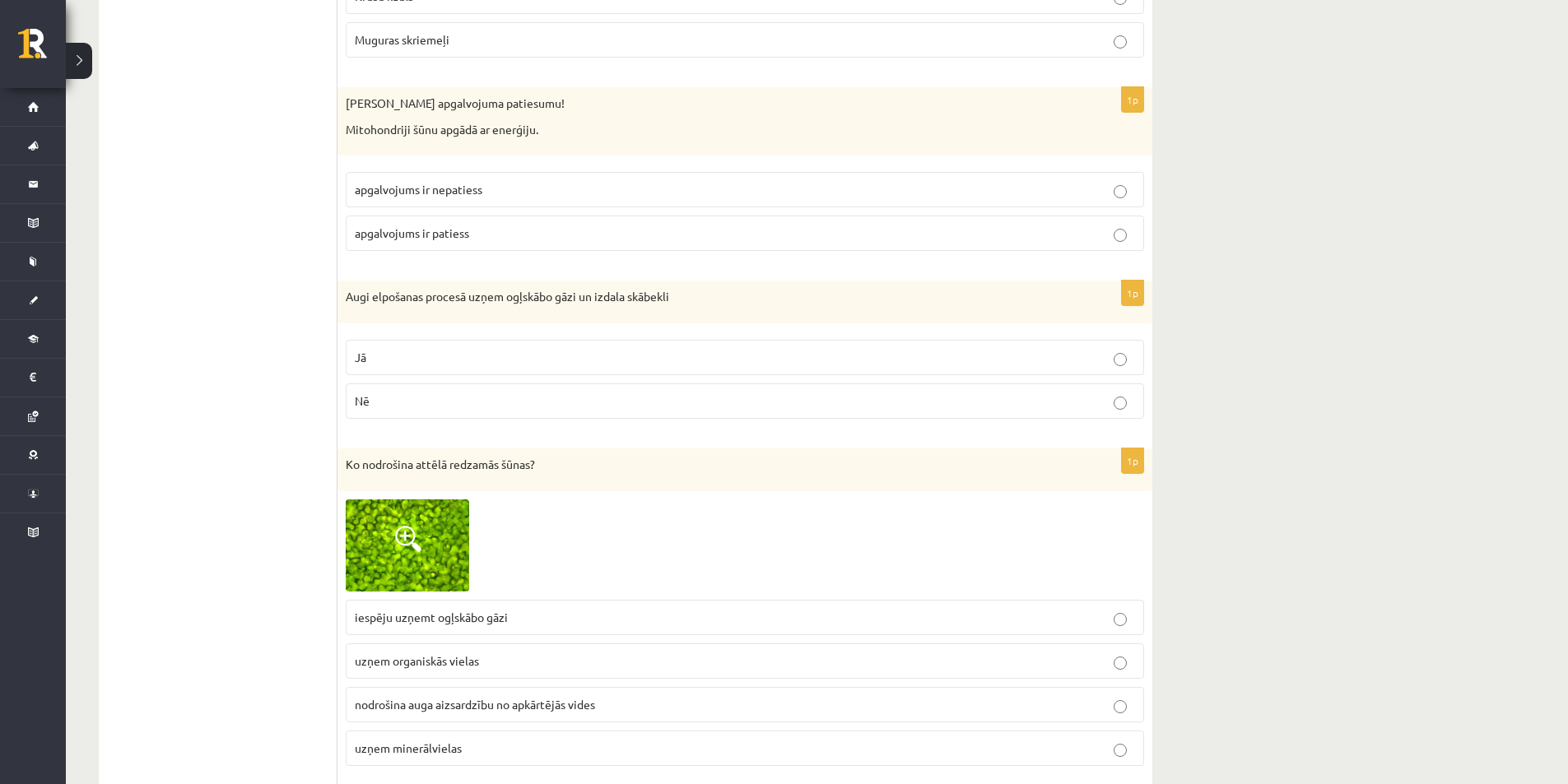
scroll to position [8666, 0]
click at [503, 361] on p "Jā" at bounding box center [745, 361] width 780 height 17
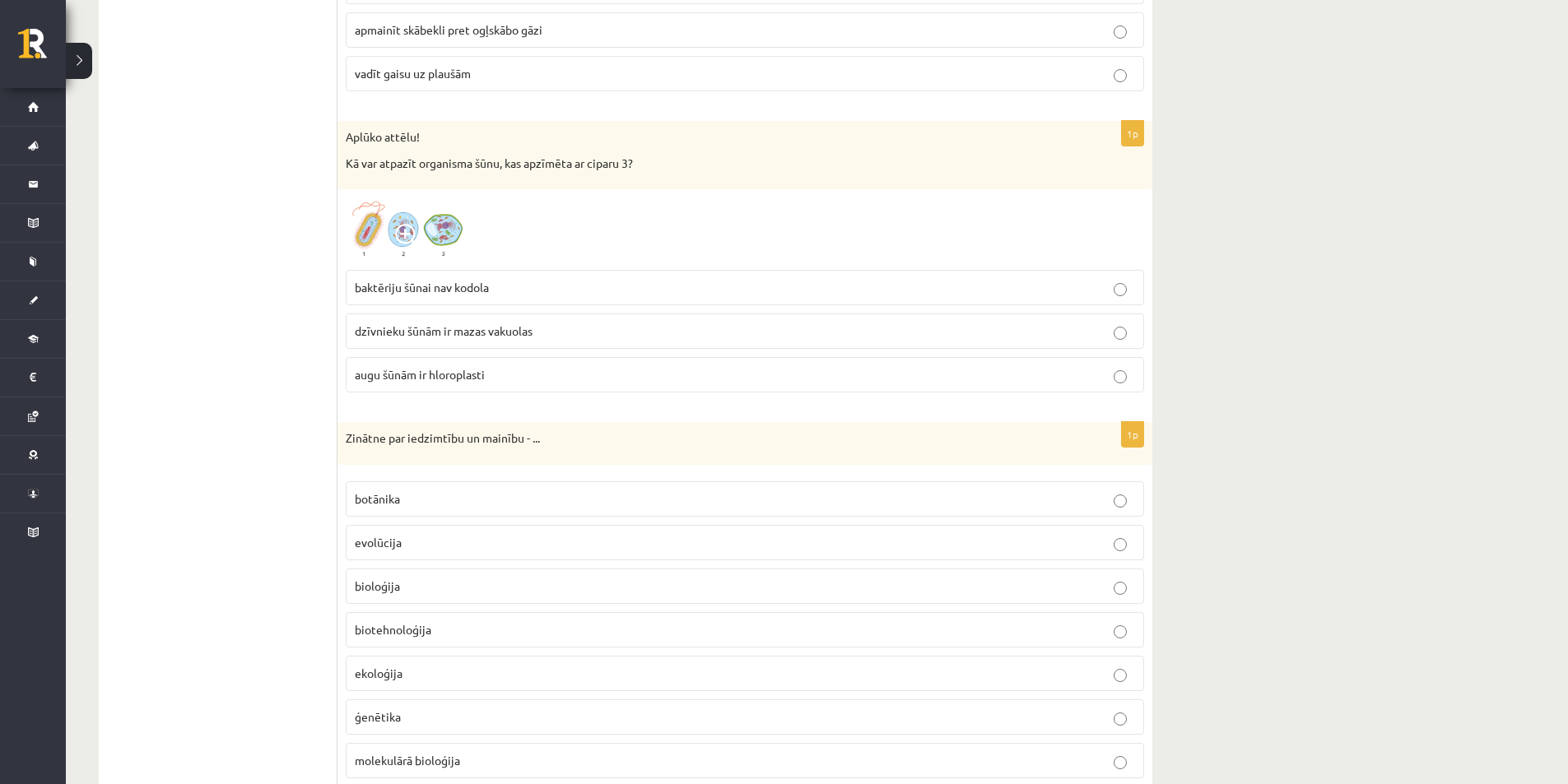
scroll to position [3892, 0]
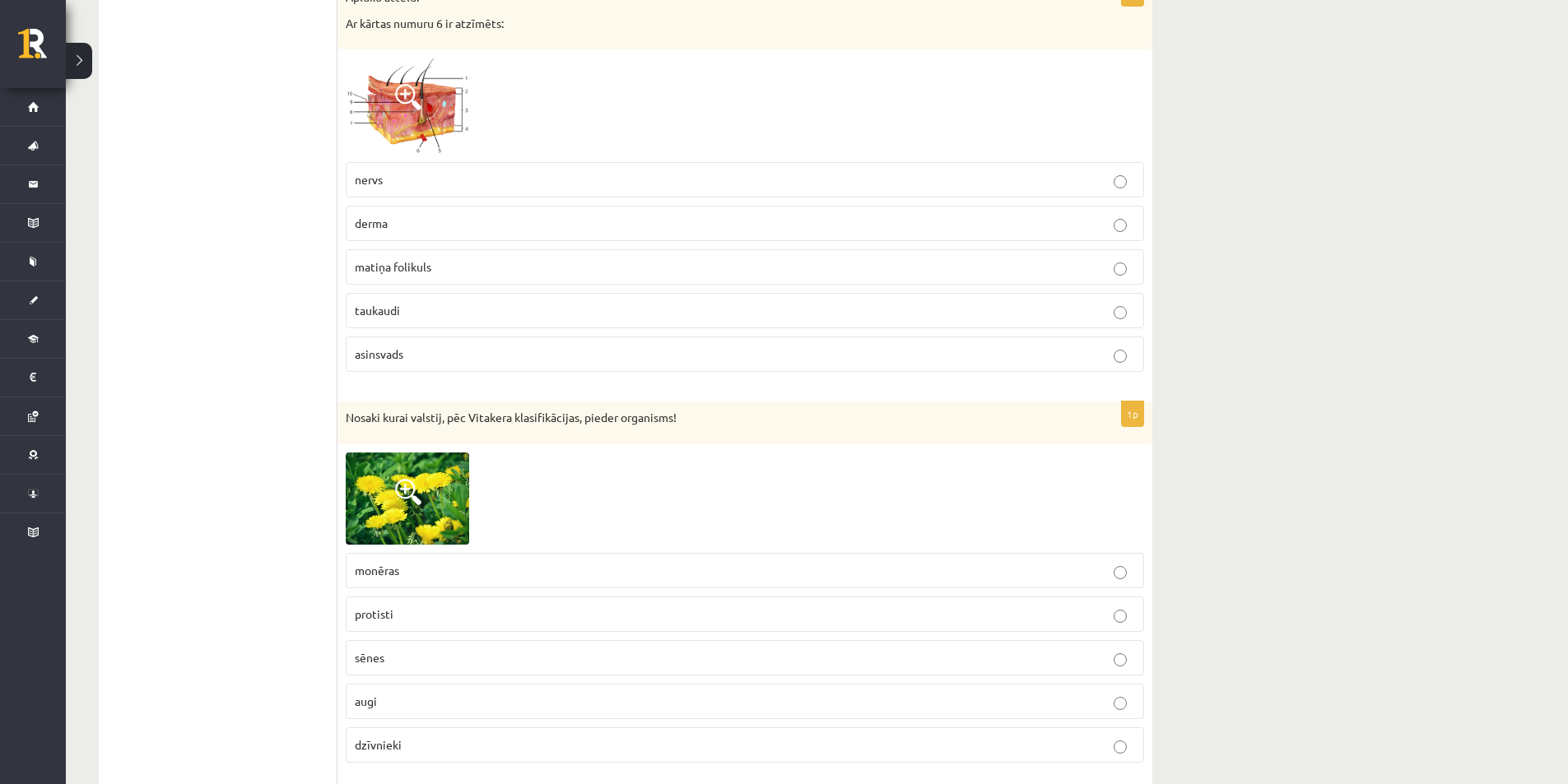
drag, startPoint x: 1425, startPoint y: 348, endPoint x: 1429, endPoint y: 436, distance: 88.1
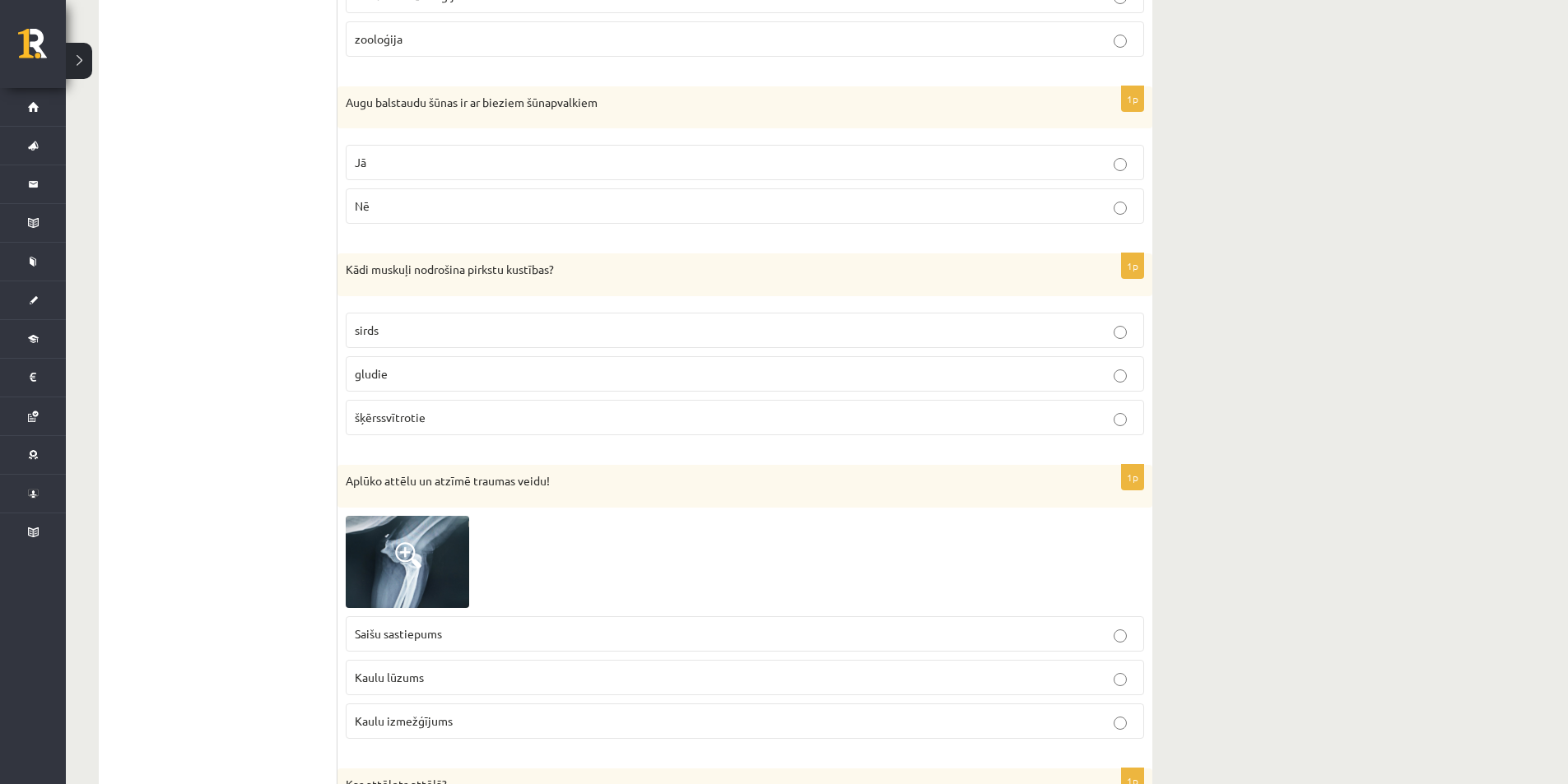
scroll to position [4588, 0]
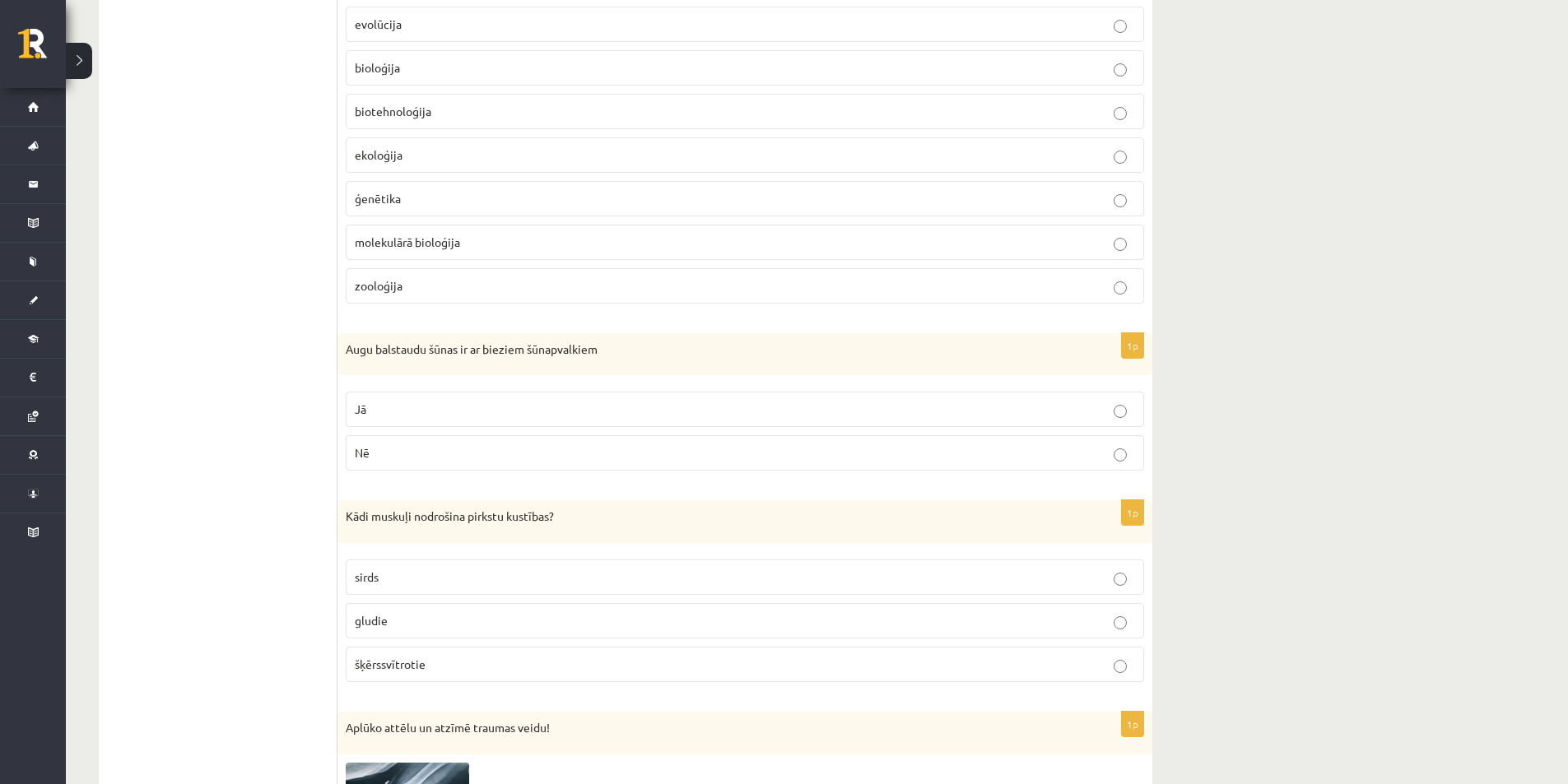
click at [491, 401] on label "Jā" at bounding box center [745, 409] width 799 height 35
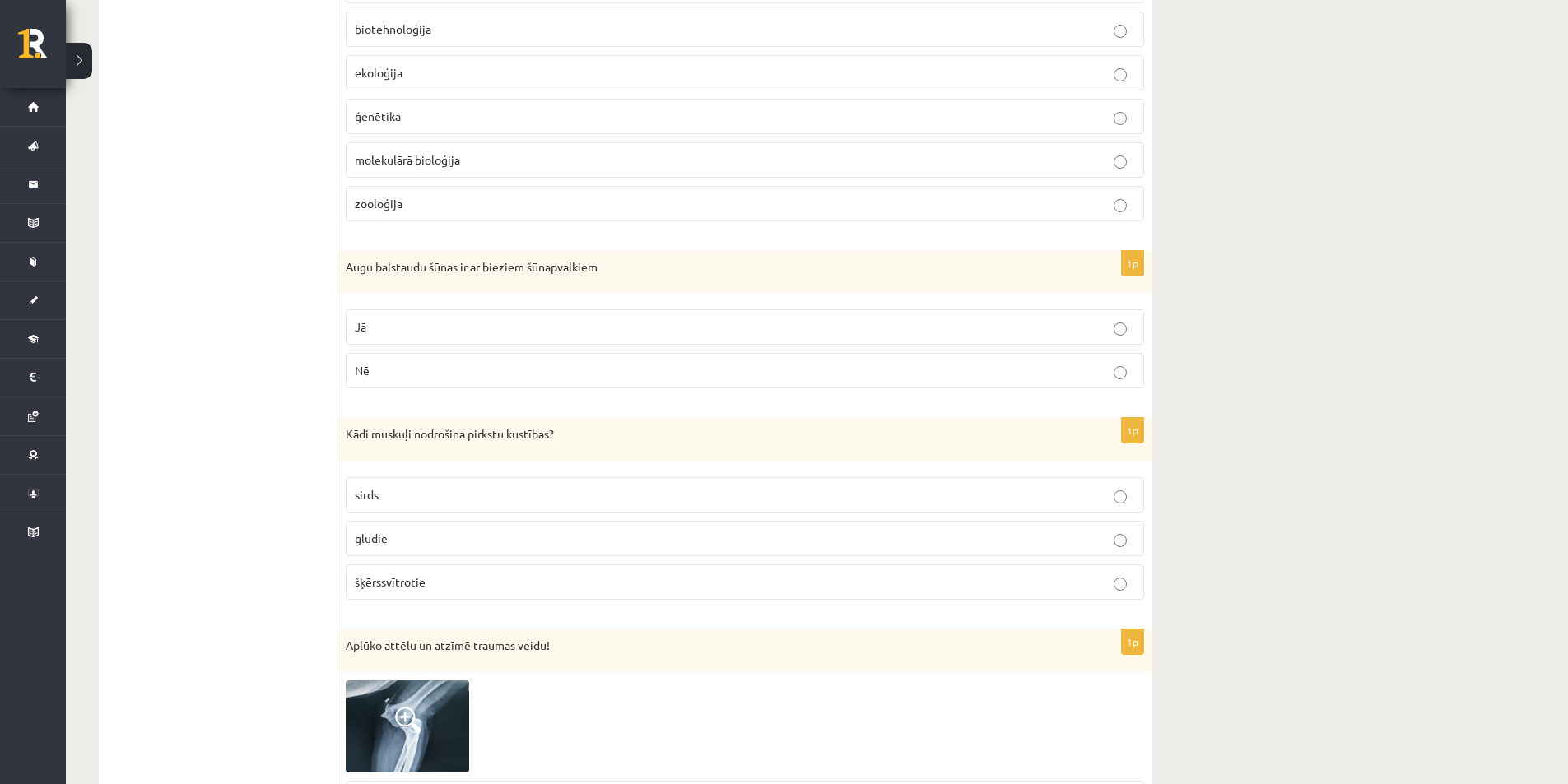
click at [549, 588] on p "šķērssvītrotie" at bounding box center [745, 582] width 780 height 17
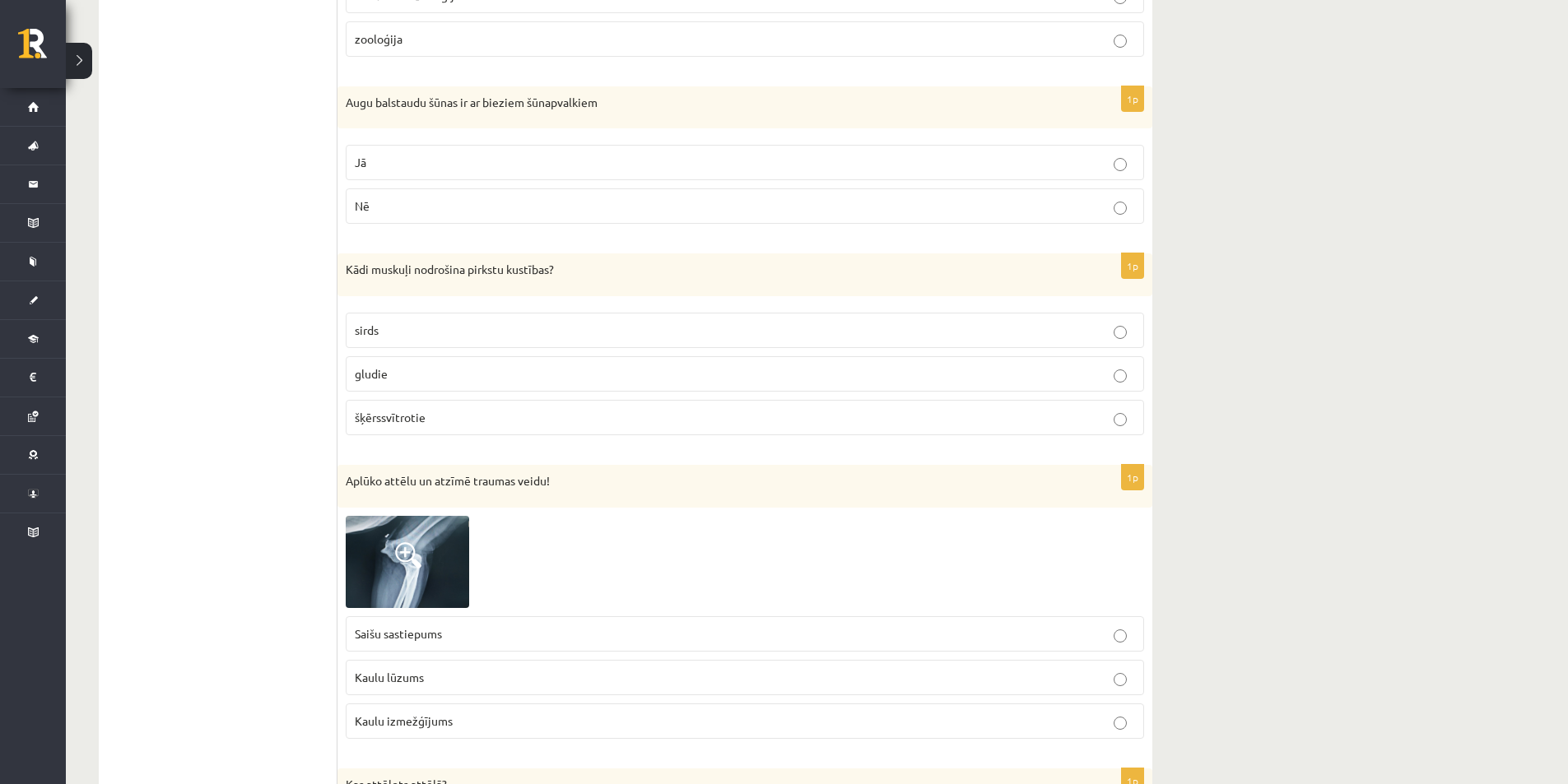
click at [444, 573] on img at bounding box center [408, 561] width 124 height 92
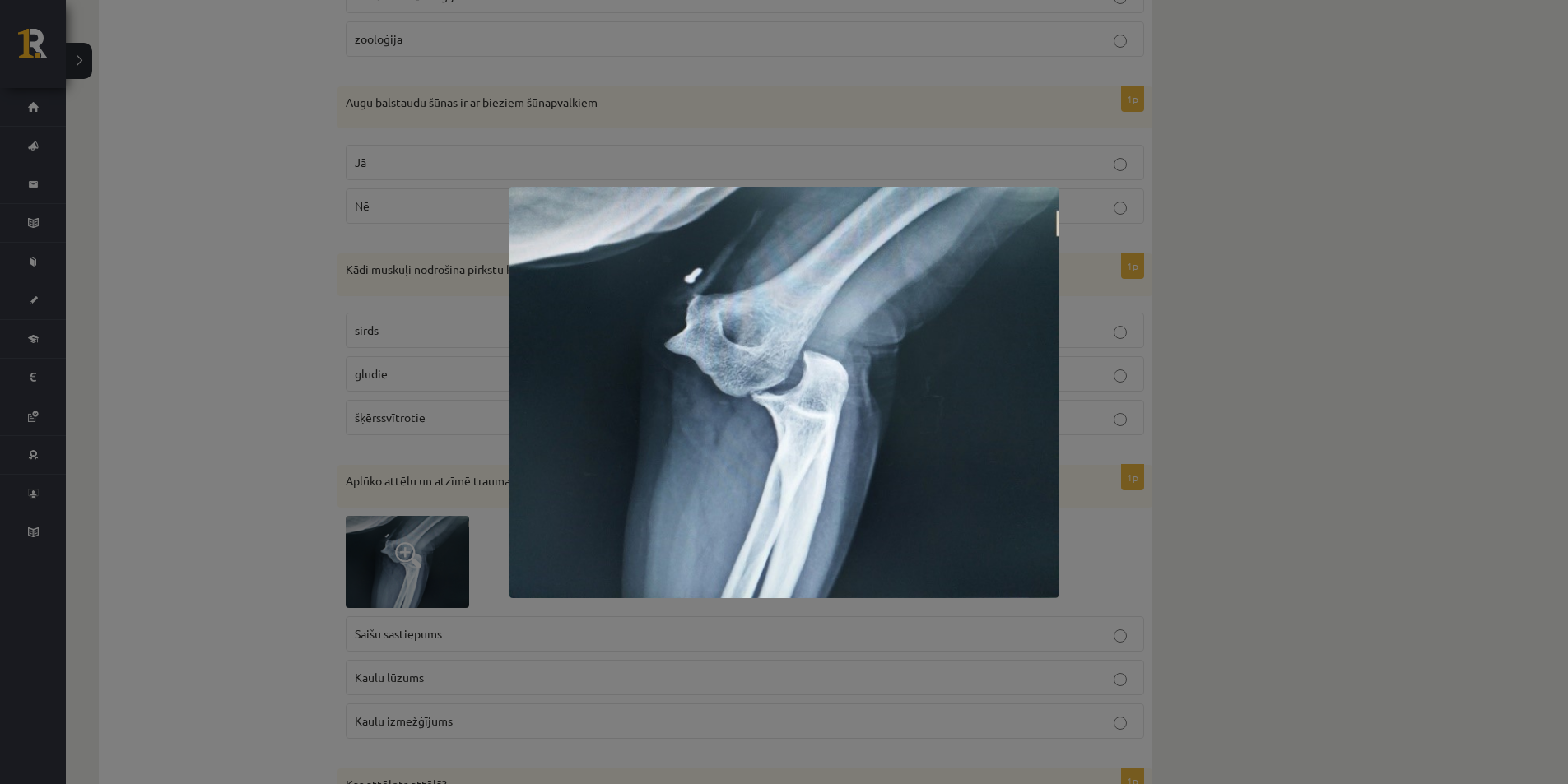
click at [150, 643] on div at bounding box center [784, 392] width 1568 height 784
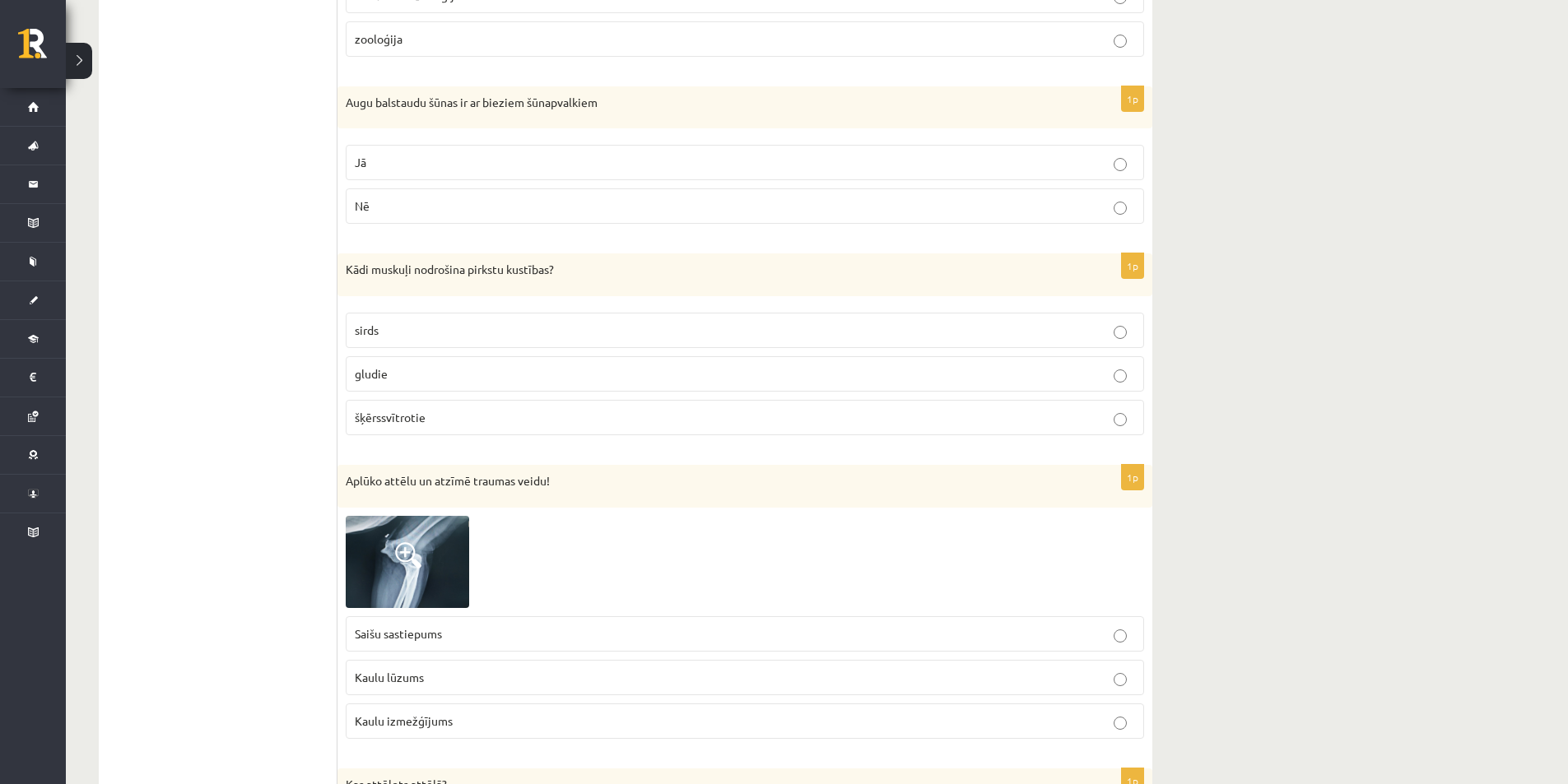
click at [416, 677] on span "Kaulu lūzums" at bounding box center [390, 678] width 69 height 15
click at [442, 560] on img at bounding box center [408, 561] width 124 height 92
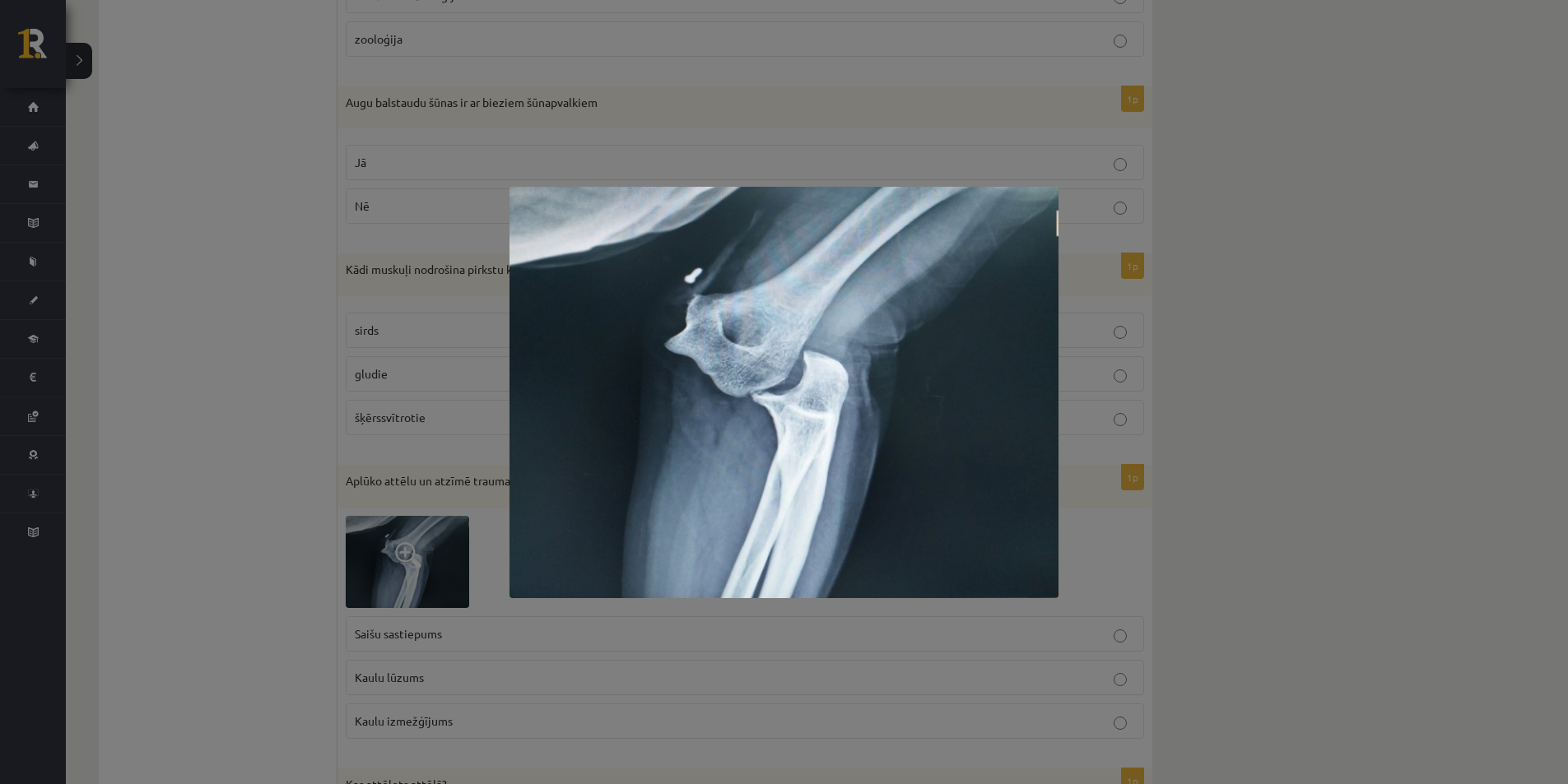
click at [299, 565] on div at bounding box center [784, 392] width 1568 height 784
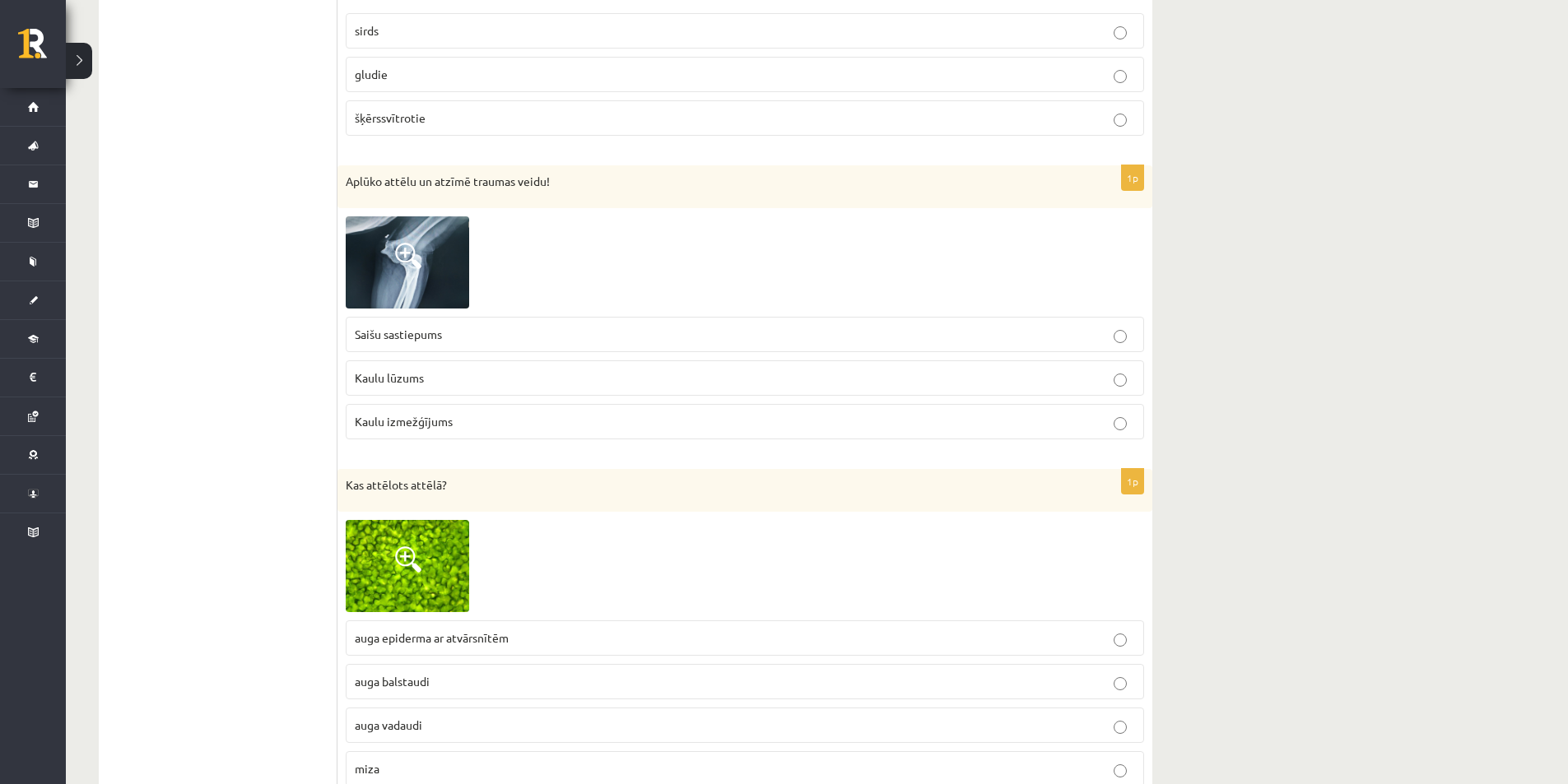
scroll to position [5165, 0]
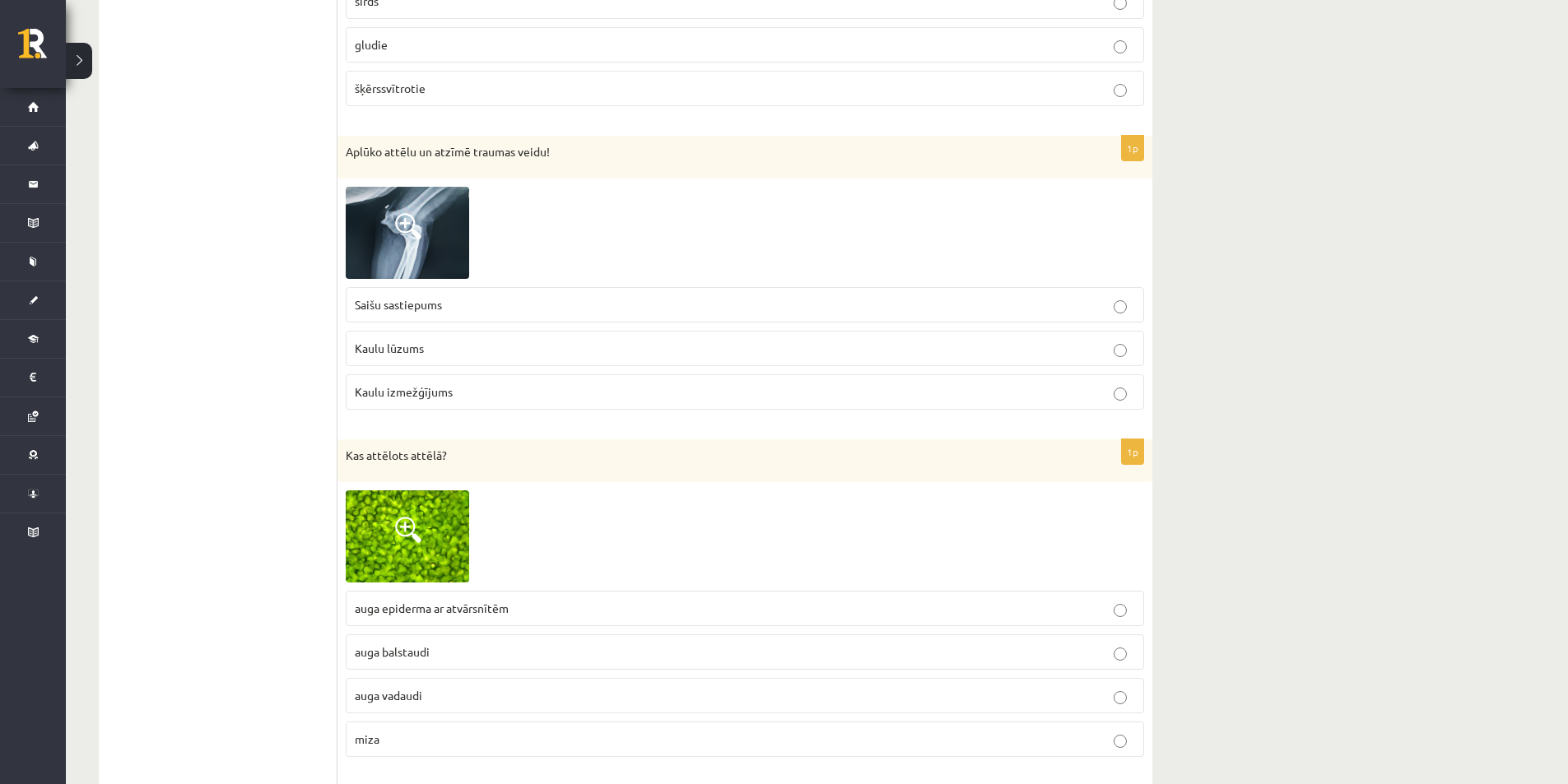
click at [409, 550] on img at bounding box center [408, 537] width 124 height 93
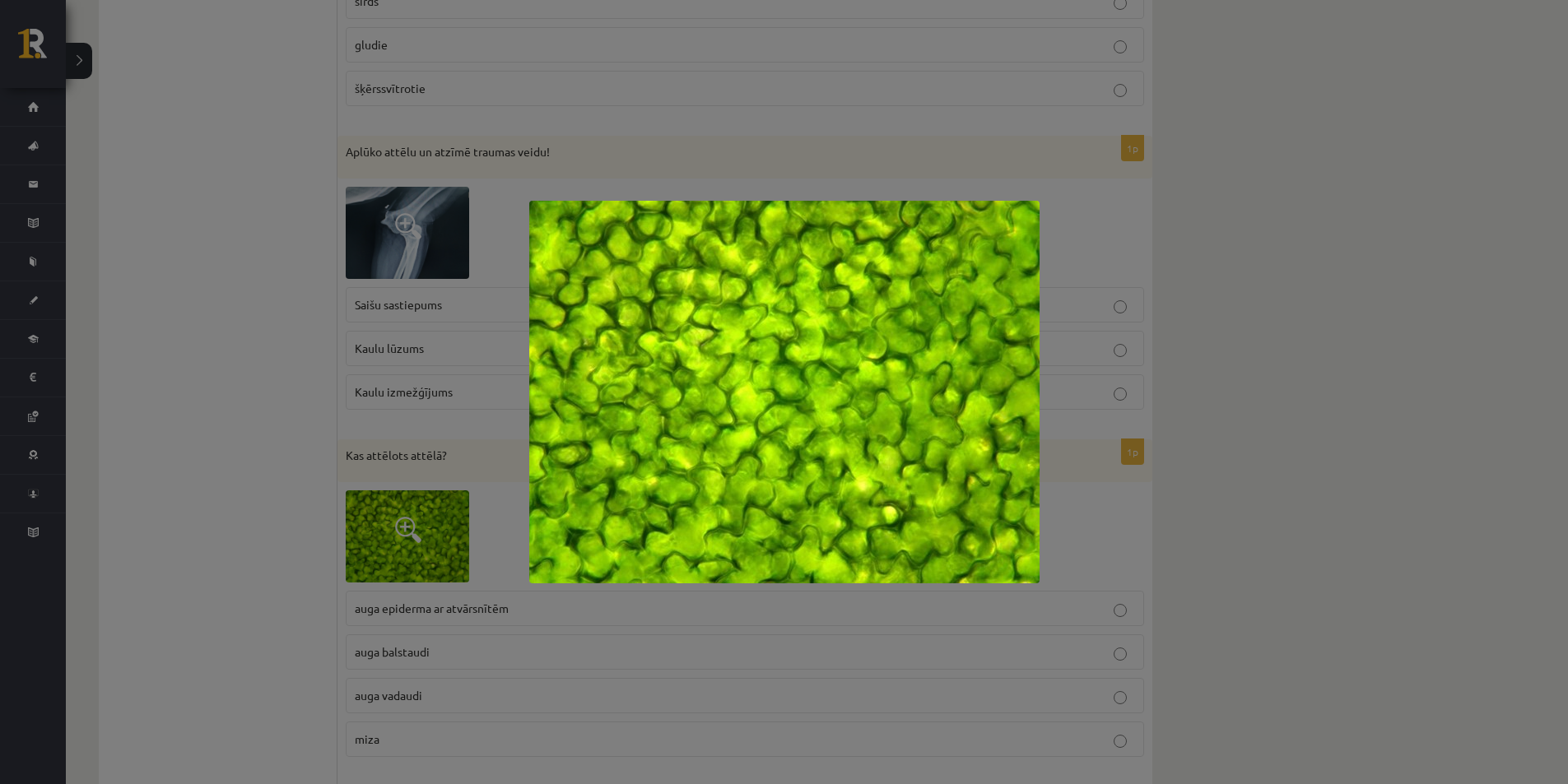
click at [329, 553] on div at bounding box center [784, 392] width 1568 height 784
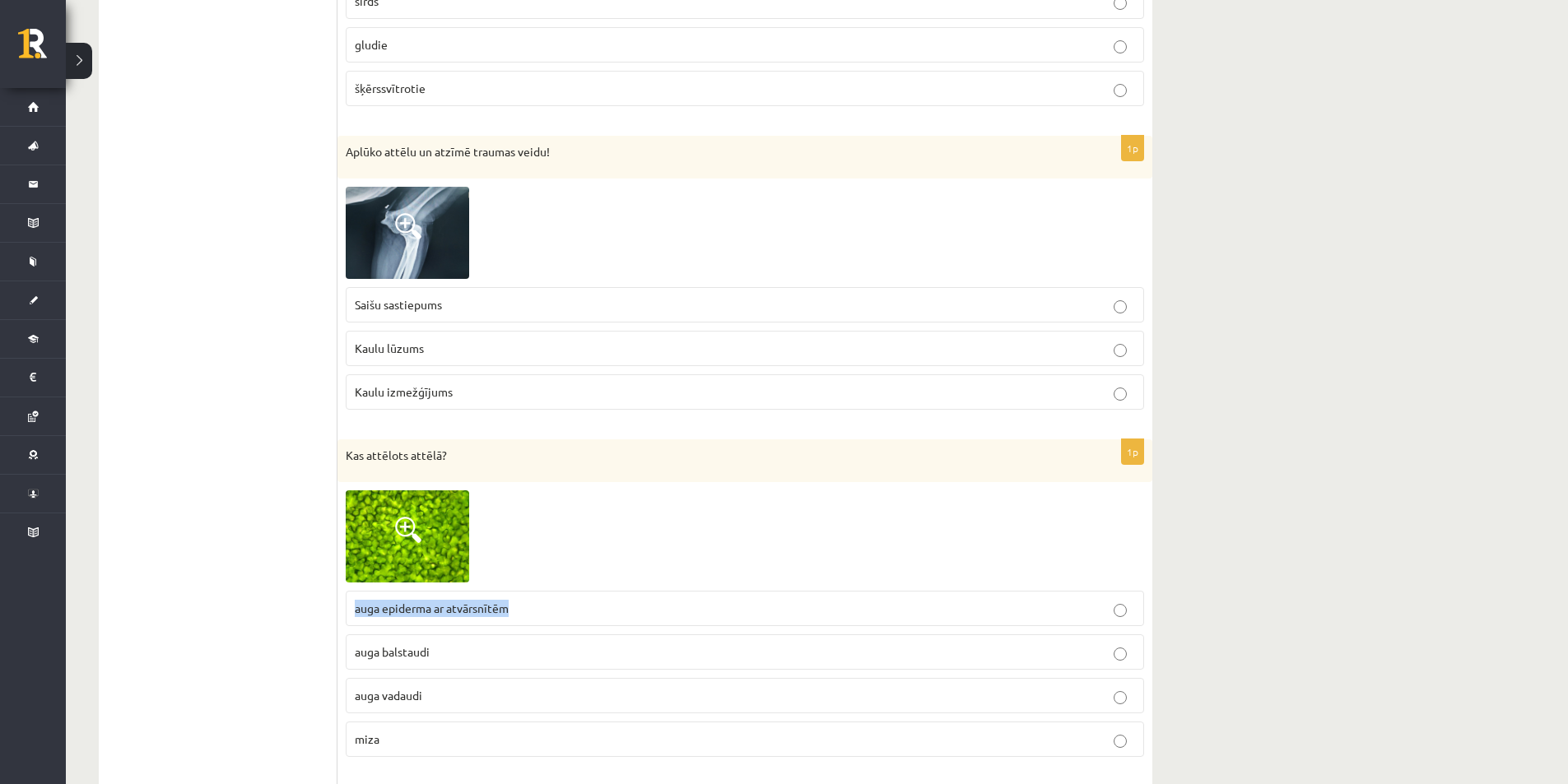
drag, startPoint x: 357, startPoint y: 609, endPoint x: 509, endPoint y: 617, distance: 152.2
click at [511, 618] on p "auga epiderma ar atvārsnītēm" at bounding box center [745, 609] width 780 height 17
copy span "auga epiderma ar atvārsnītēm"
click at [514, 618] on p "auga epiderma ar atvārsnītēm" at bounding box center [745, 609] width 780 height 17
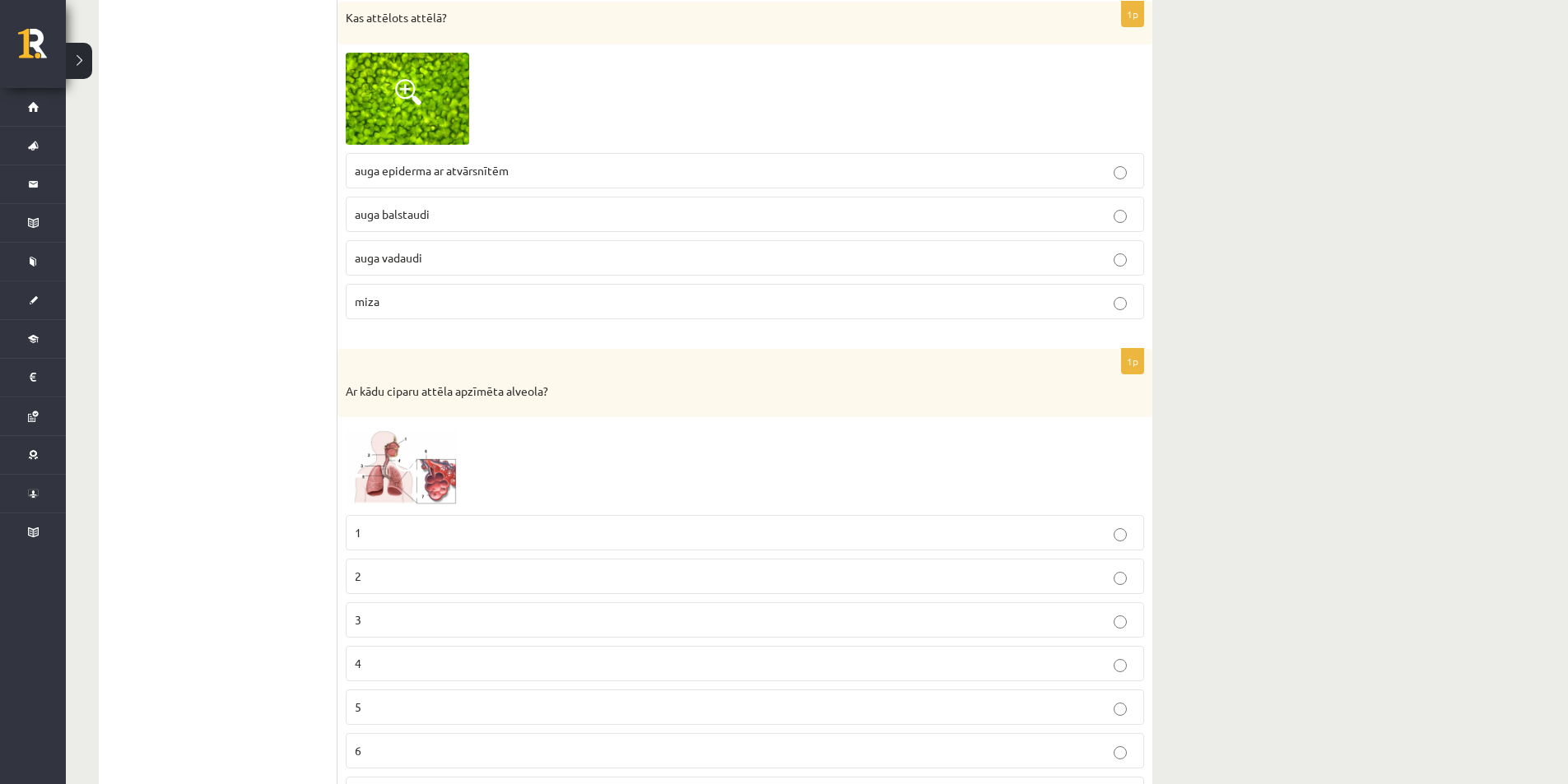
scroll to position [5658, 0]
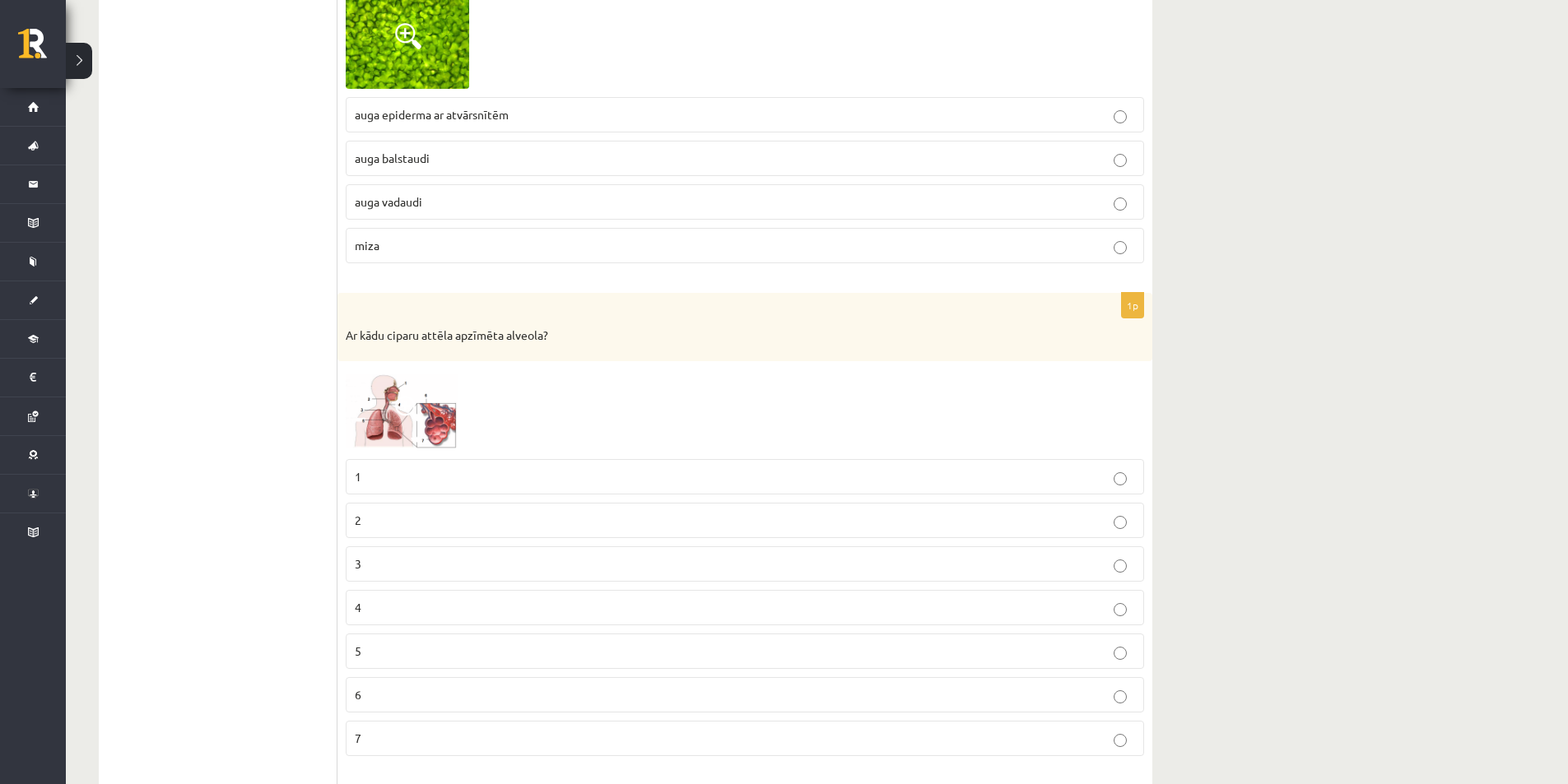
click at [394, 442] on img at bounding box center [408, 410] width 124 height 81
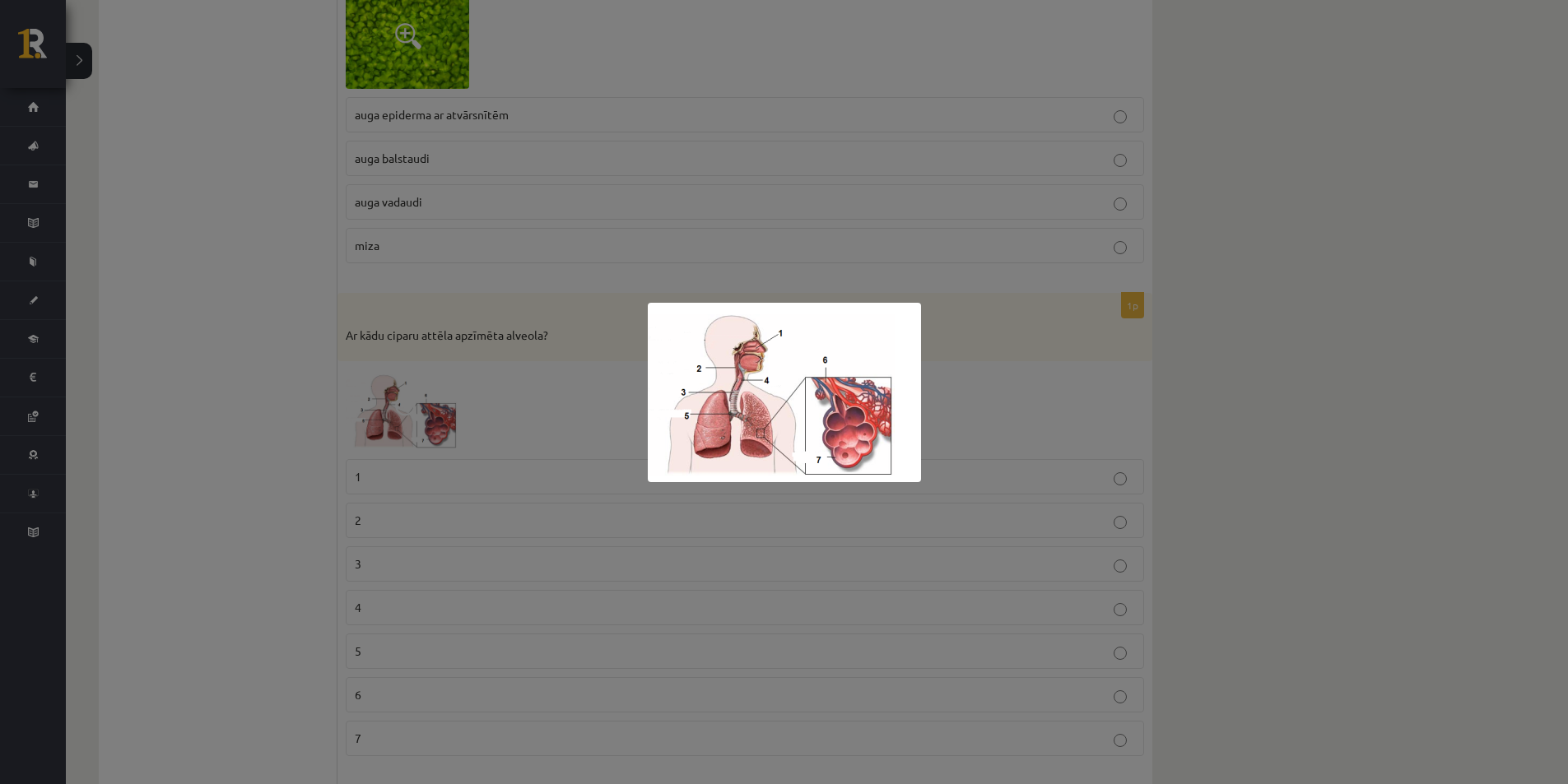
click at [304, 486] on div at bounding box center [784, 392] width 1568 height 784
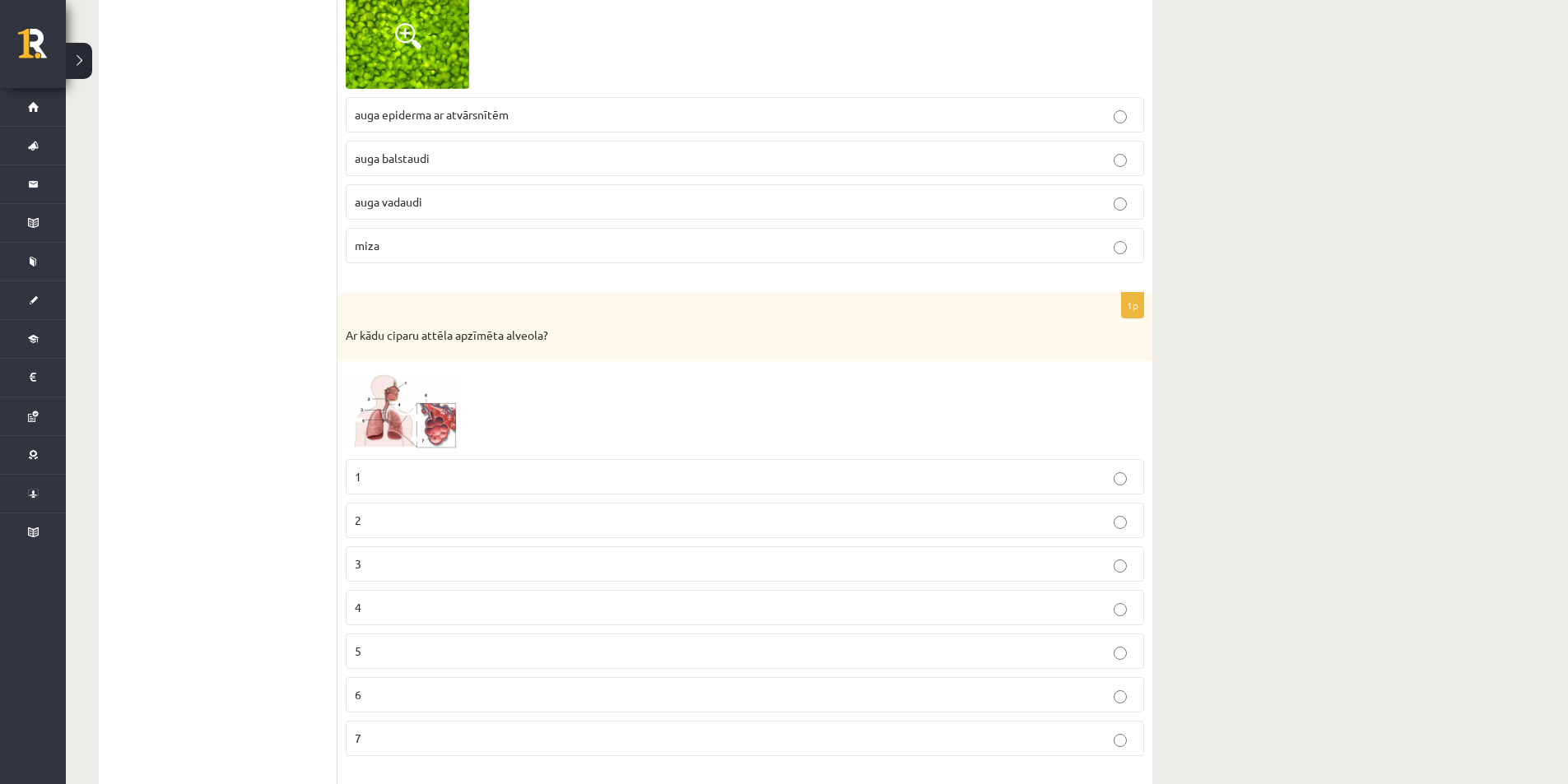
click at [429, 730] on p "7" at bounding box center [745, 739] width 780 height 17
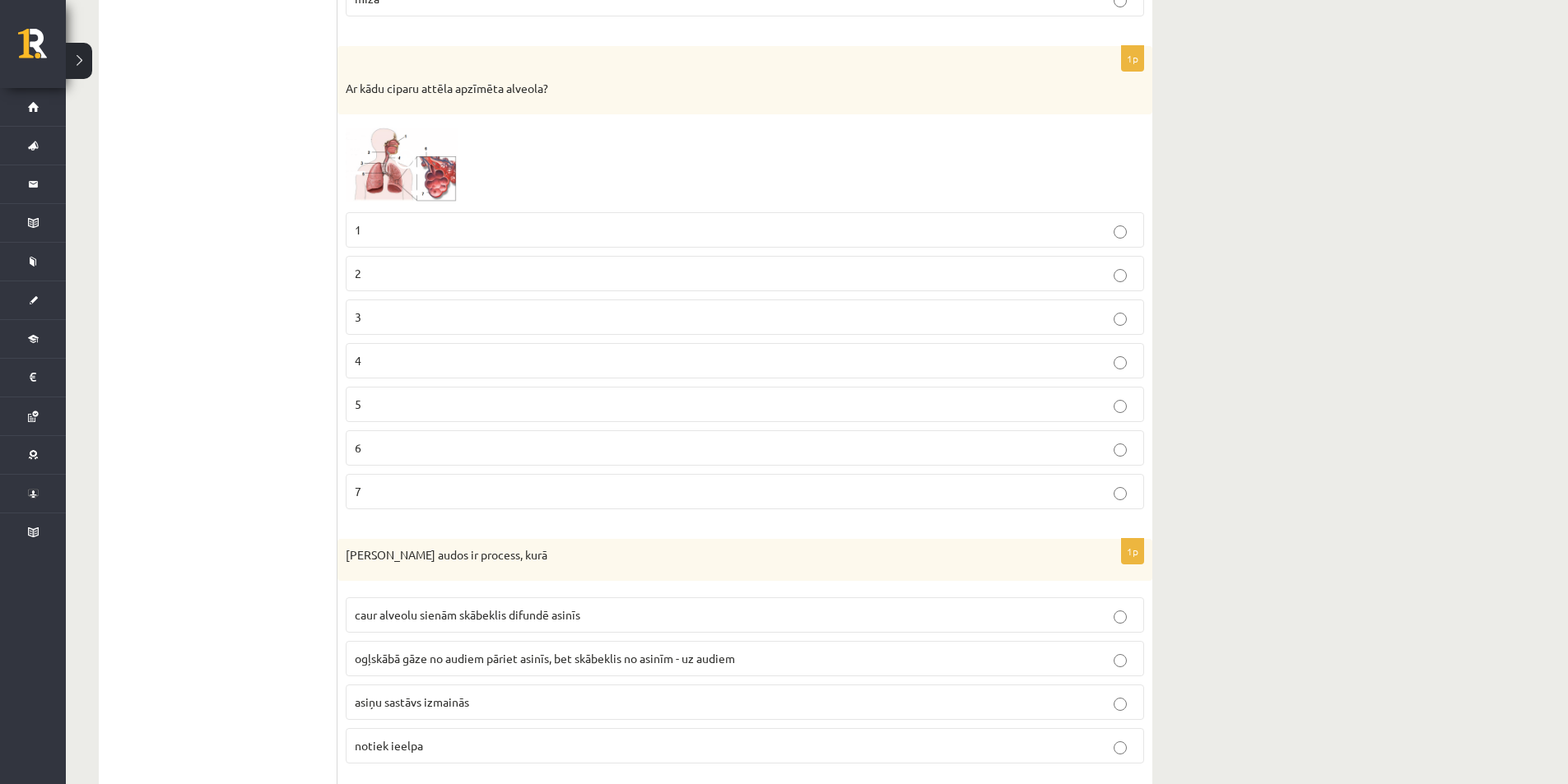
scroll to position [5988, 0]
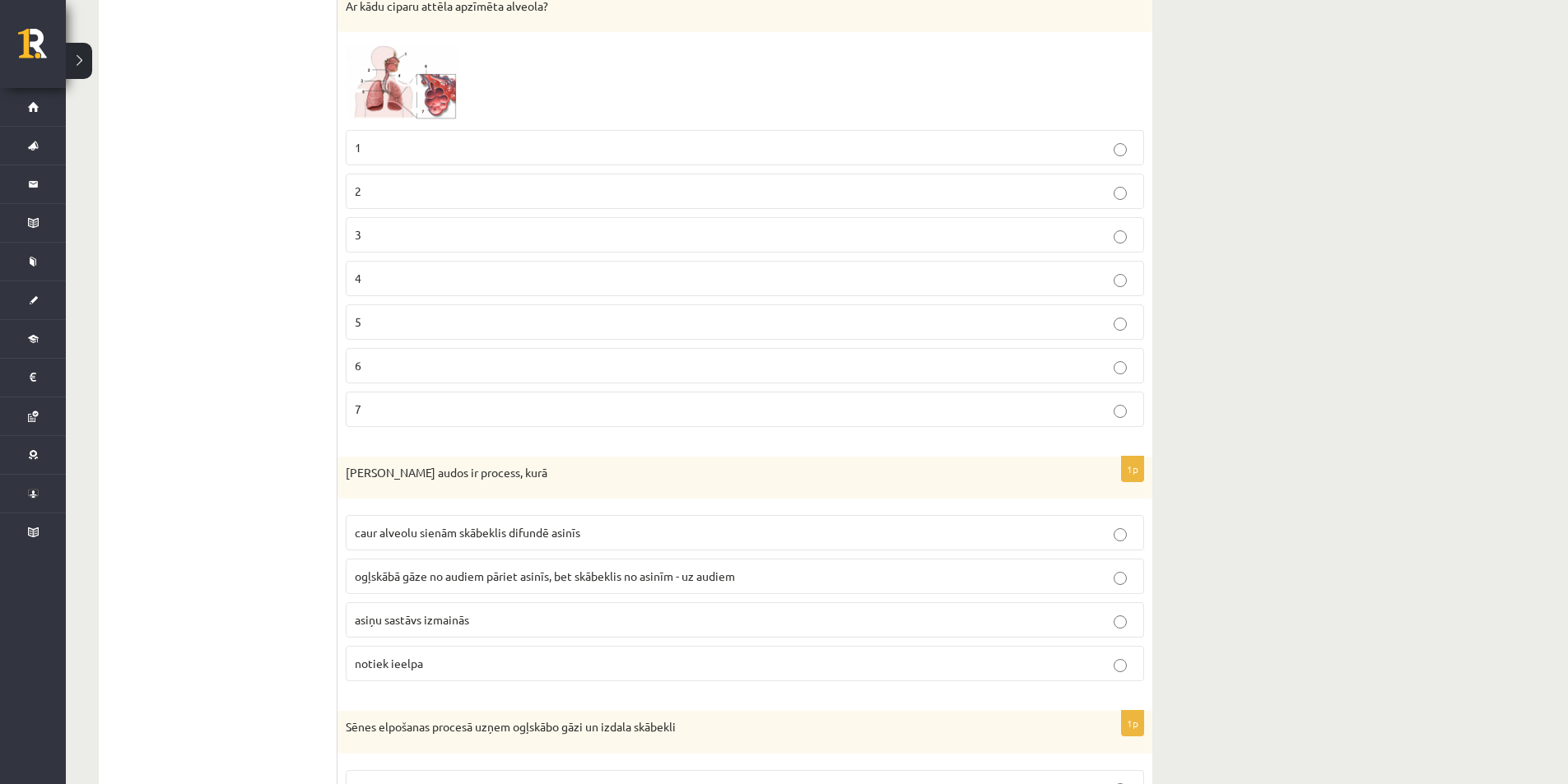
click at [485, 585] on p "ogļskābā gāze no audiem pāriet asinīs, bet skābeklis no asinīm - uz audiem" at bounding box center [745, 576] width 780 height 17
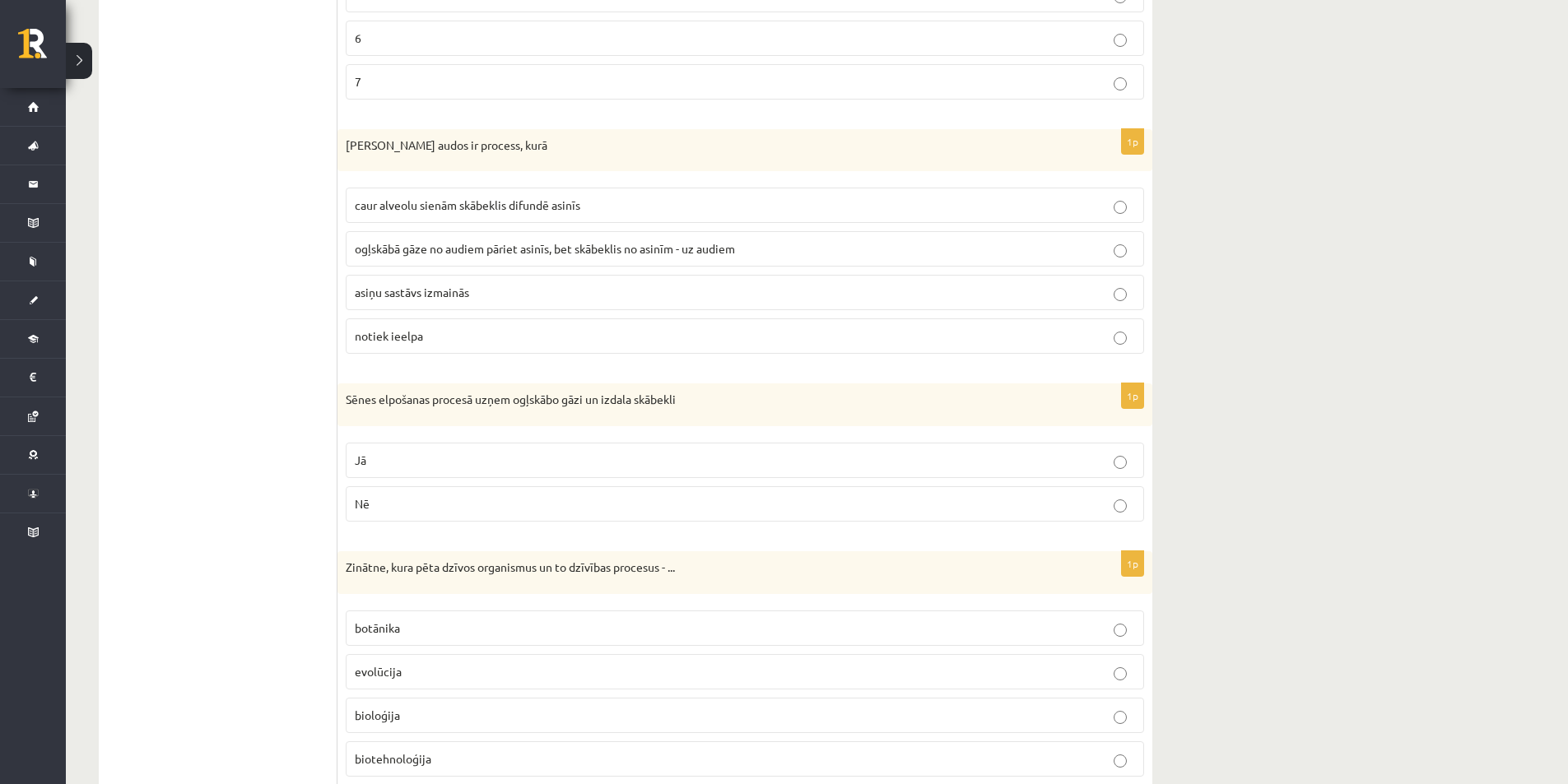
scroll to position [6317, 0]
click at [509, 498] on p "Nē" at bounding box center [745, 502] width 780 height 17
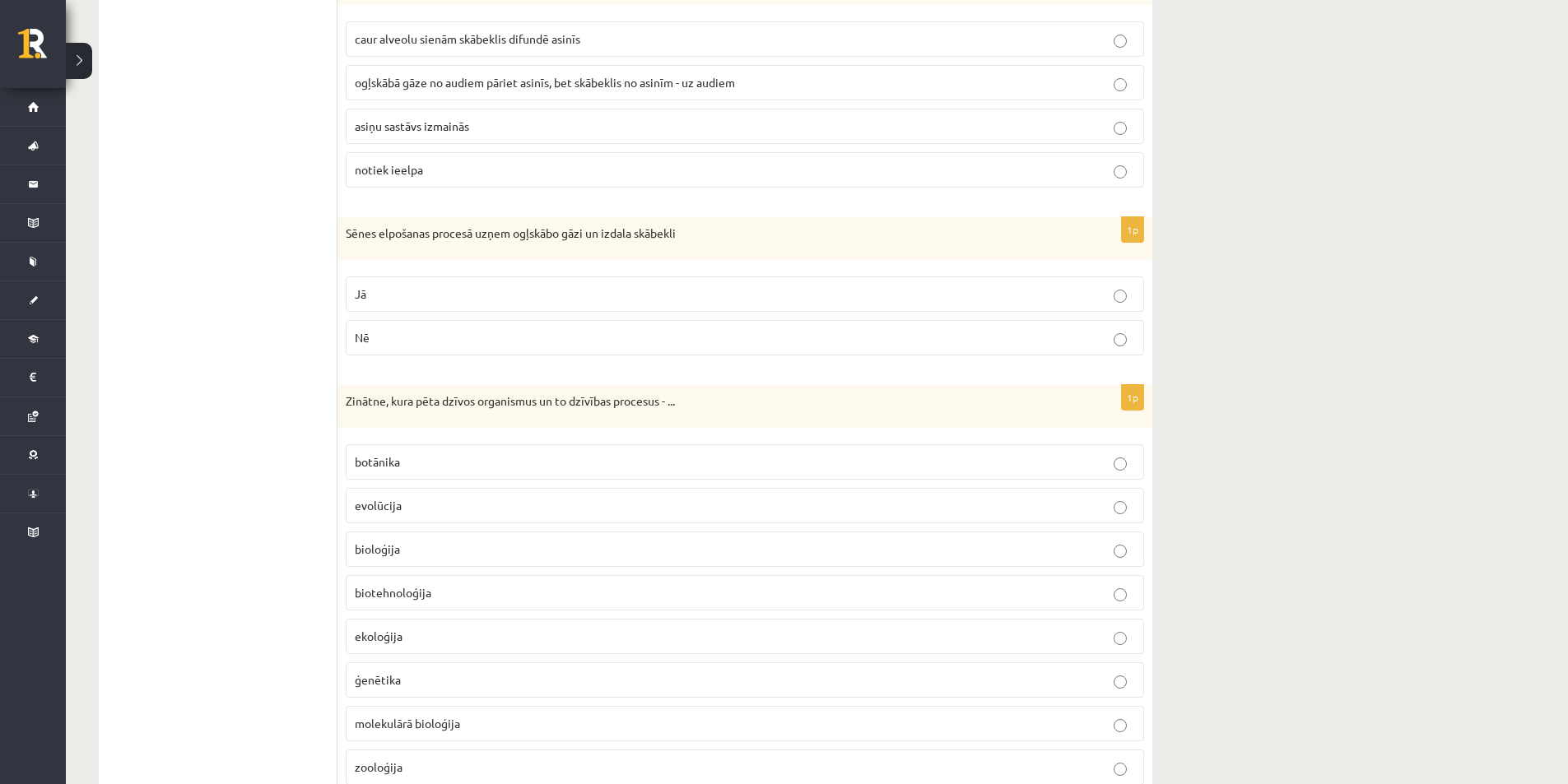
scroll to position [6564, 0]
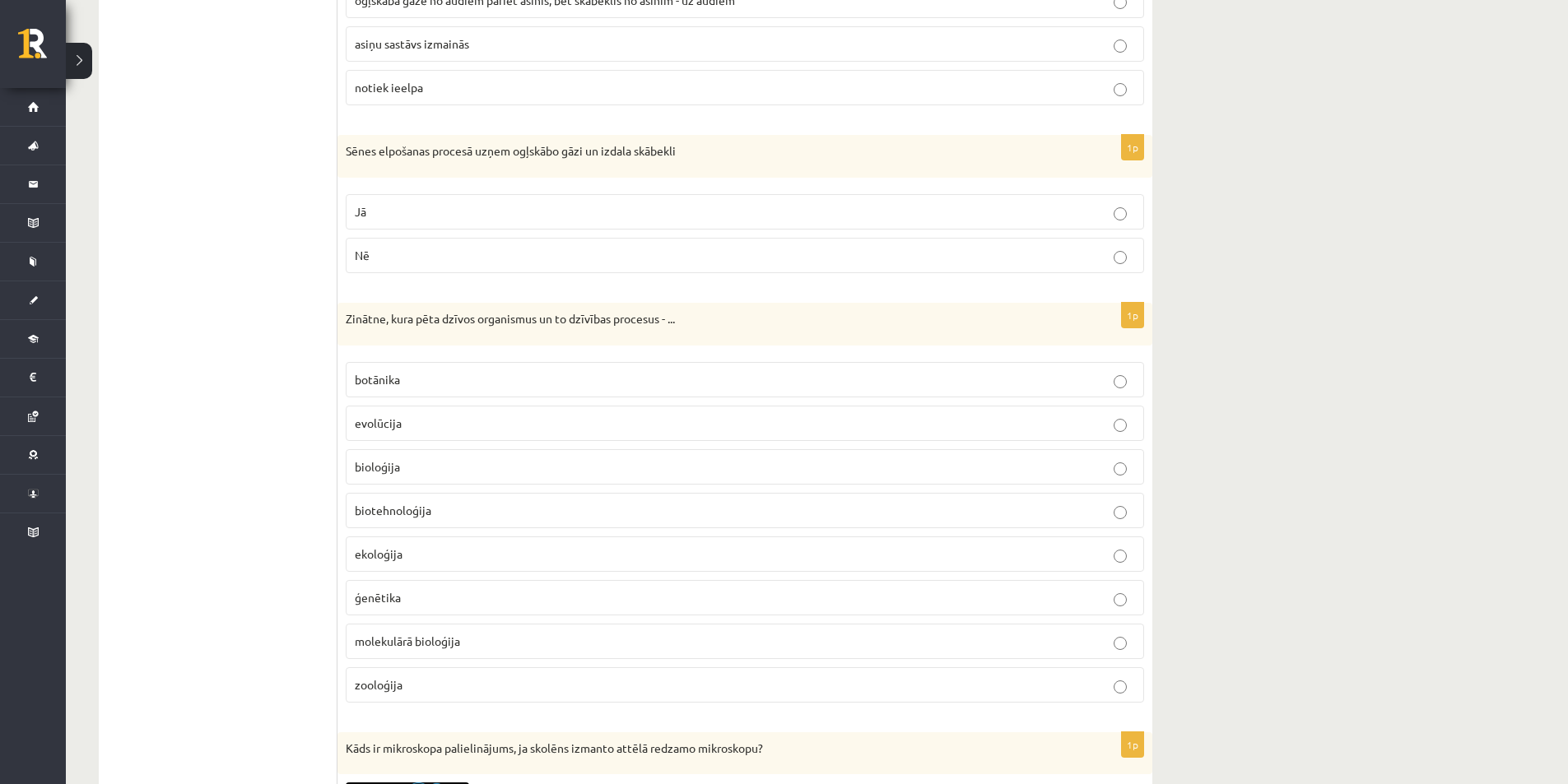
click at [430, 469] on p "bioloģija" at bounding box center [745, 467] width 780 height 17
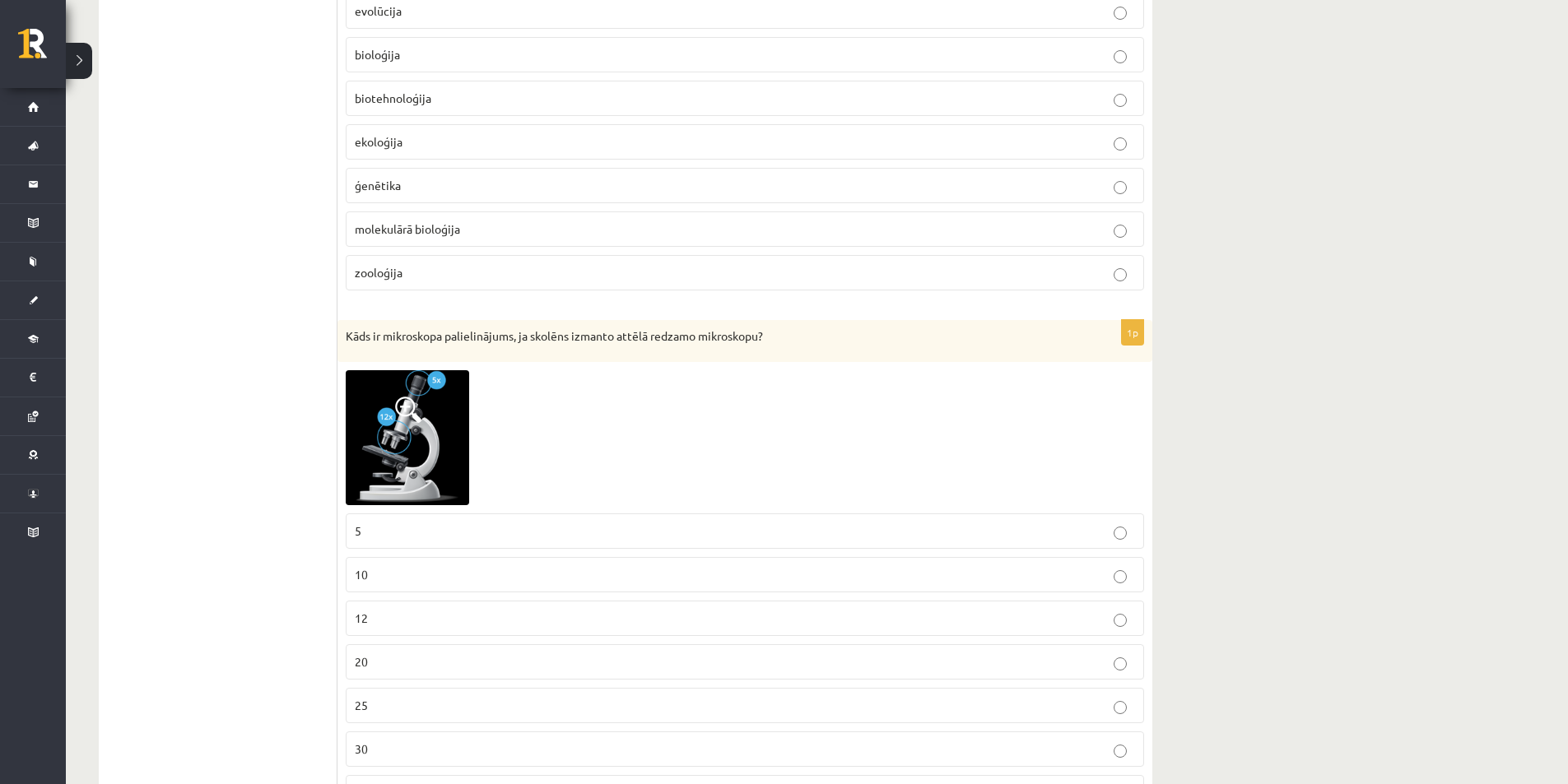
scroll to position [7140, 0]
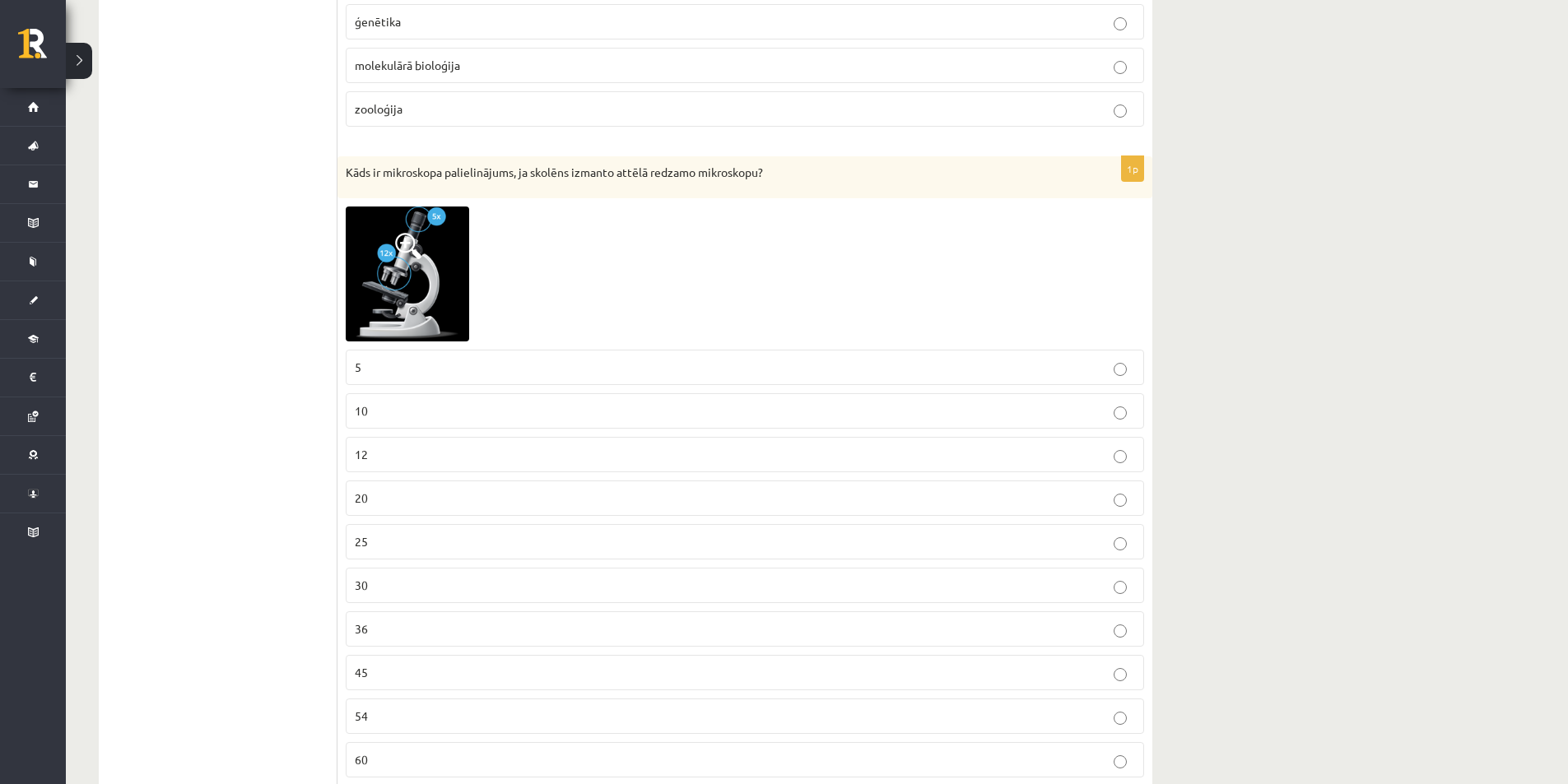
click at [402, 301] on img at bounding box center [408, 273] width 124 height 135
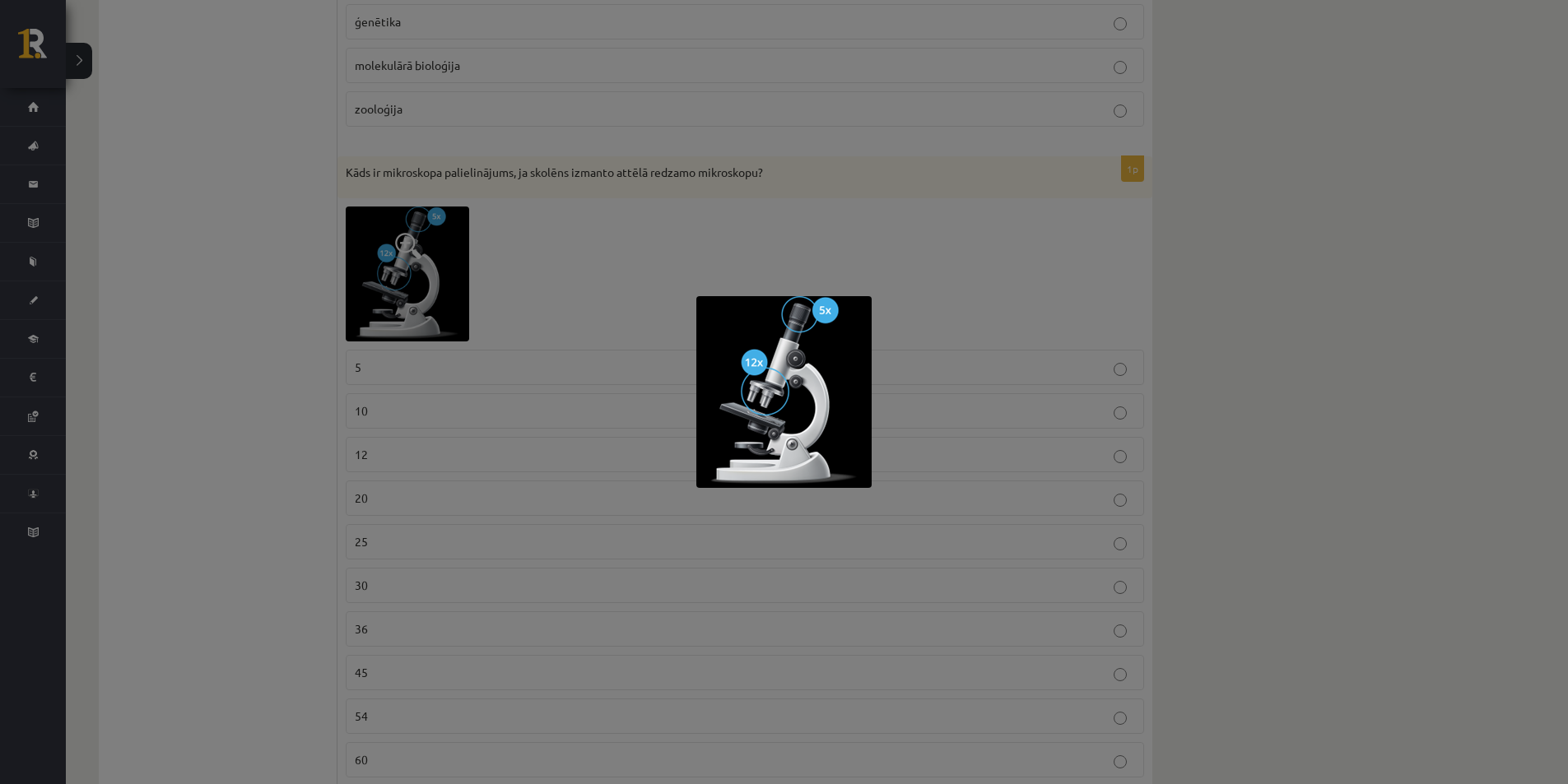
click at [317, 380] on div at bounding box center [784, 392] width 1568 height 784
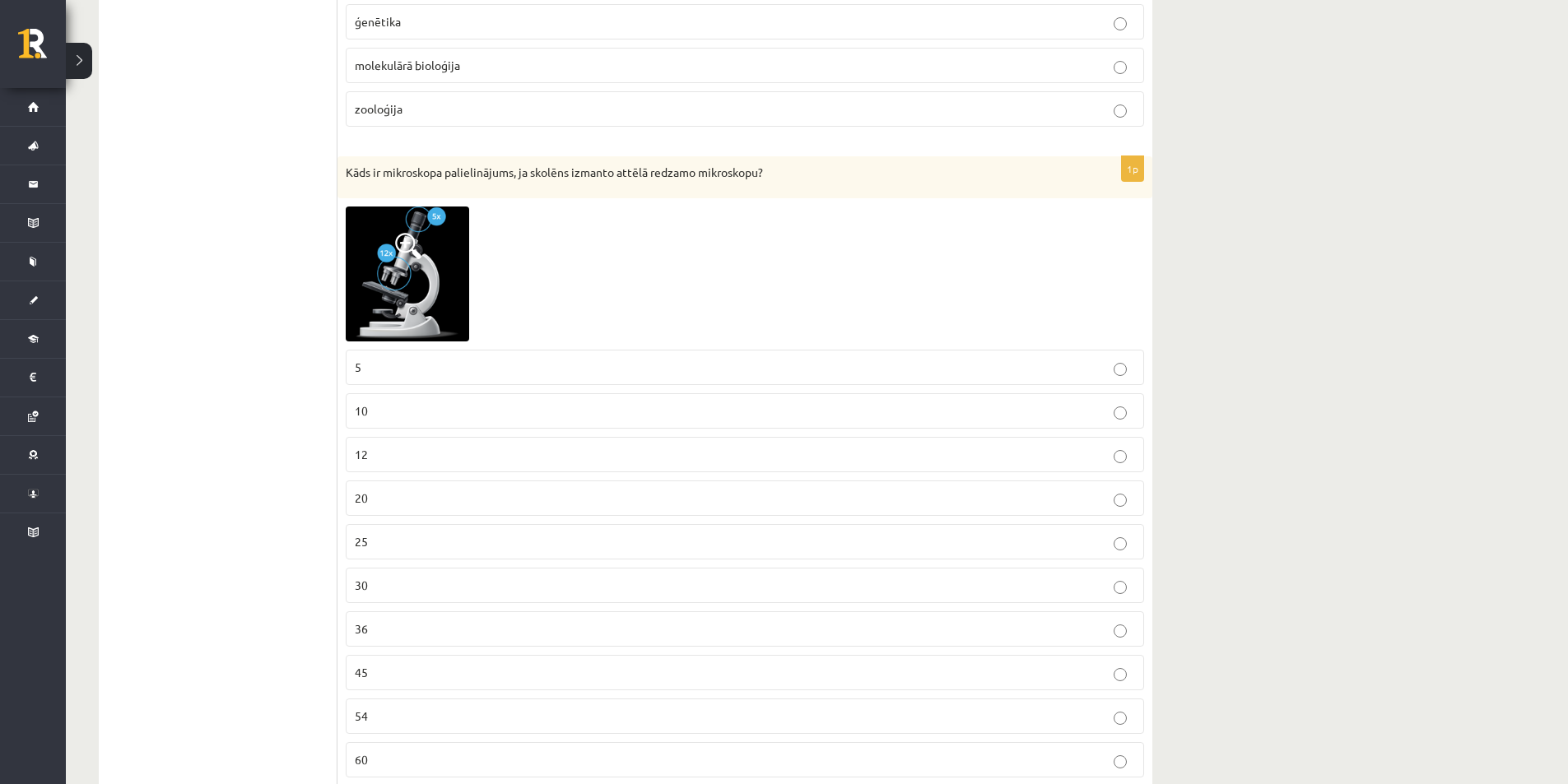
click at [398, 452] on p "12" at bounding box center [745, 454] width 780 height 17
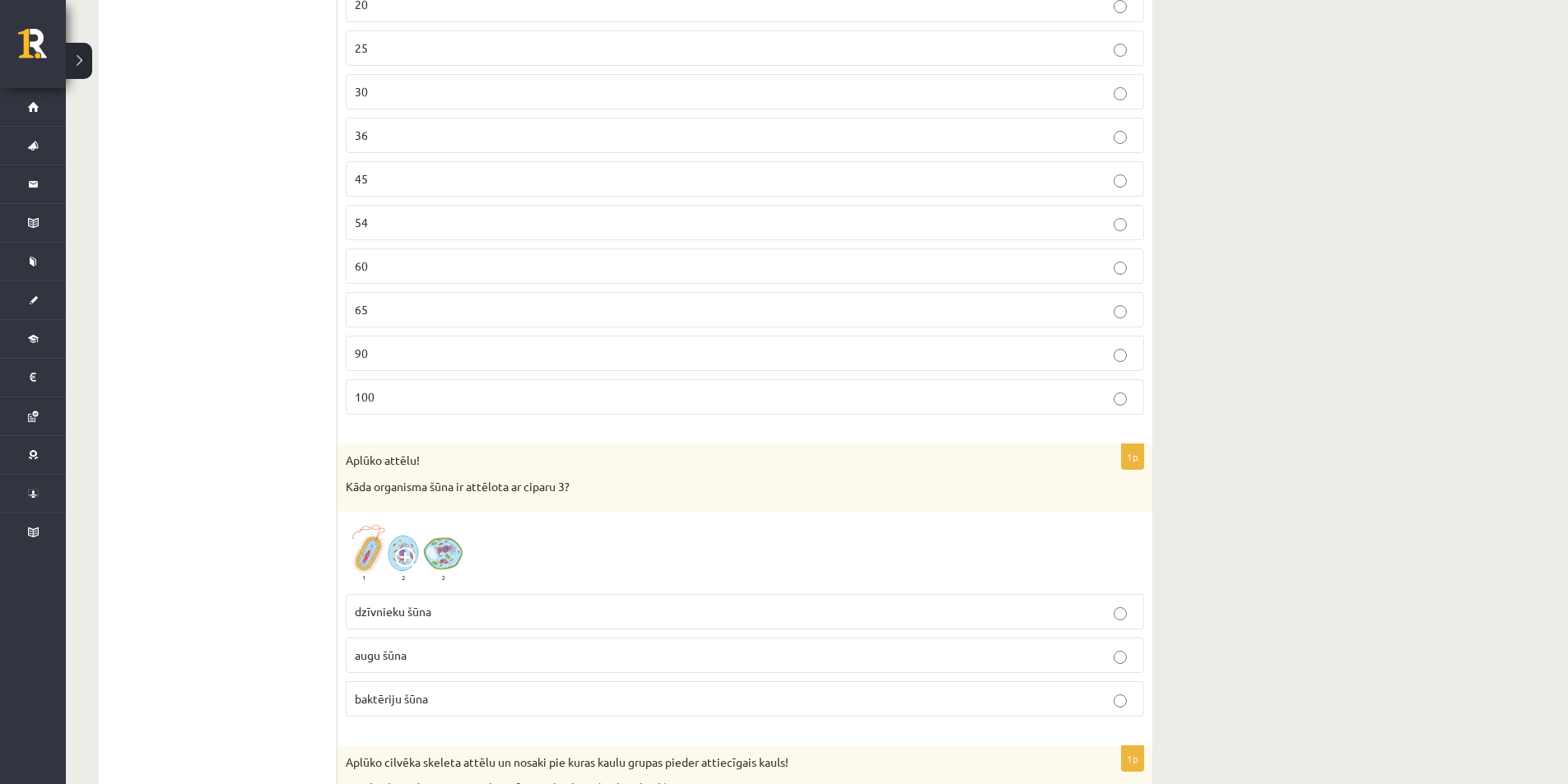
scroll to position [7716, 0]
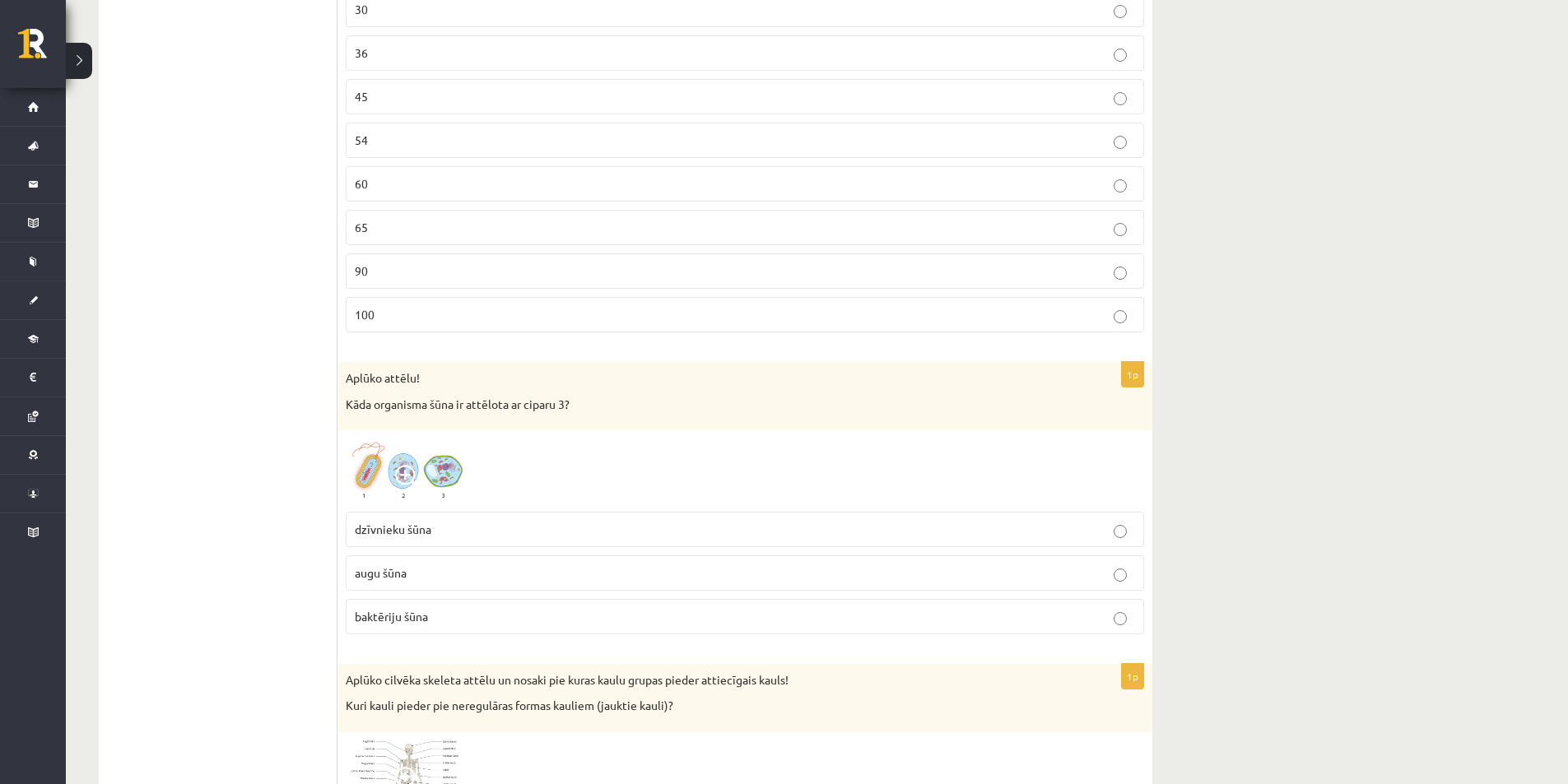
click at [397, 567] on span "augu šūna" at bounding box center [381, 572] width 52 height 15
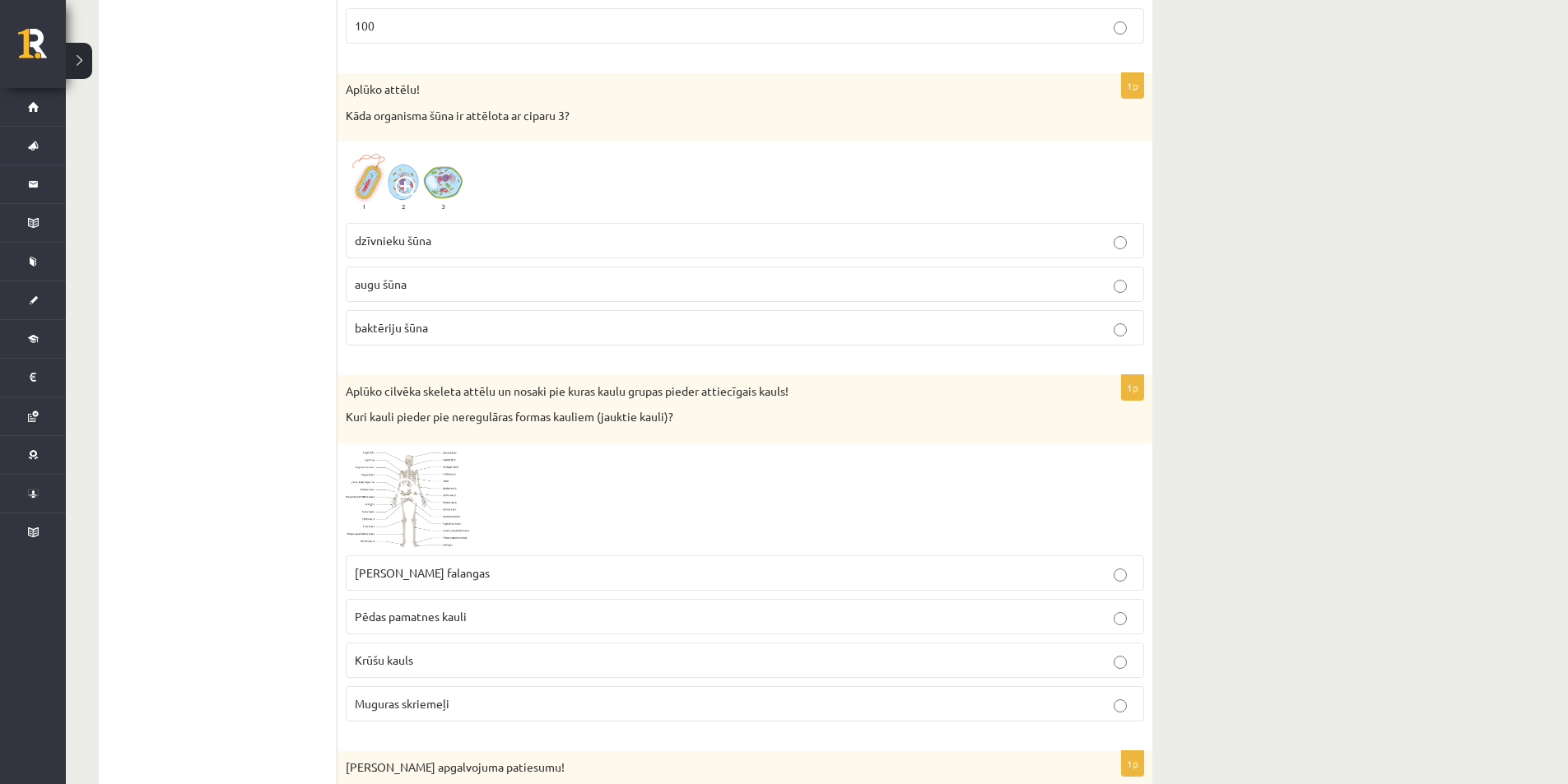
scroll to position [8045, 0]
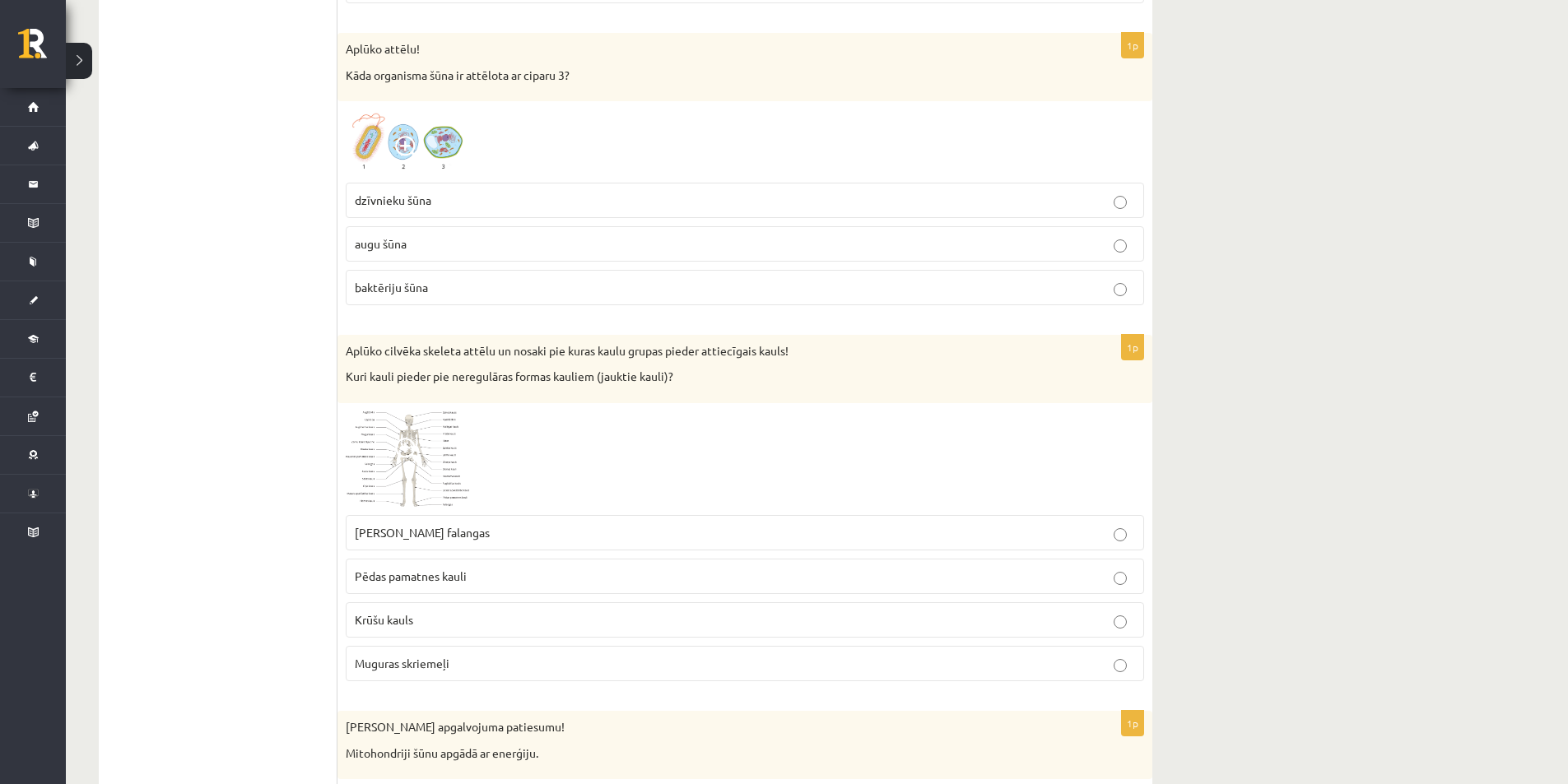
click at [481, 620] on p "Krūšu kauls" at bounding box center [745, 620] width 780 height 17
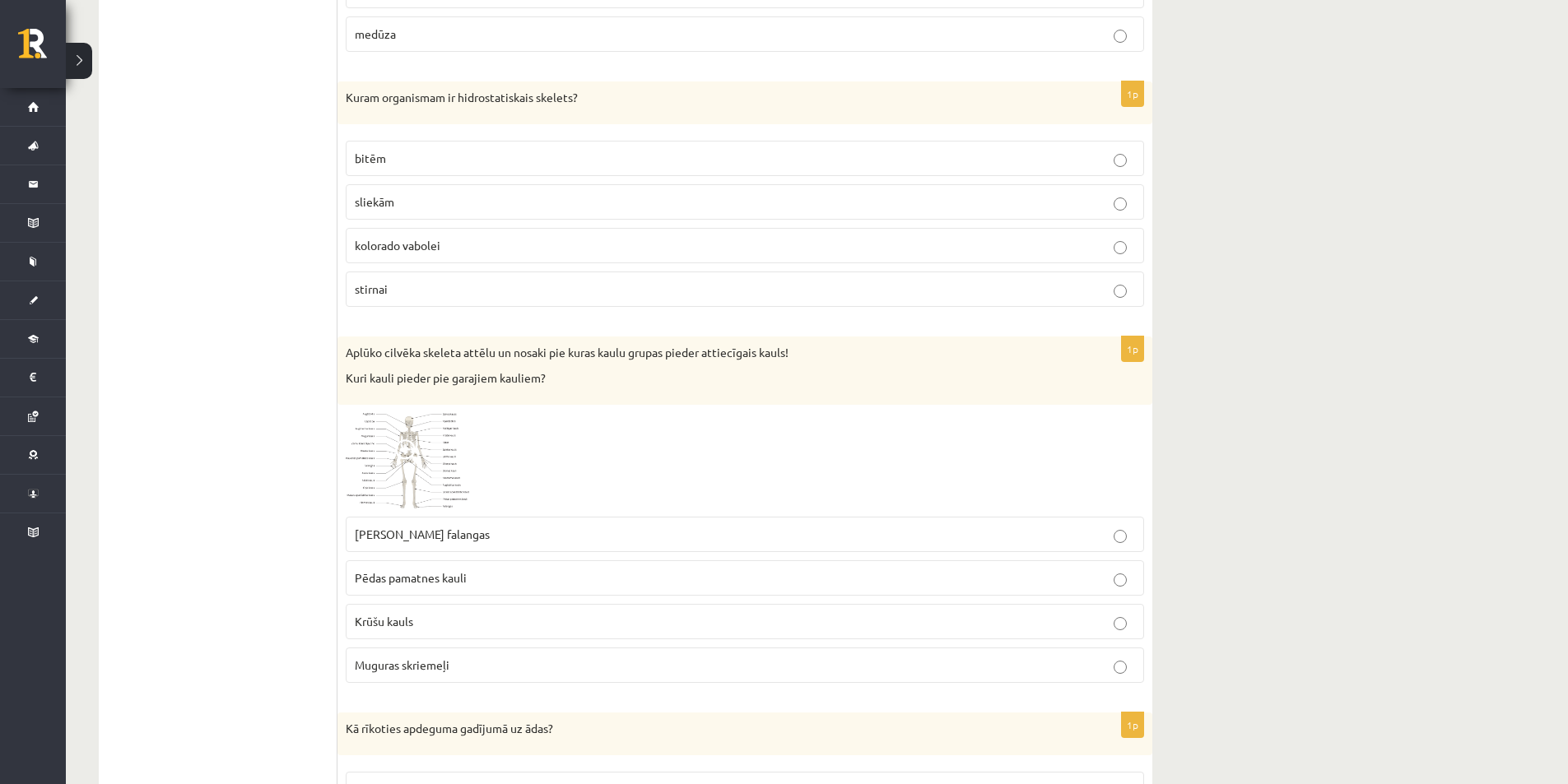
scroll to position [906, 0]
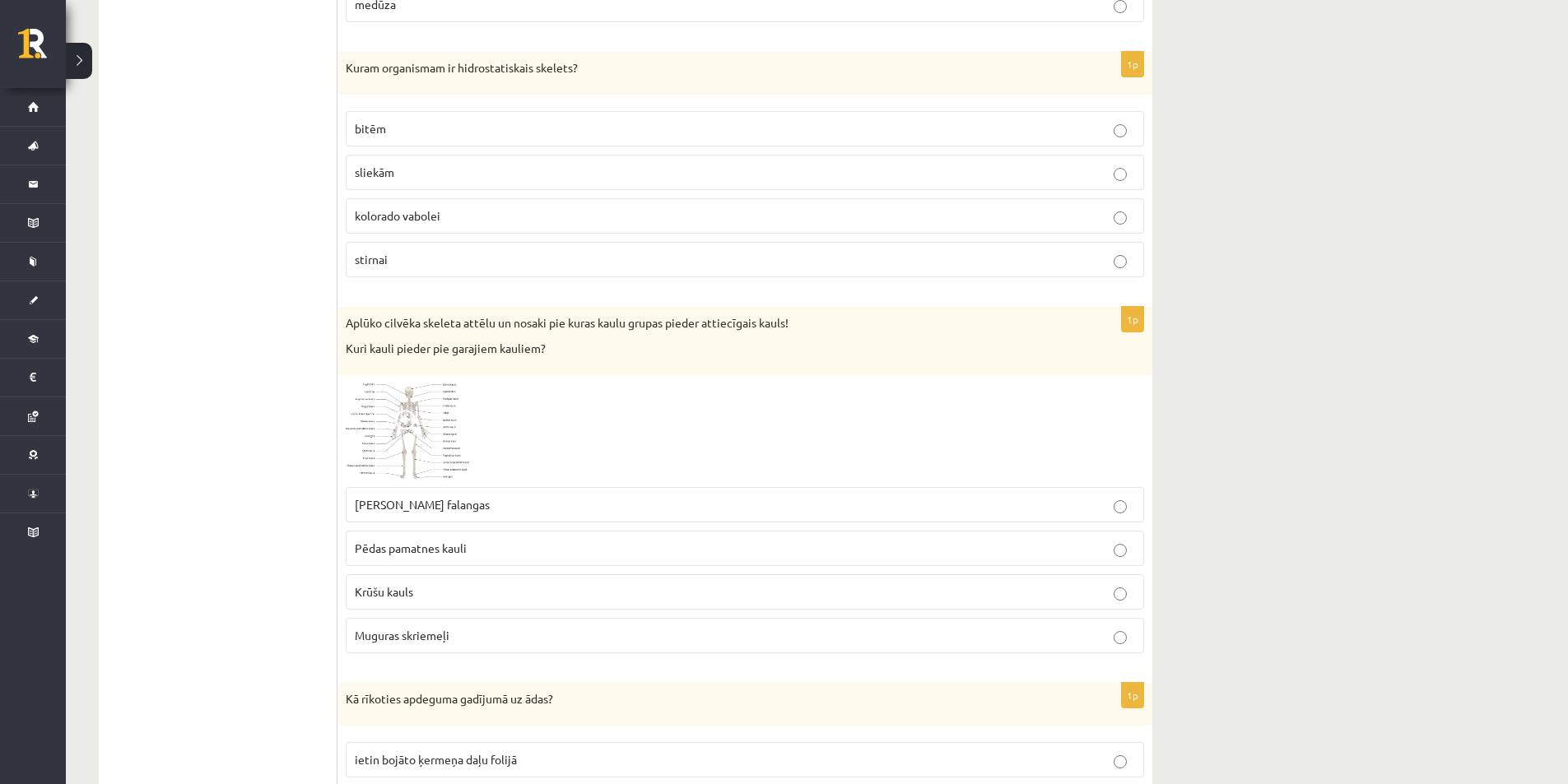
click at [443, 624] on label "Muguras skriemeļi" at bounding box center [745, 635] width 799 height 35
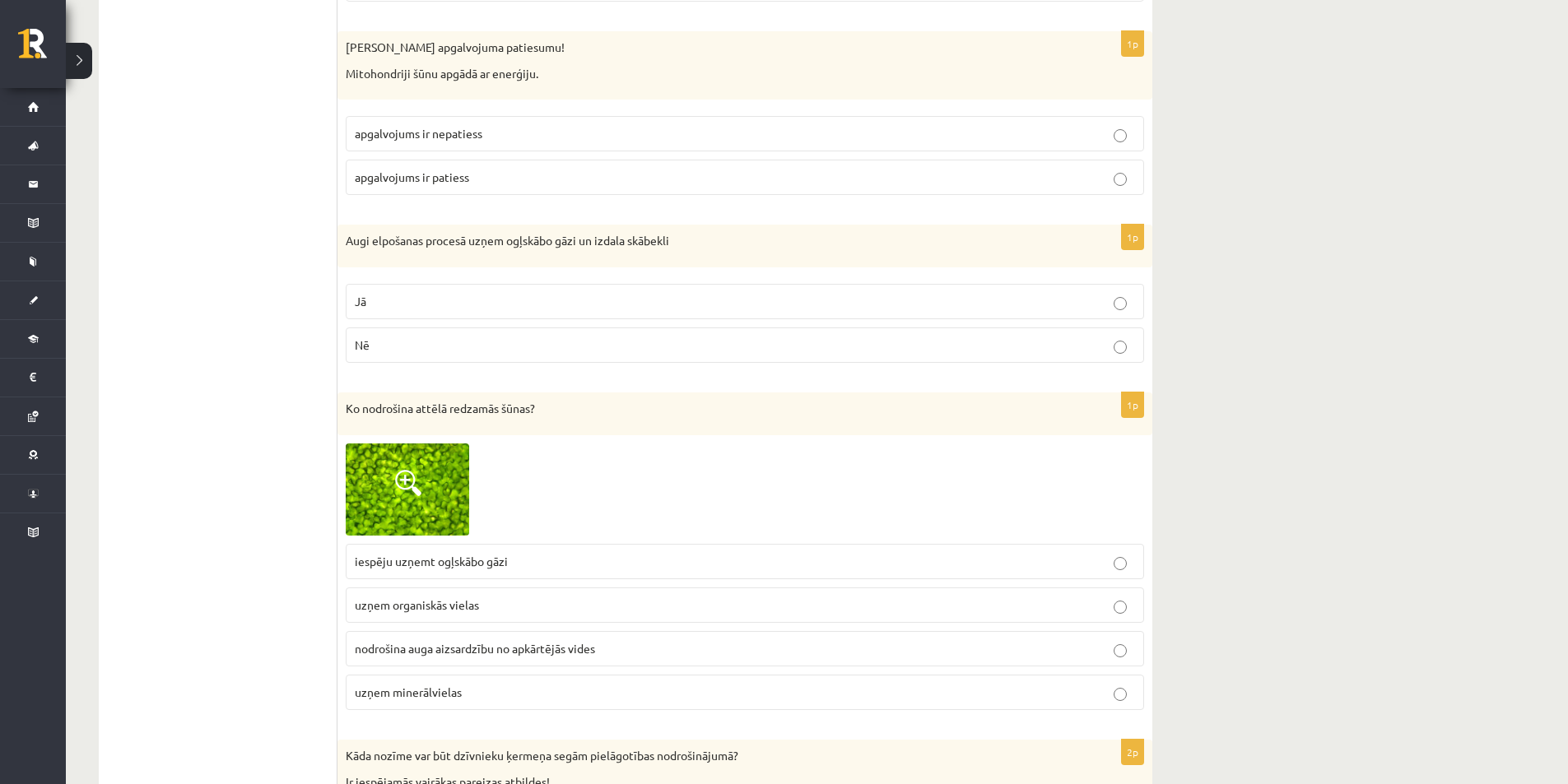
scroll to position [8890, 0]
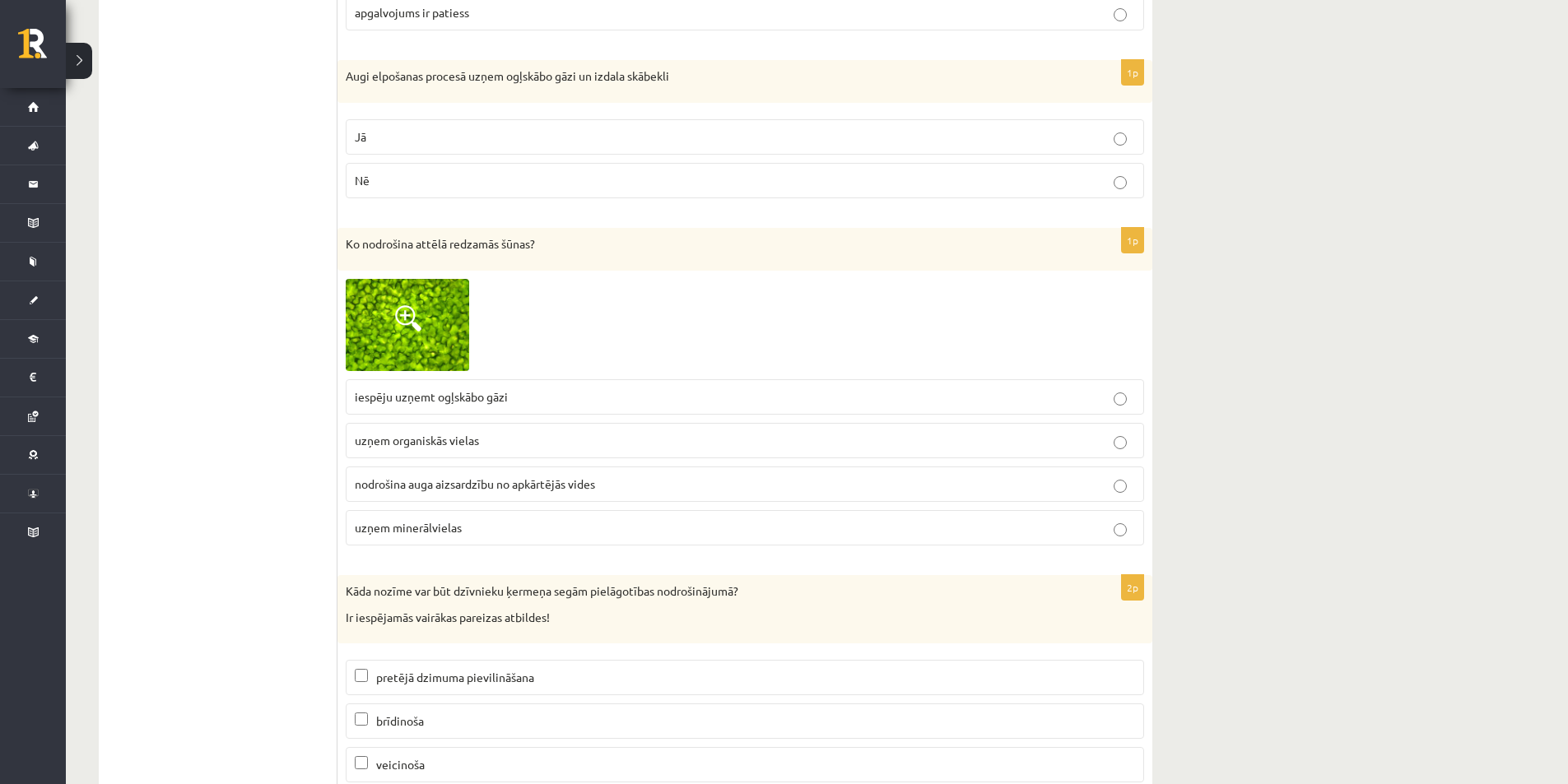
click at [467, 493] on p "nodrošina auga aizsardzību no apkārtējās vides" at bounding box center [745, 484] width 780 height 17
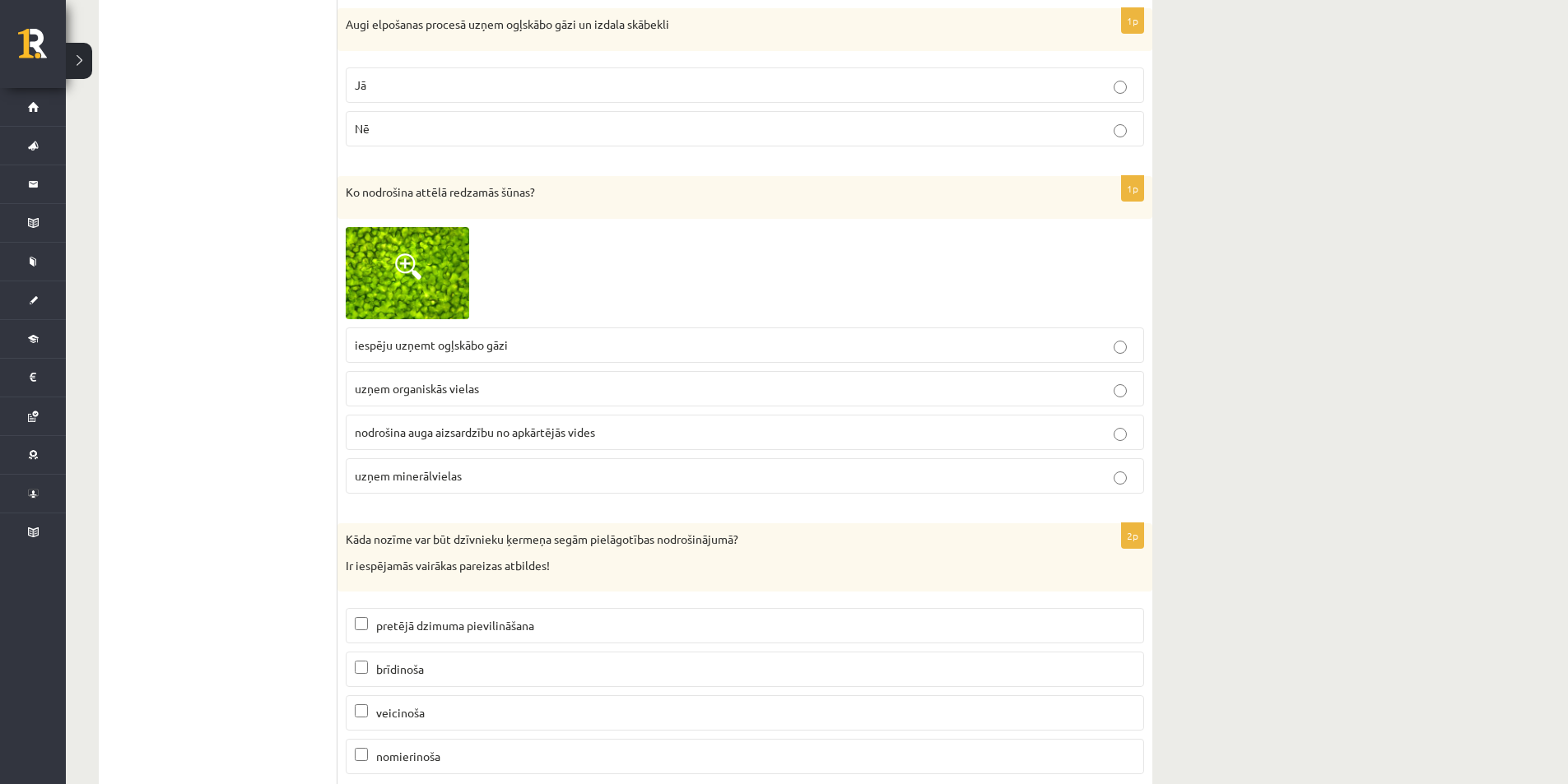
scroll to position [8996, 0]
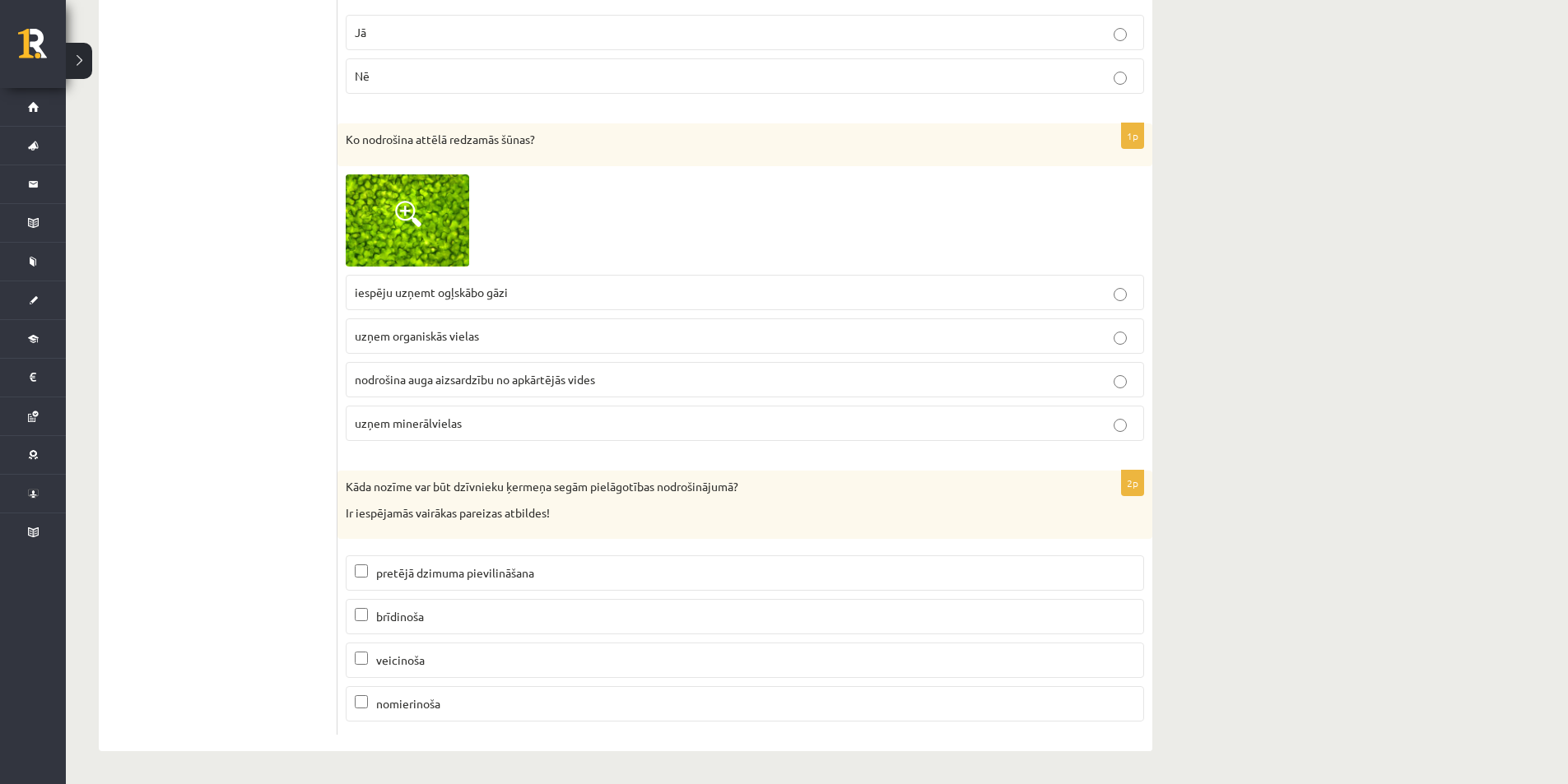
click at [478, 579] on span "pretējā dzimuma pievilināšana" at bounding box center [455, 572] width 158 height 15
click at [442, 620] on p "brīdinoša" at bounding box center [745, 617] width 780 height 17
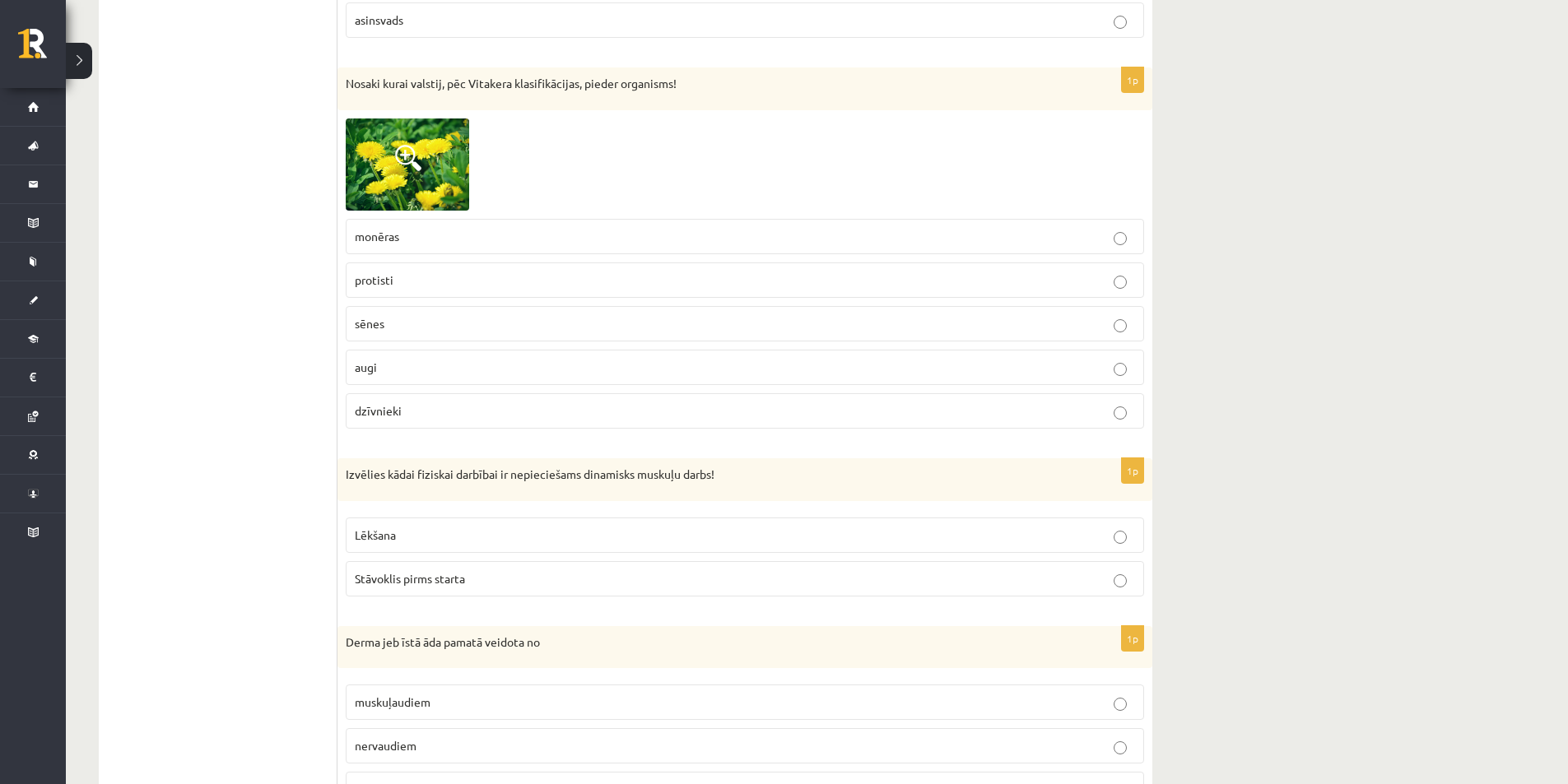
scroll to position [0, 0]
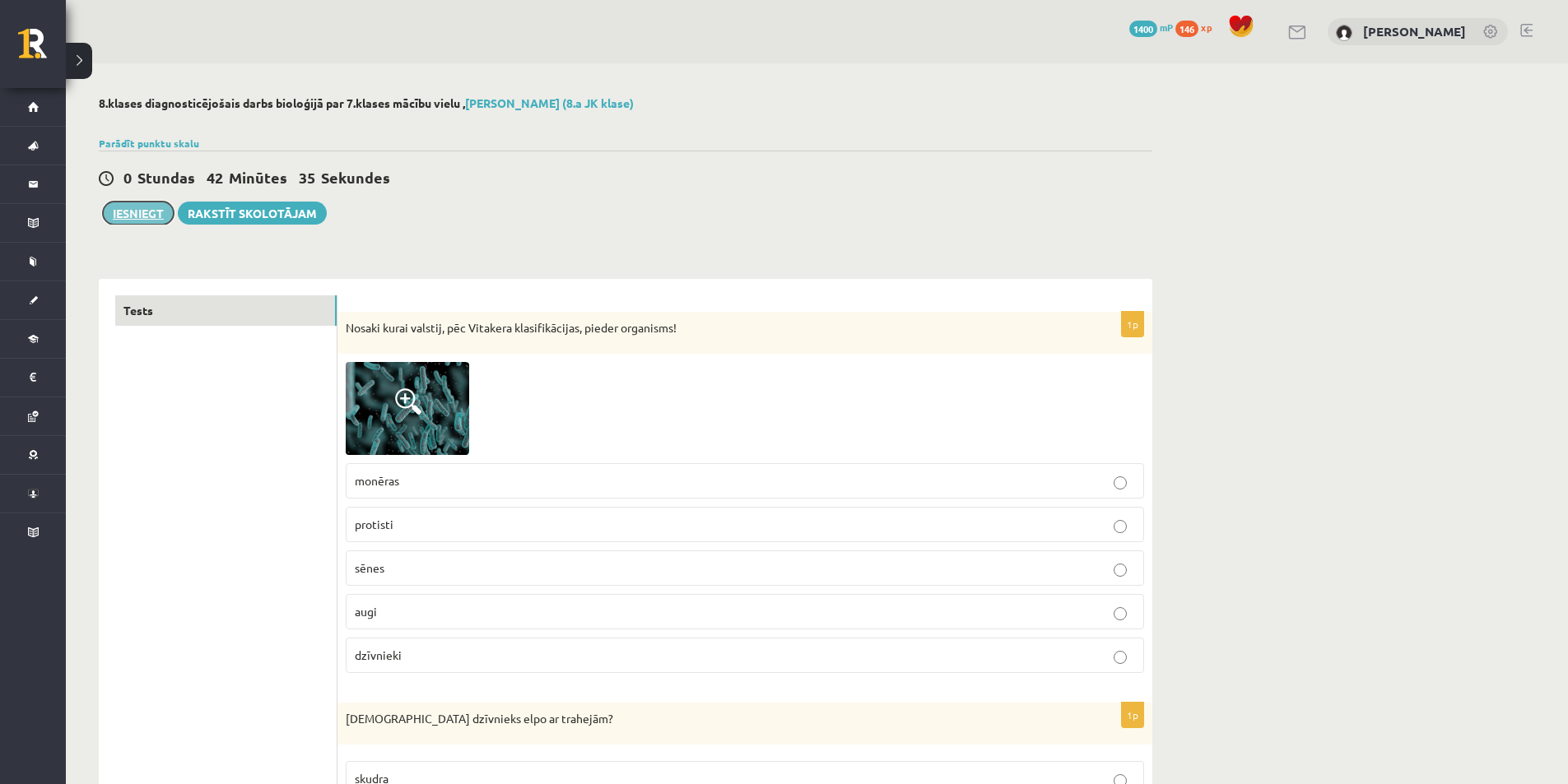
click at [131, 214] on button "Iesniegt" at bounding box center [138, 213] width 71 height 23
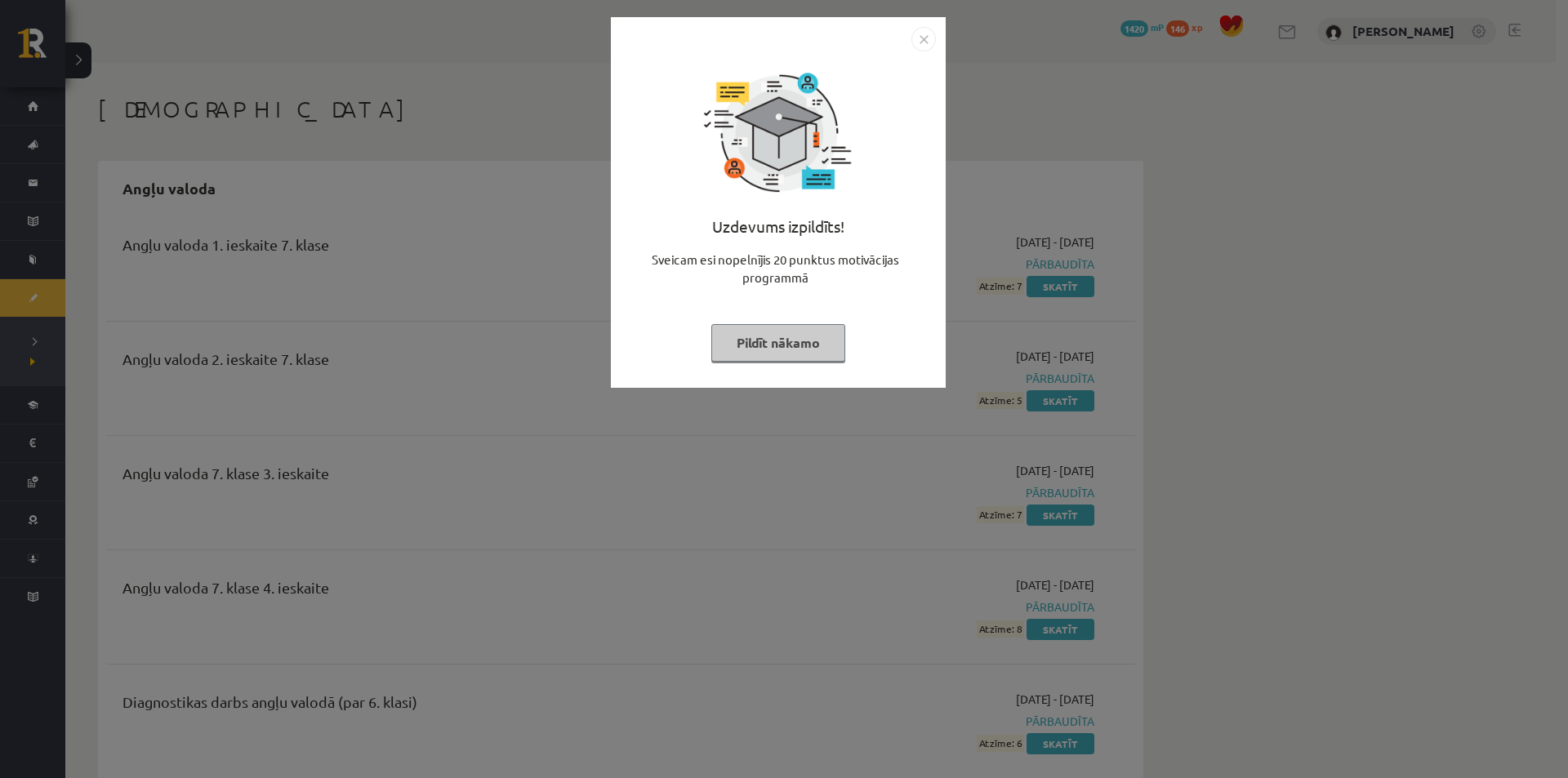
click at [802, 334] on button "Pildīt nākamo" at bounding box center [778, 343] width 134 height 38
